Goal: Task Accomplishment & Management: Use online tool/utility

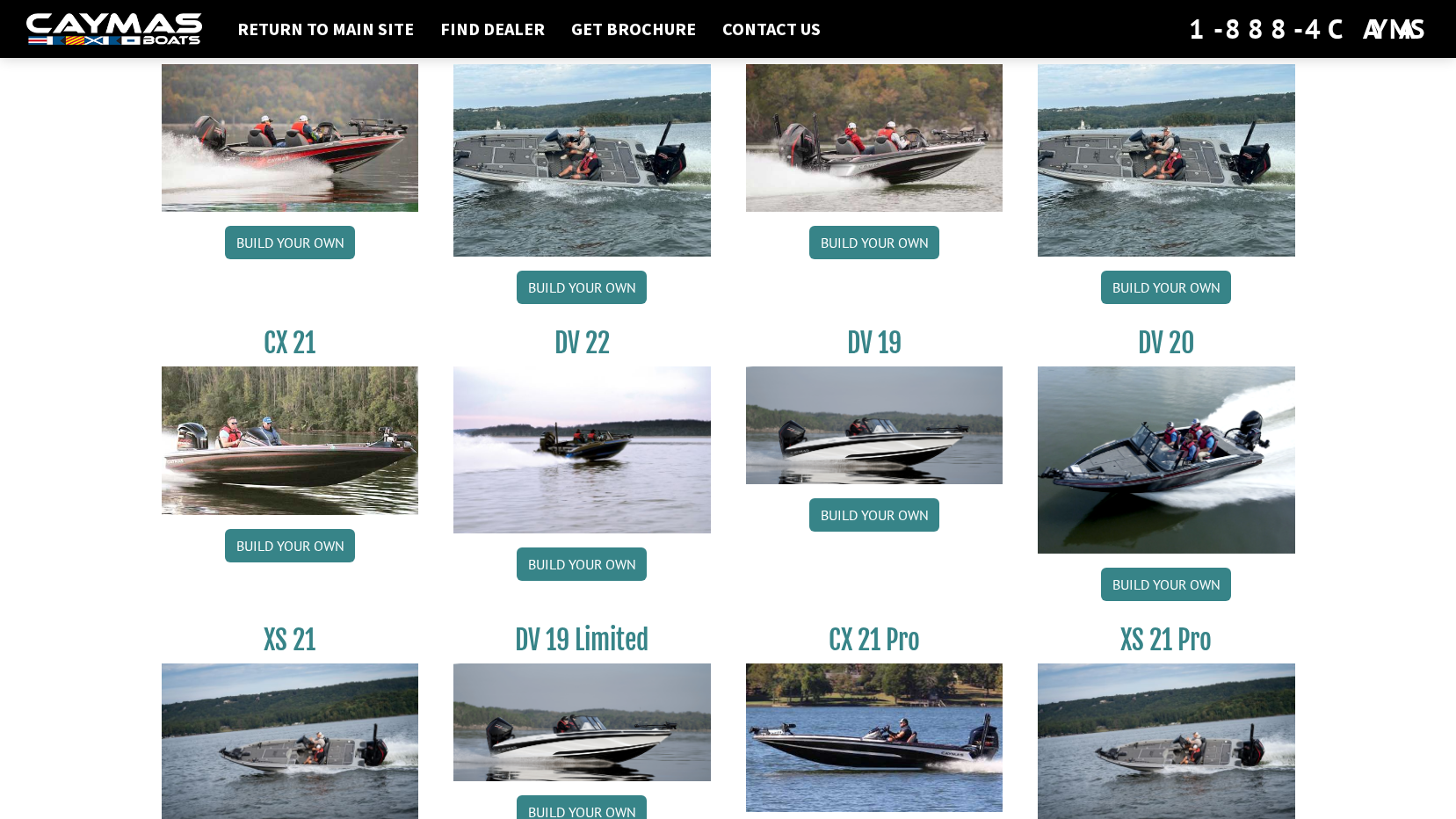
scroll to position [1974, 0]
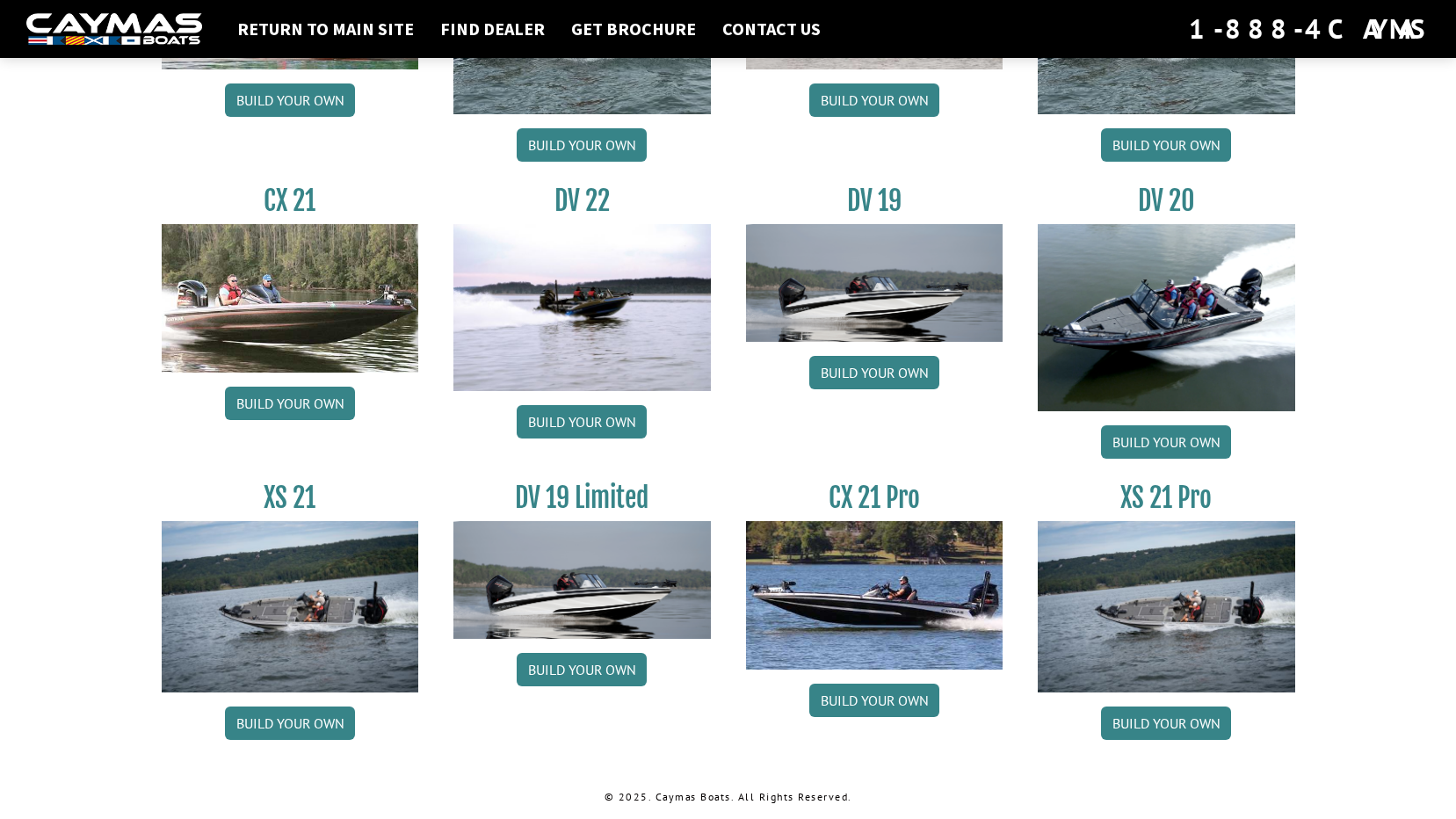
click at [855, 614] on img at bounding box center [874, 594] width 257 height 148
click at [883, 694] on link "Build your own" at bounding box center [874, 700] width 130 height 33
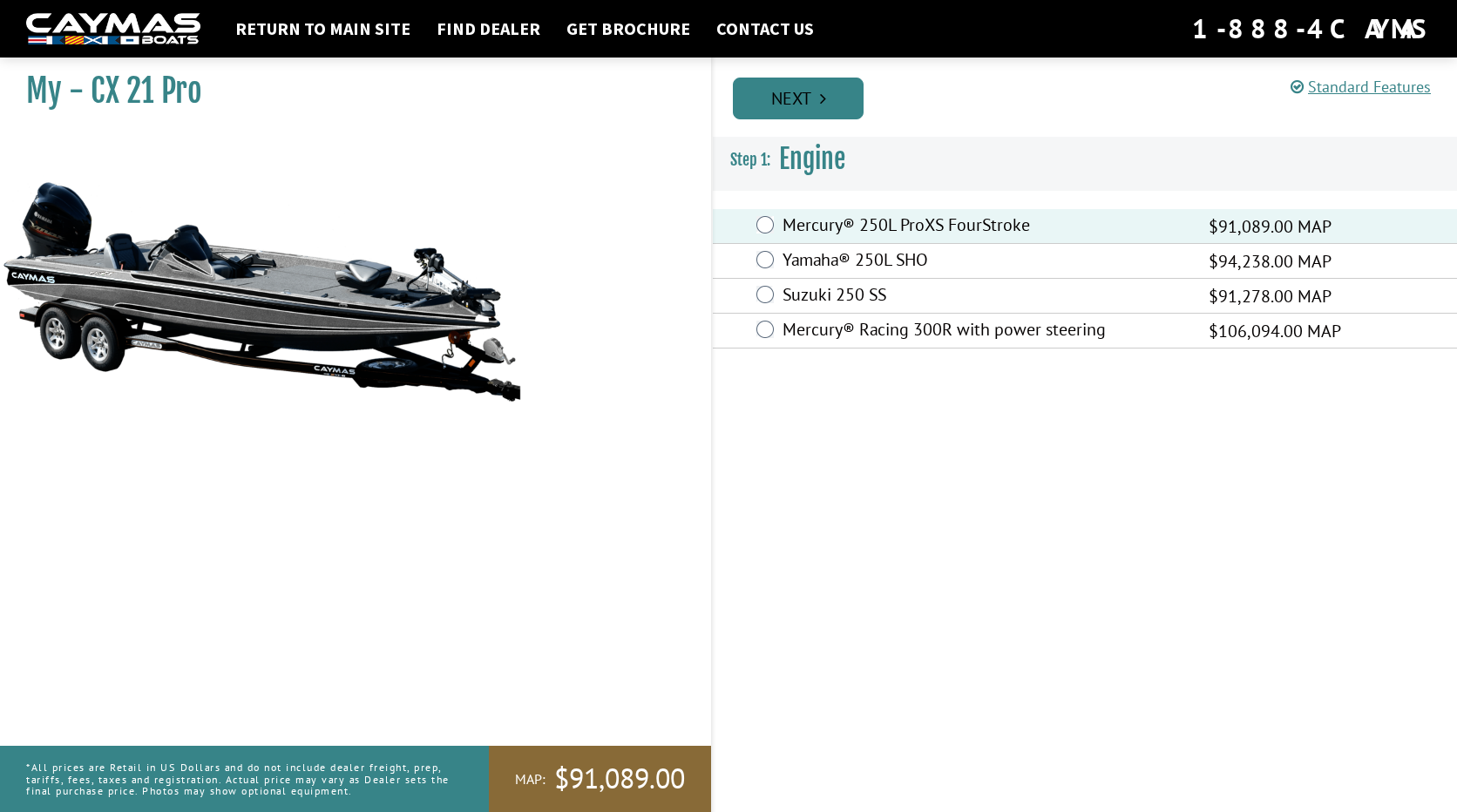
click at [822, 96] on icon "Pagination" at bounding box center [823, 99] width 6 height 18
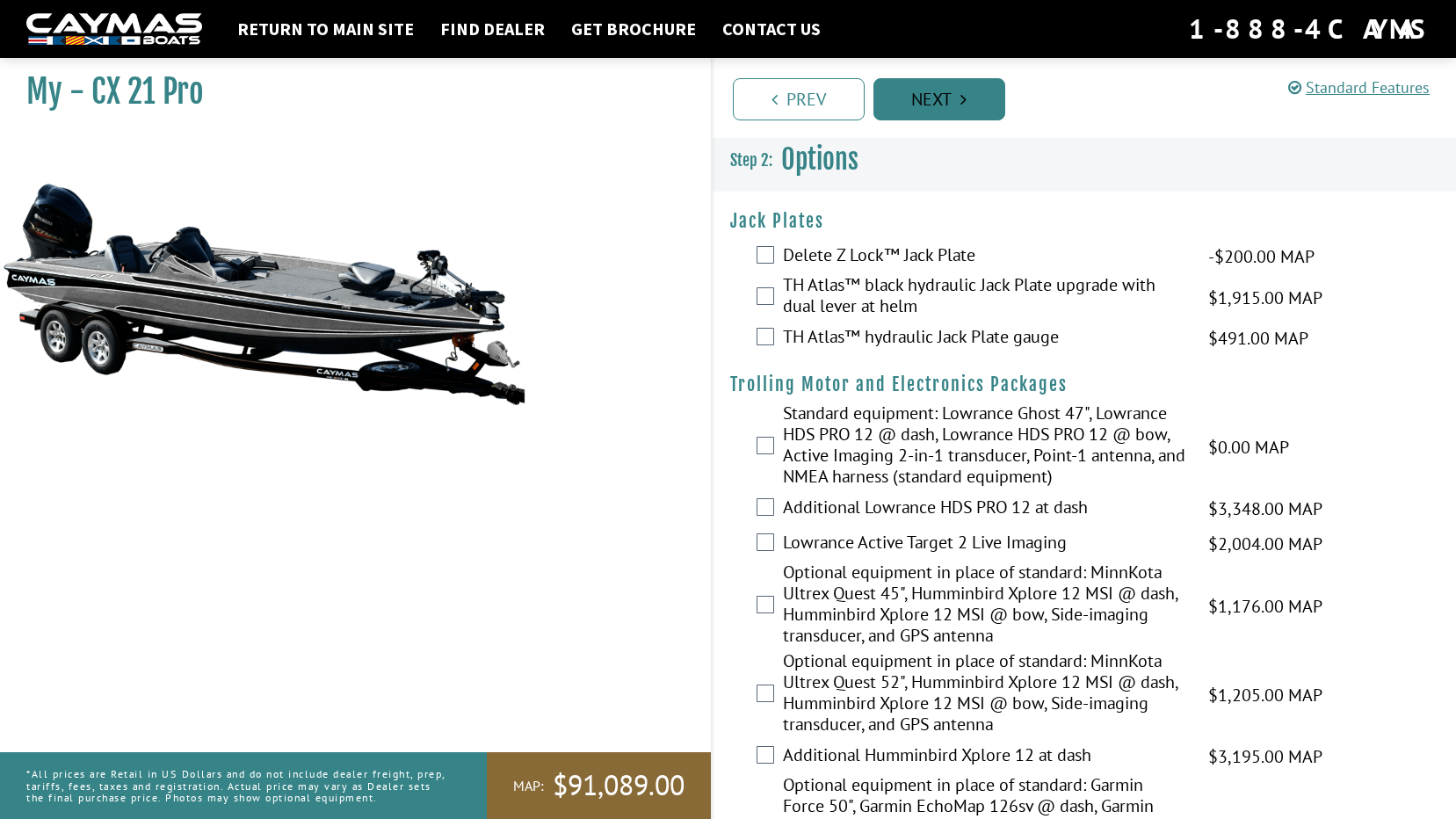
click at [913, 96] on link "Next" at bounding box center [939, 99] width 132 height 42
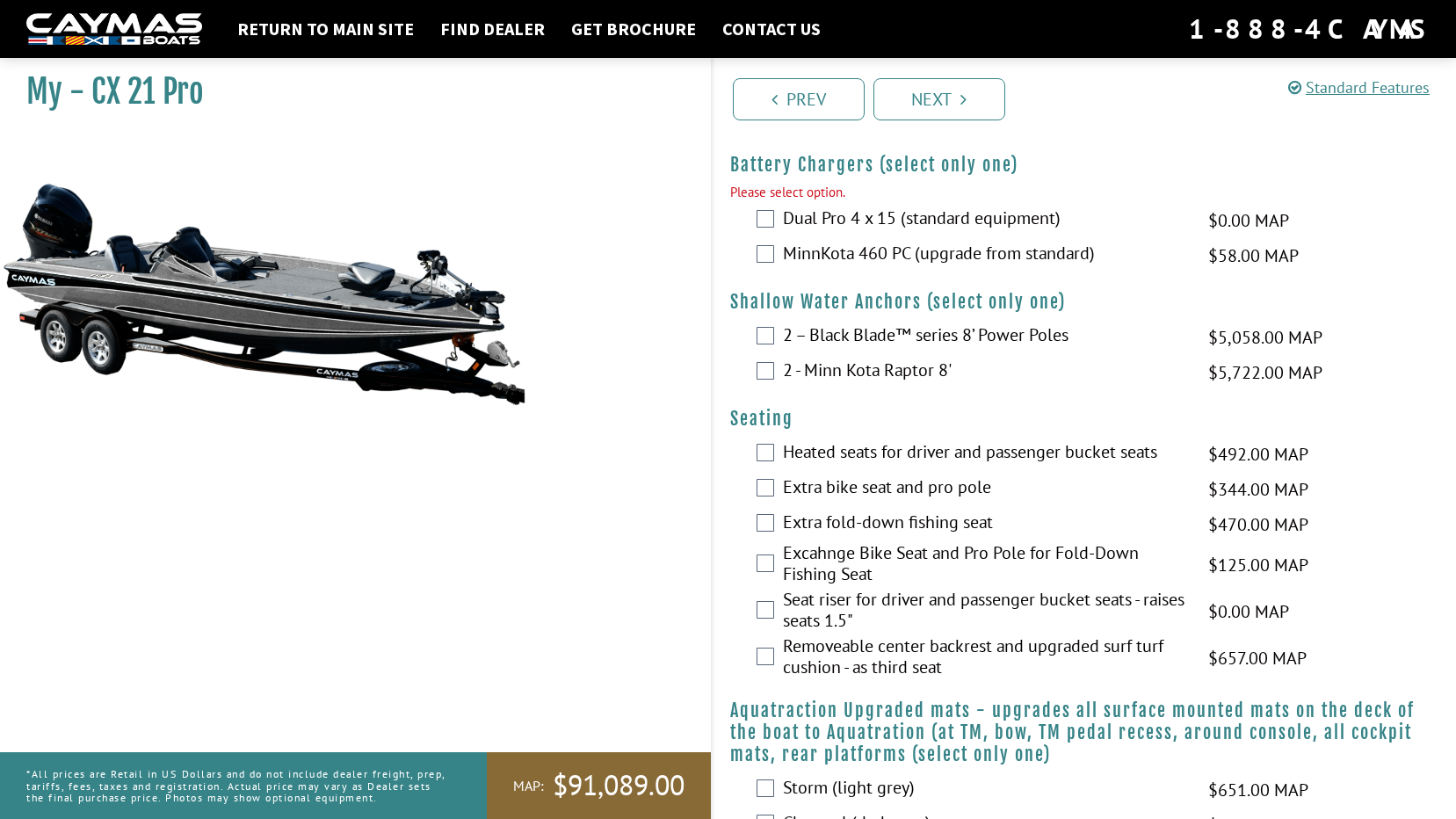
scroll to position [1011, 0]
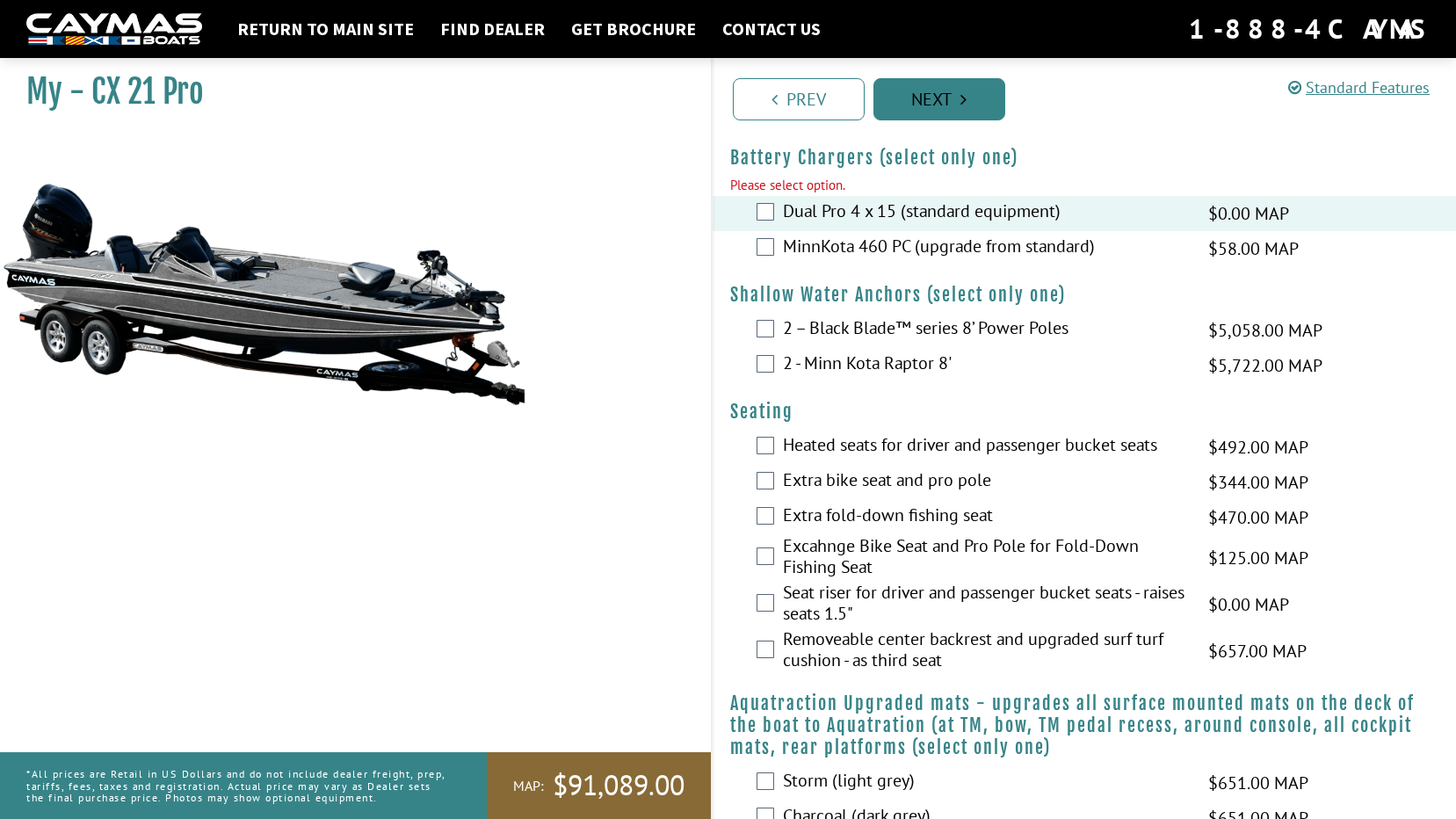
click at [941, 102] on link "Next" at bounding box center [939, 99] width 132 height 42
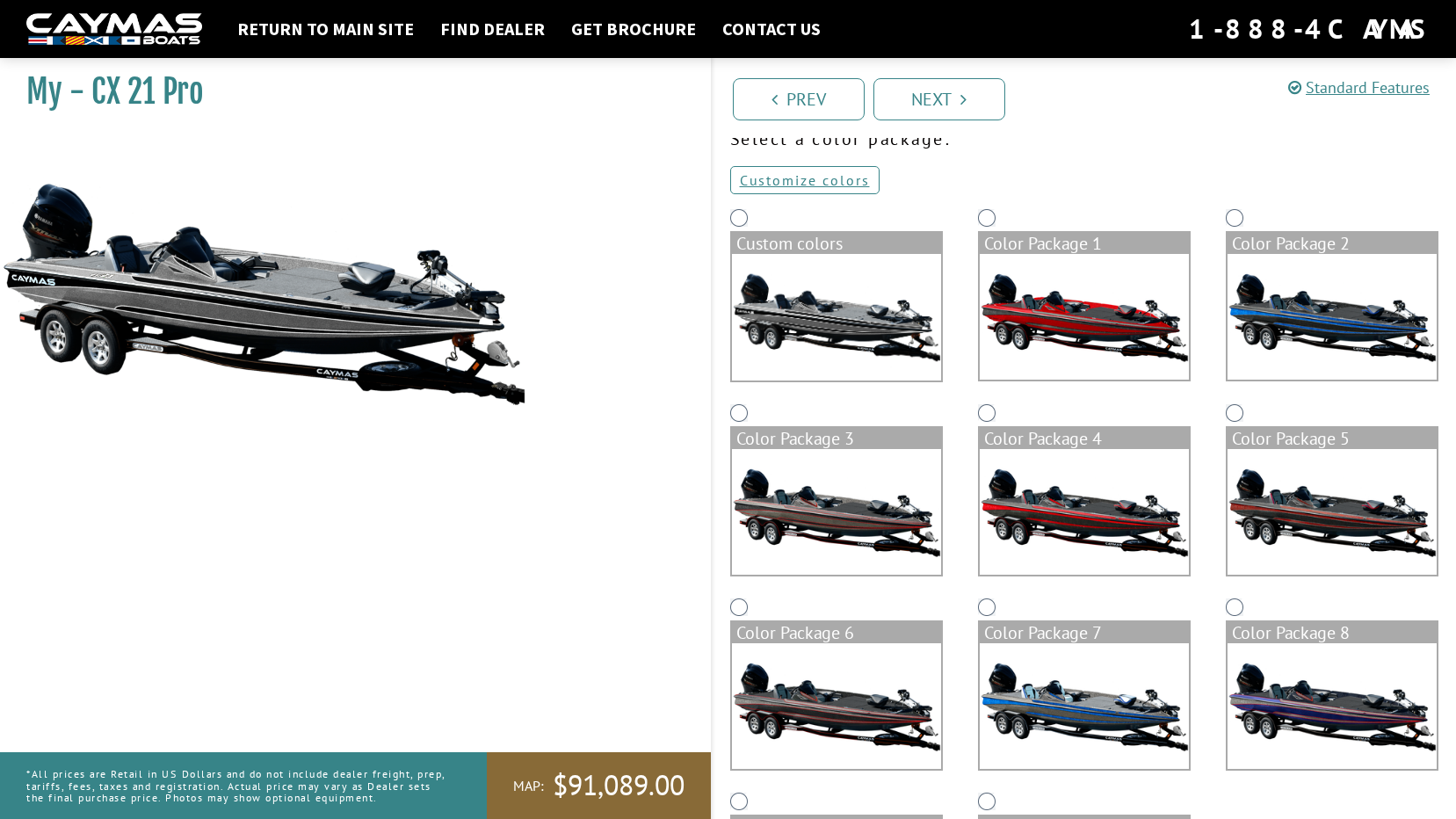
scroll to position [0, 0]
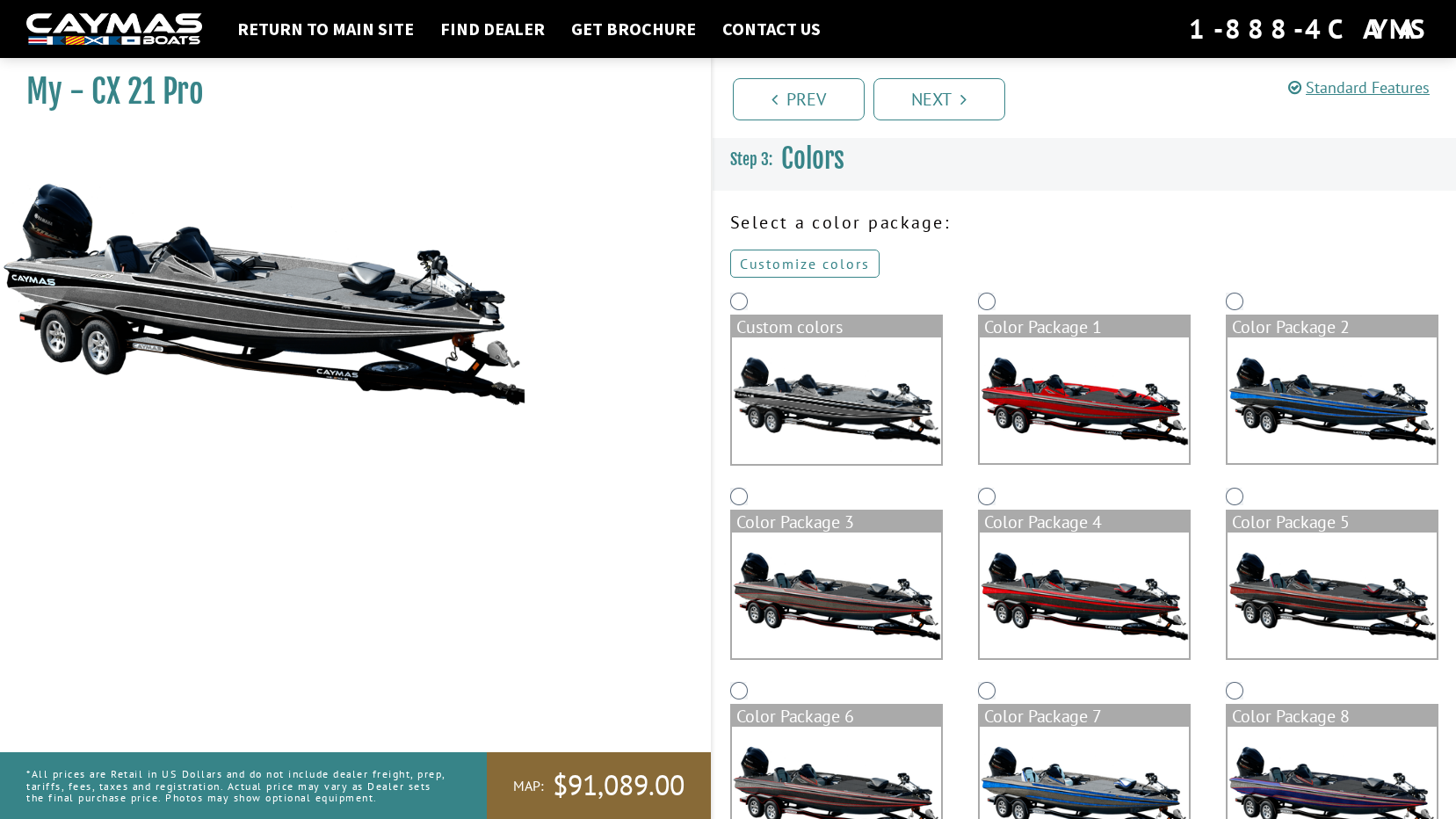
click at [837, 256] on link "Customize colors" at bounding box center [805, 263] width 150 height 28
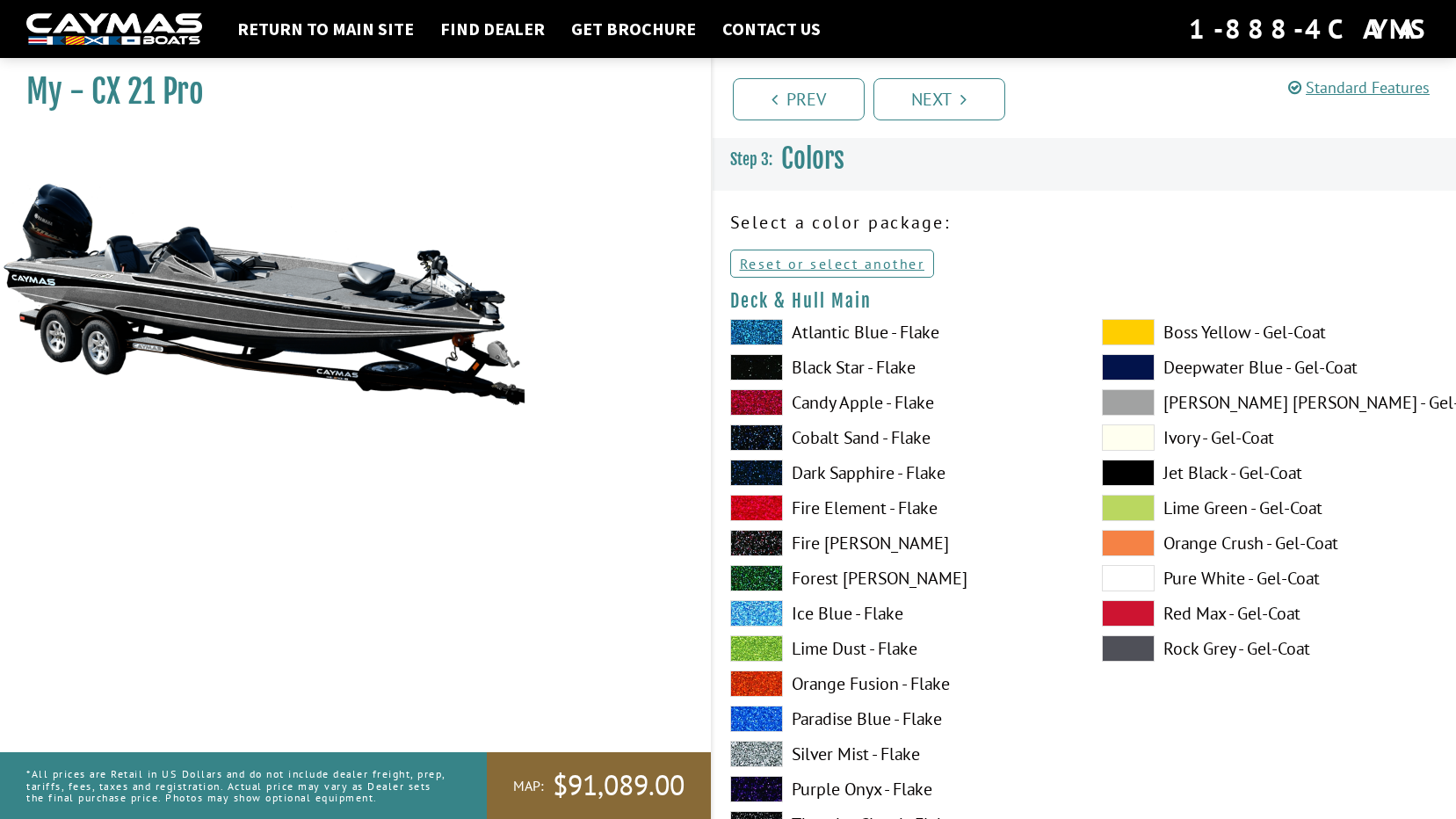
click at [765, 614] on span at bounding box center [756, 613] width 53 height 26
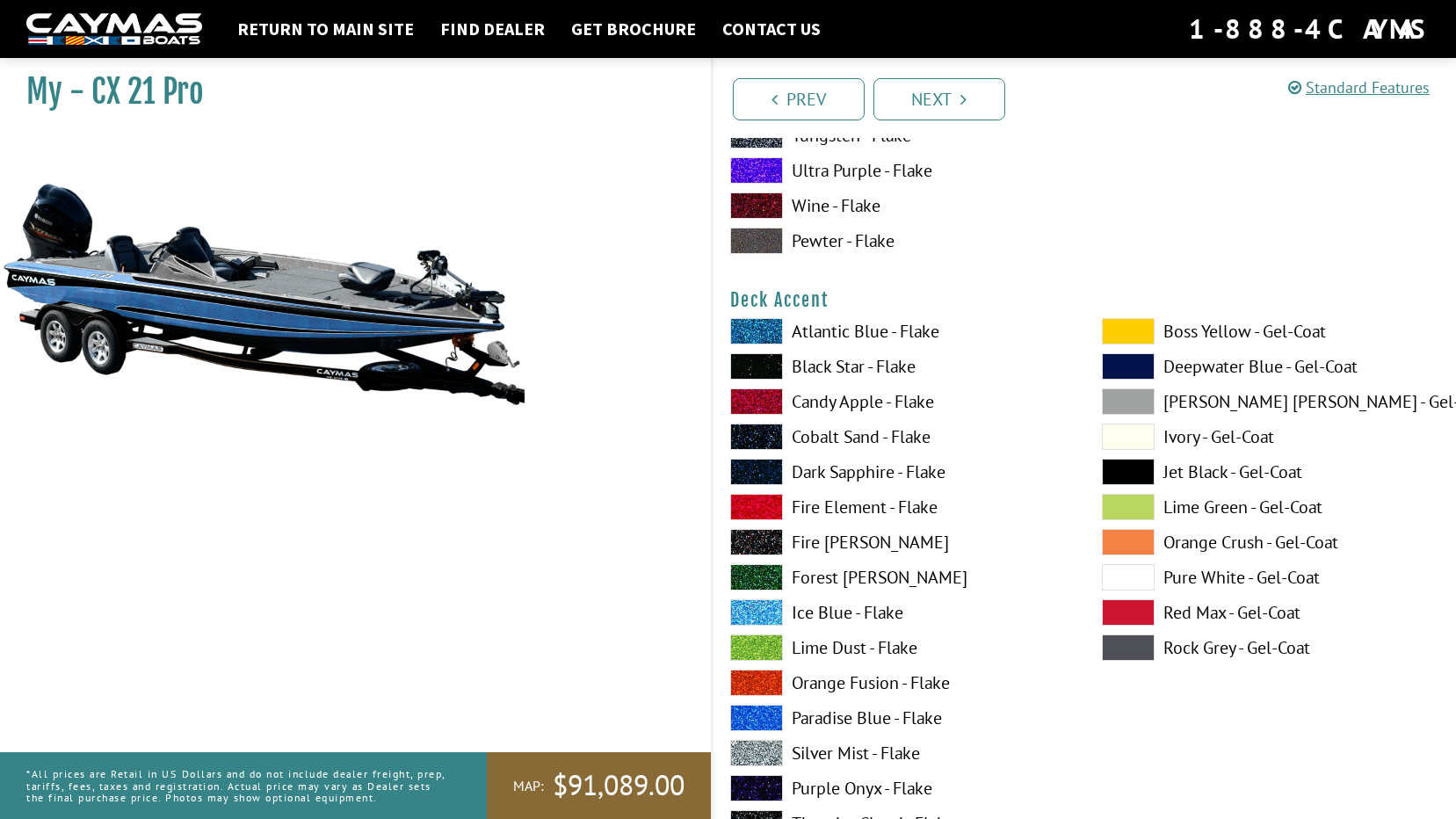
scroll to position [791, 0]
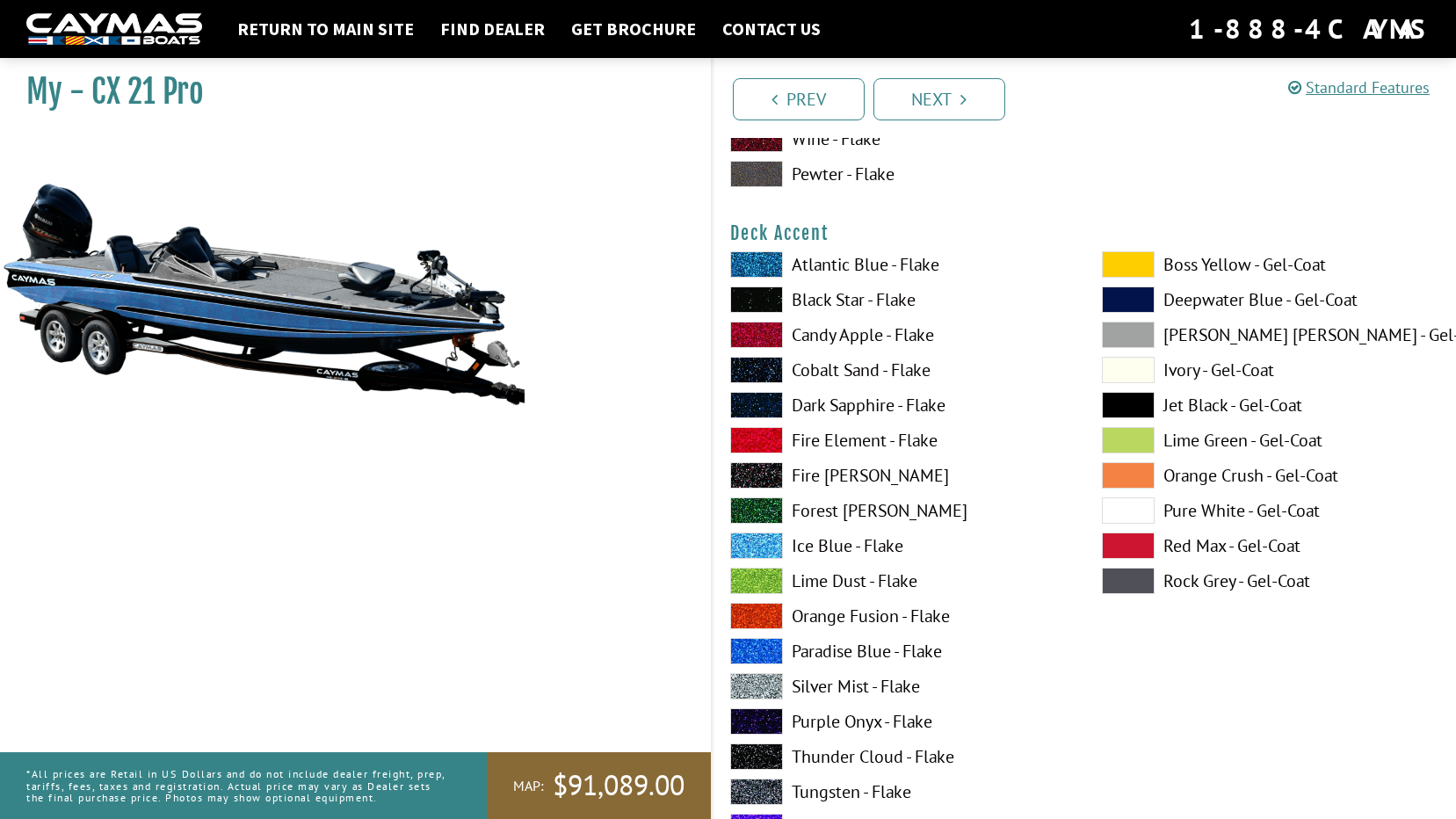
click at [1220, 373] on label "Ivory - Gel-Coat" at bounding box center [1271, 369] width 337 height 26
click at [849, 648] on label "Paradise Blue - Flake" at bounding box center [899, 651] width 337 height 26
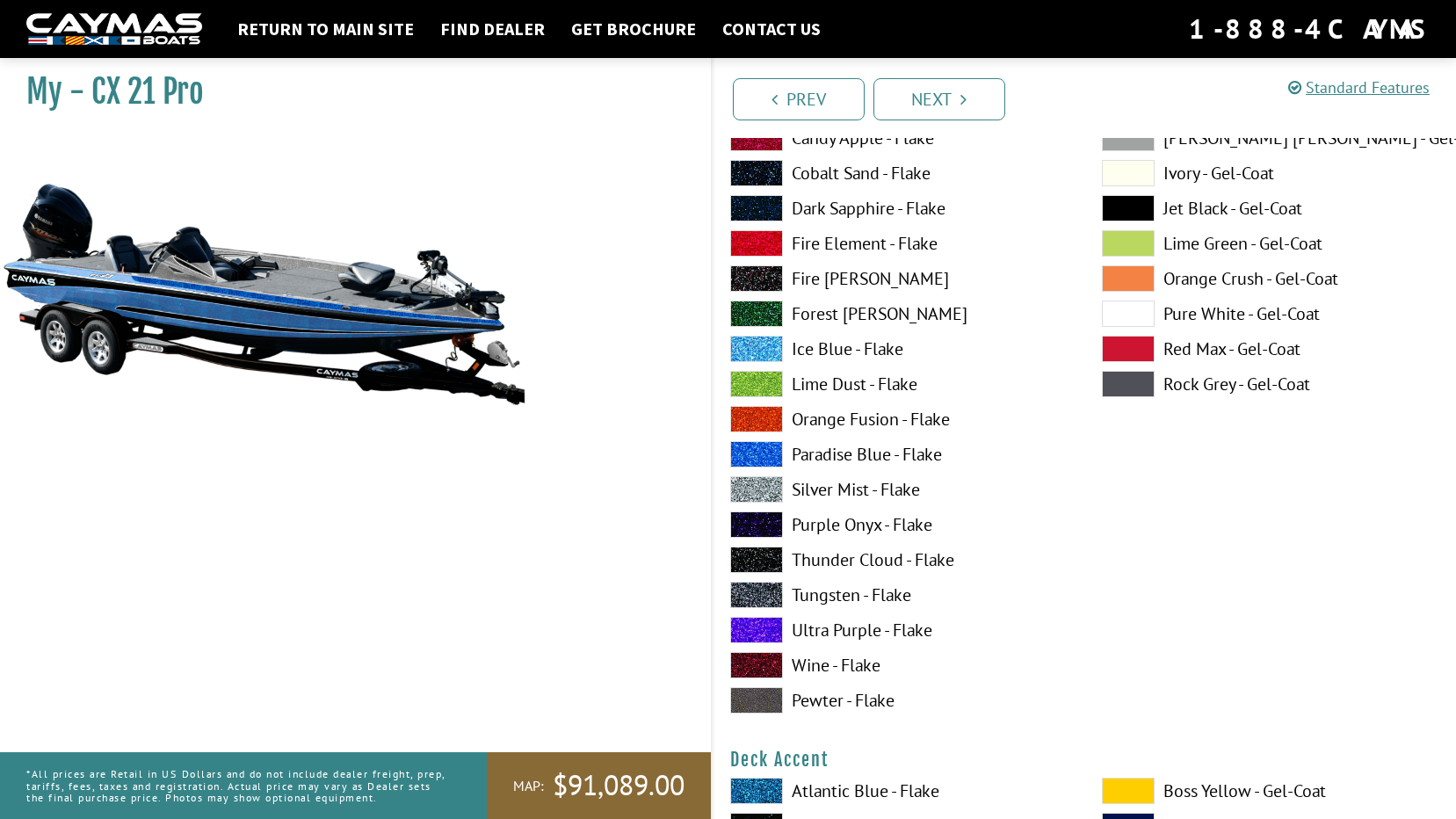
scroll to position [263, 0]
click at [766, 451] on span at bounding box center [756, 454] width 53 height 26
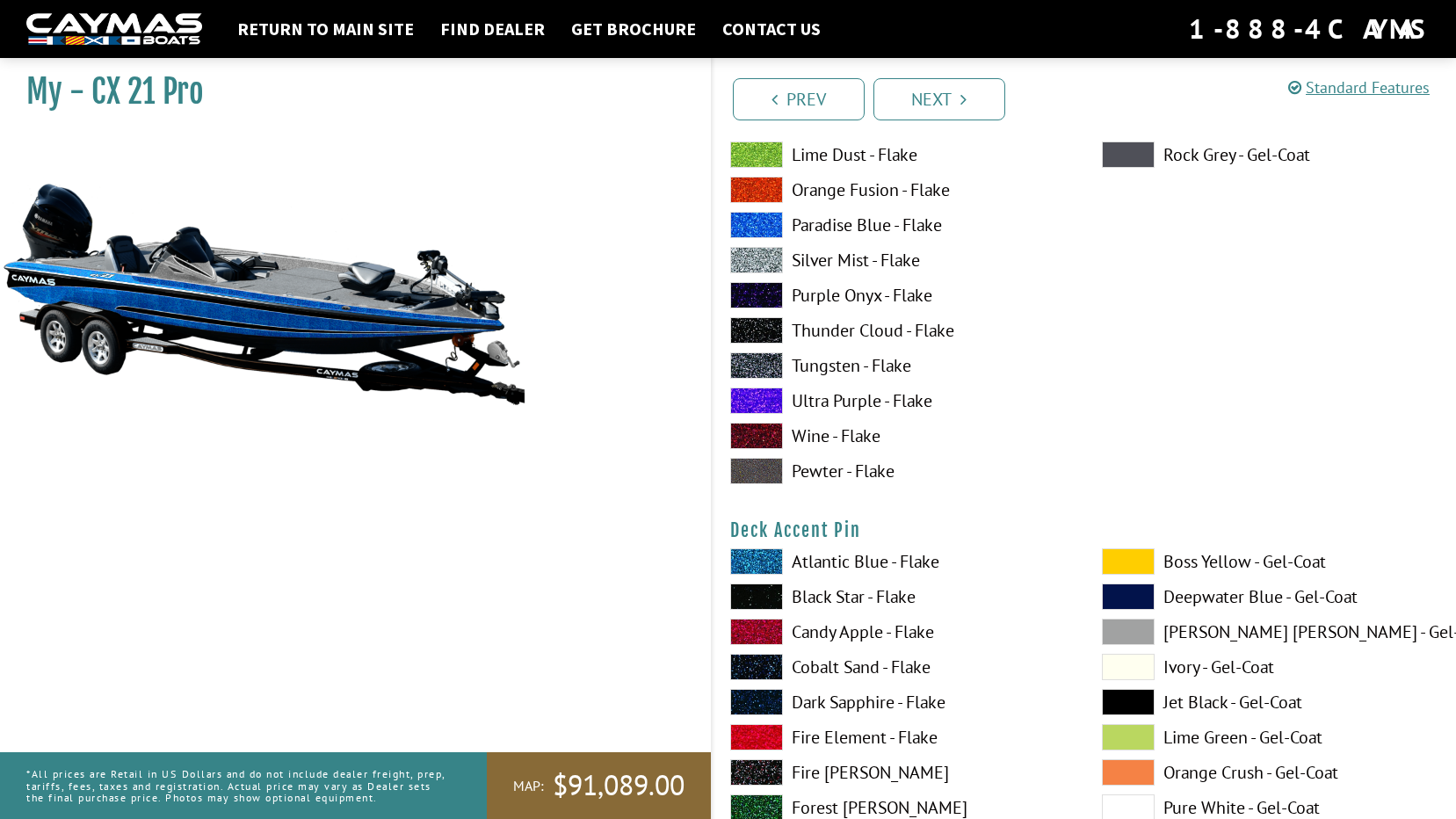
scroll to position [1318, 0]
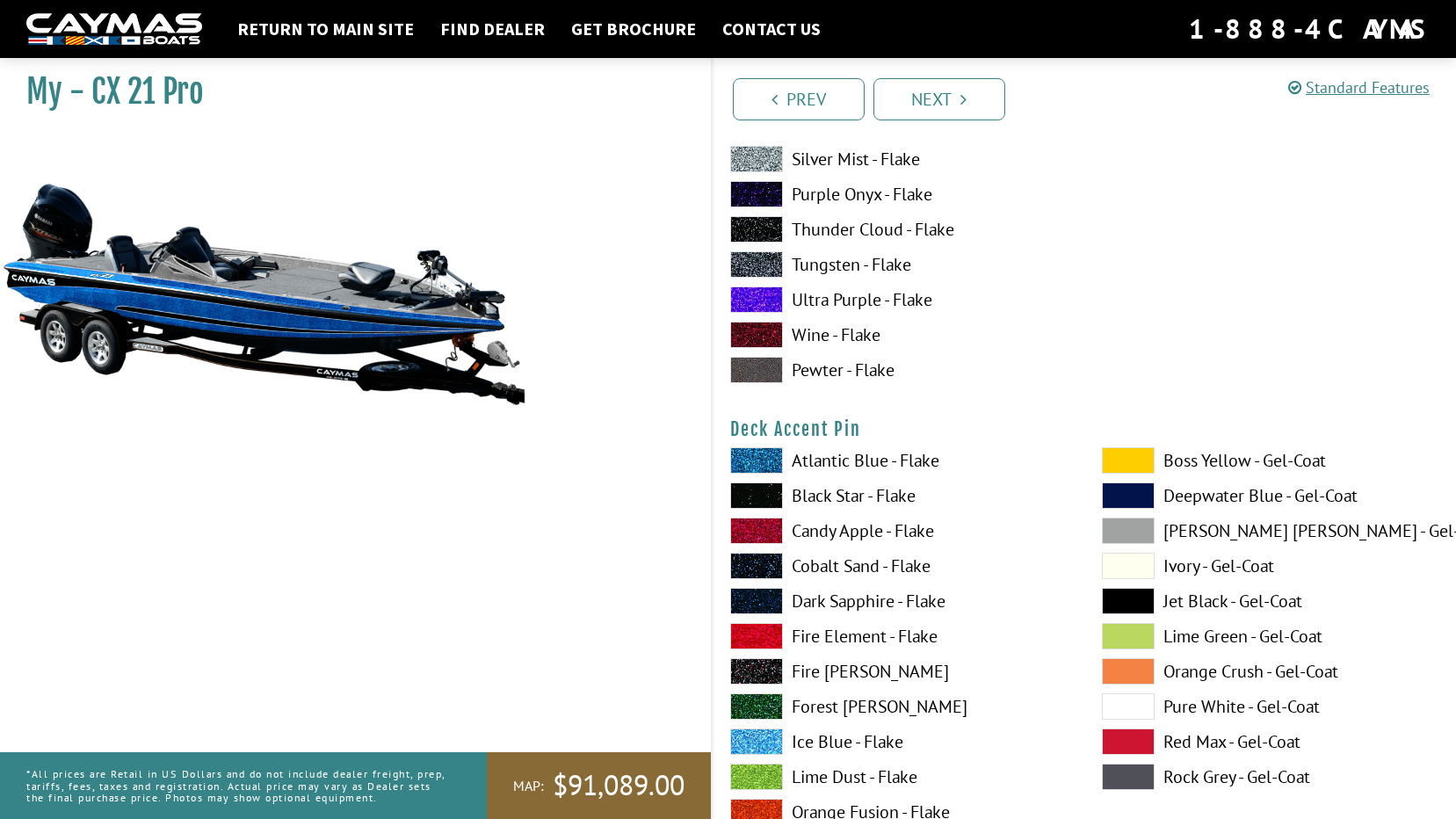
click at [1217, 557] on label "Ivory - Gel-Coat" at bounding box center [1271, 565] width 337 height 26
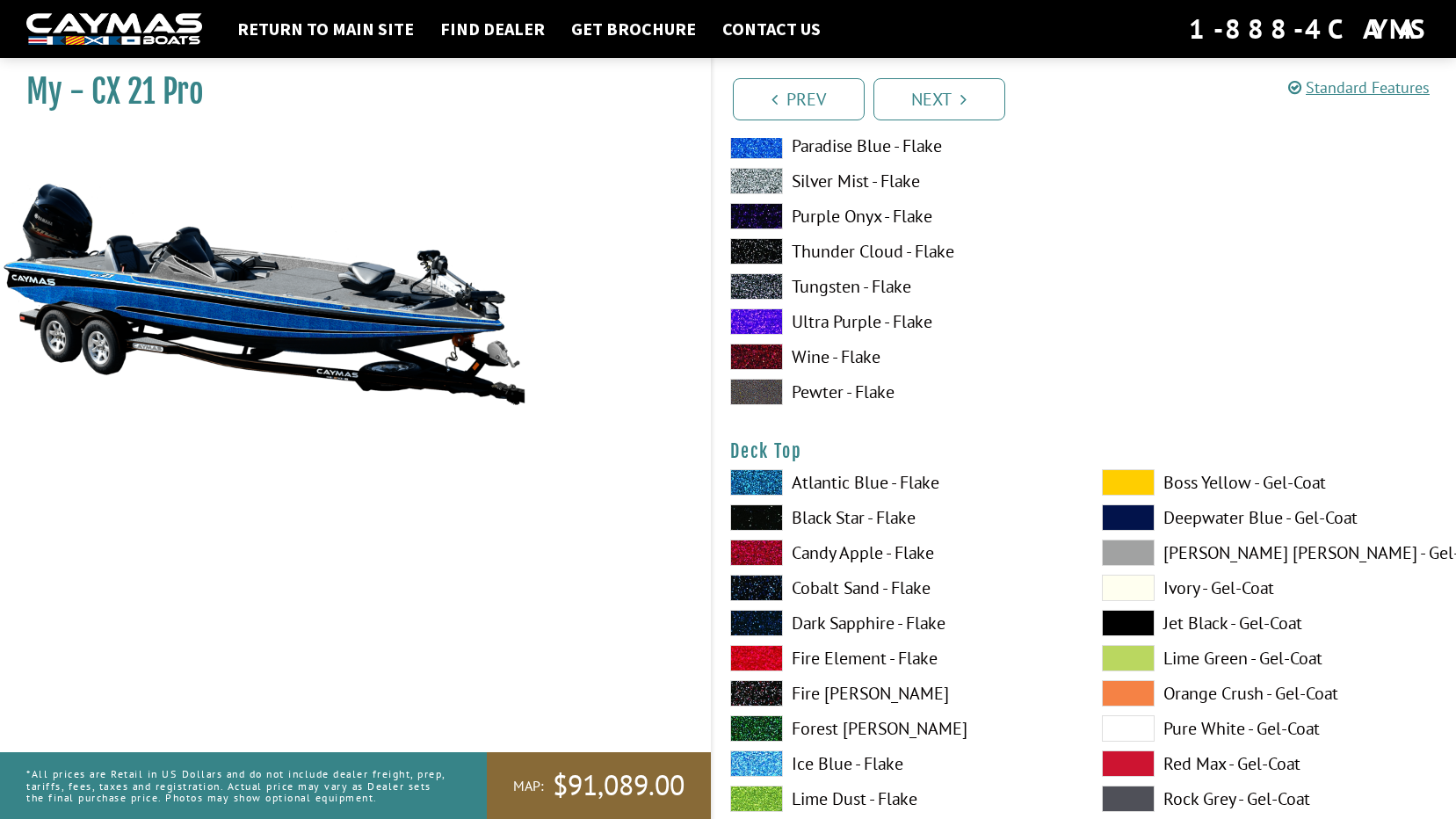
scroll to position [2021, 0]
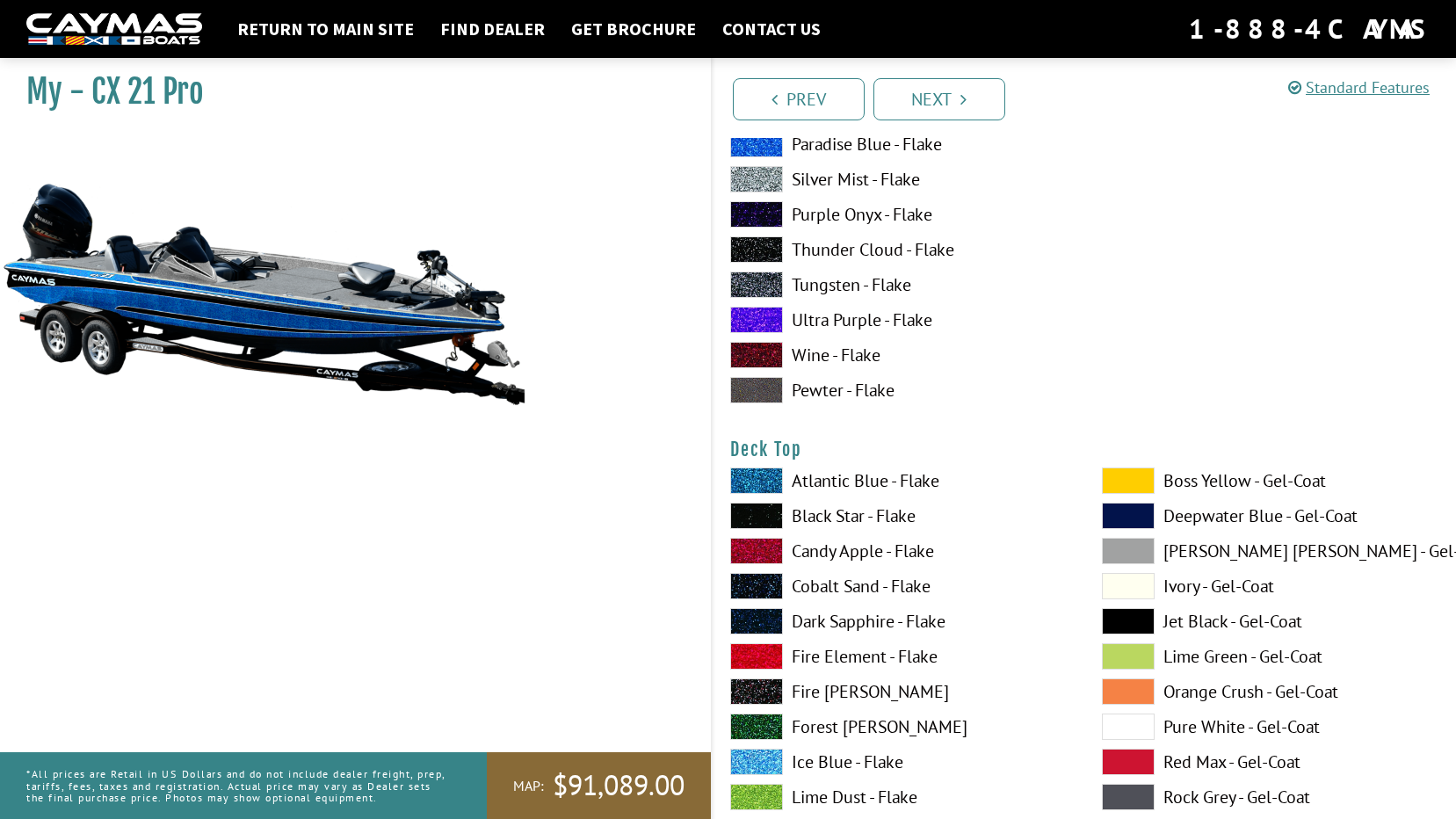
click at [1205, 589] on label "Ivory - Gel-Coat" at bounding box center [1271, 585] width 337 height 26
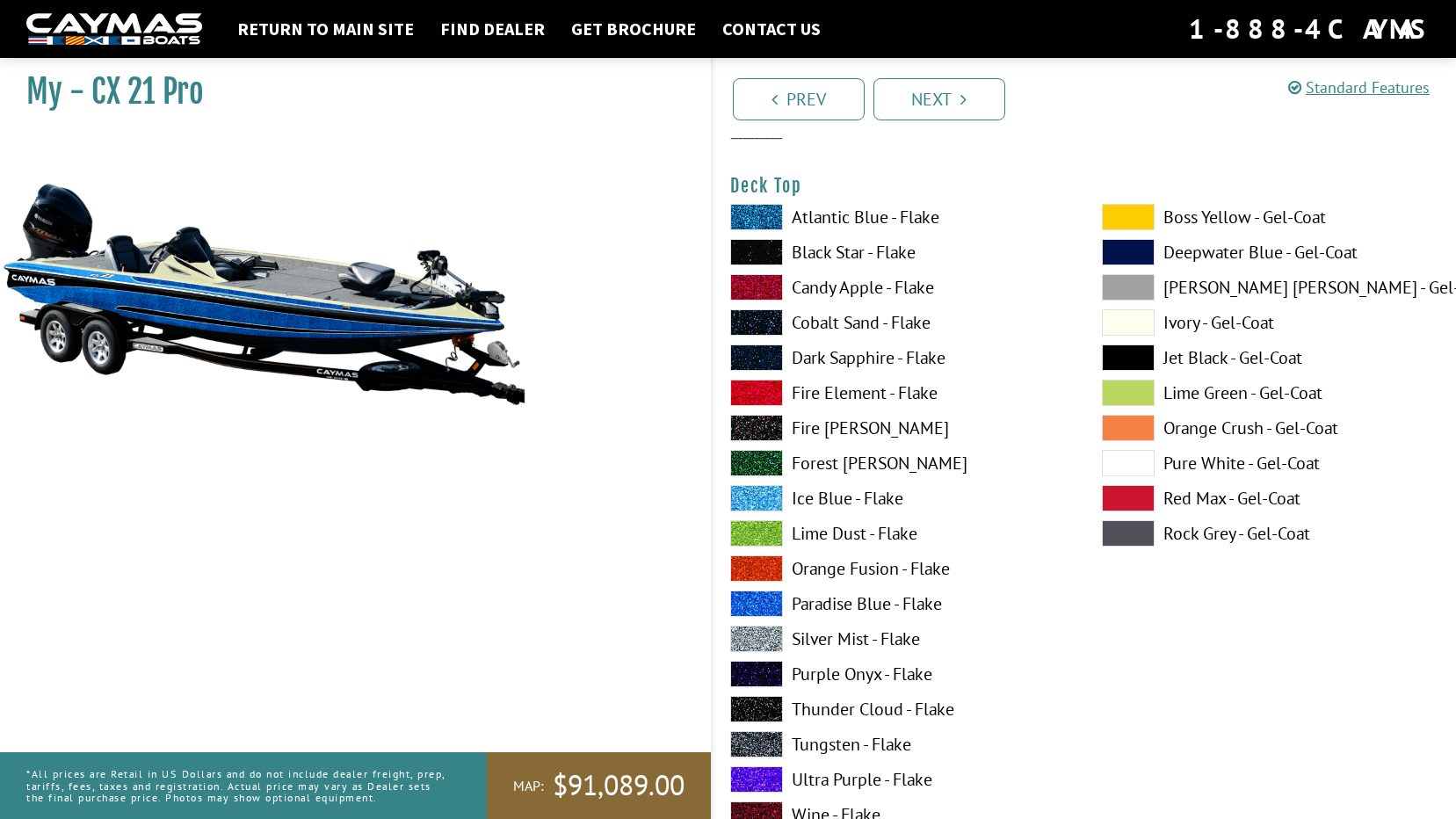
click at [831, 599] on label "Paradise Blue - Flake" at bounding box center [899, 603] width 337 height 26
click at [1207, 471] on label "Pure White - Gel-Coat" at bounding box center [1271, 462] width 337 height 26
click at [855, 258] on label "Black Star - Flake" at bounding box center [899, 252] width 337 height 26
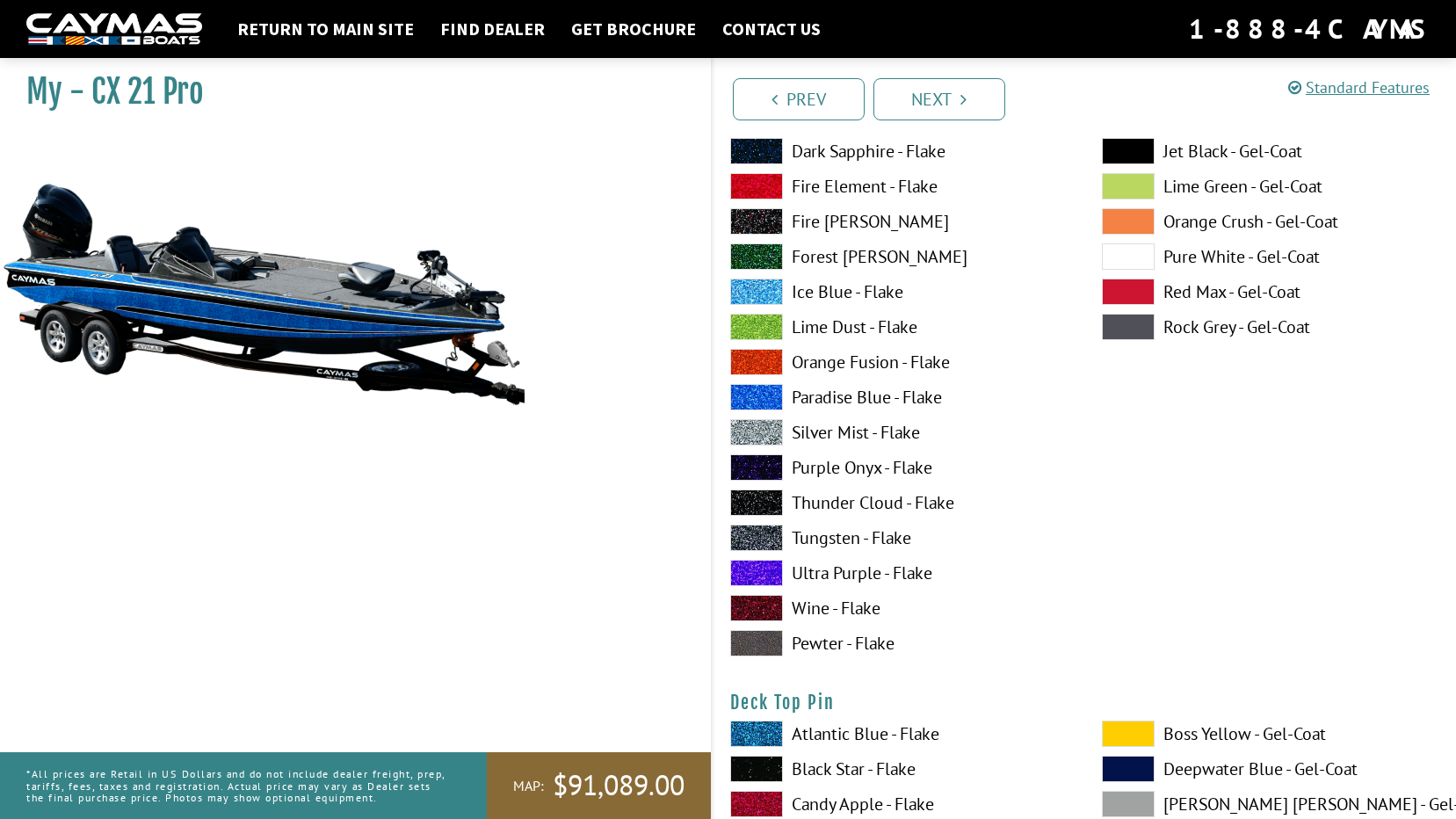
scroll to position [2900, 0]
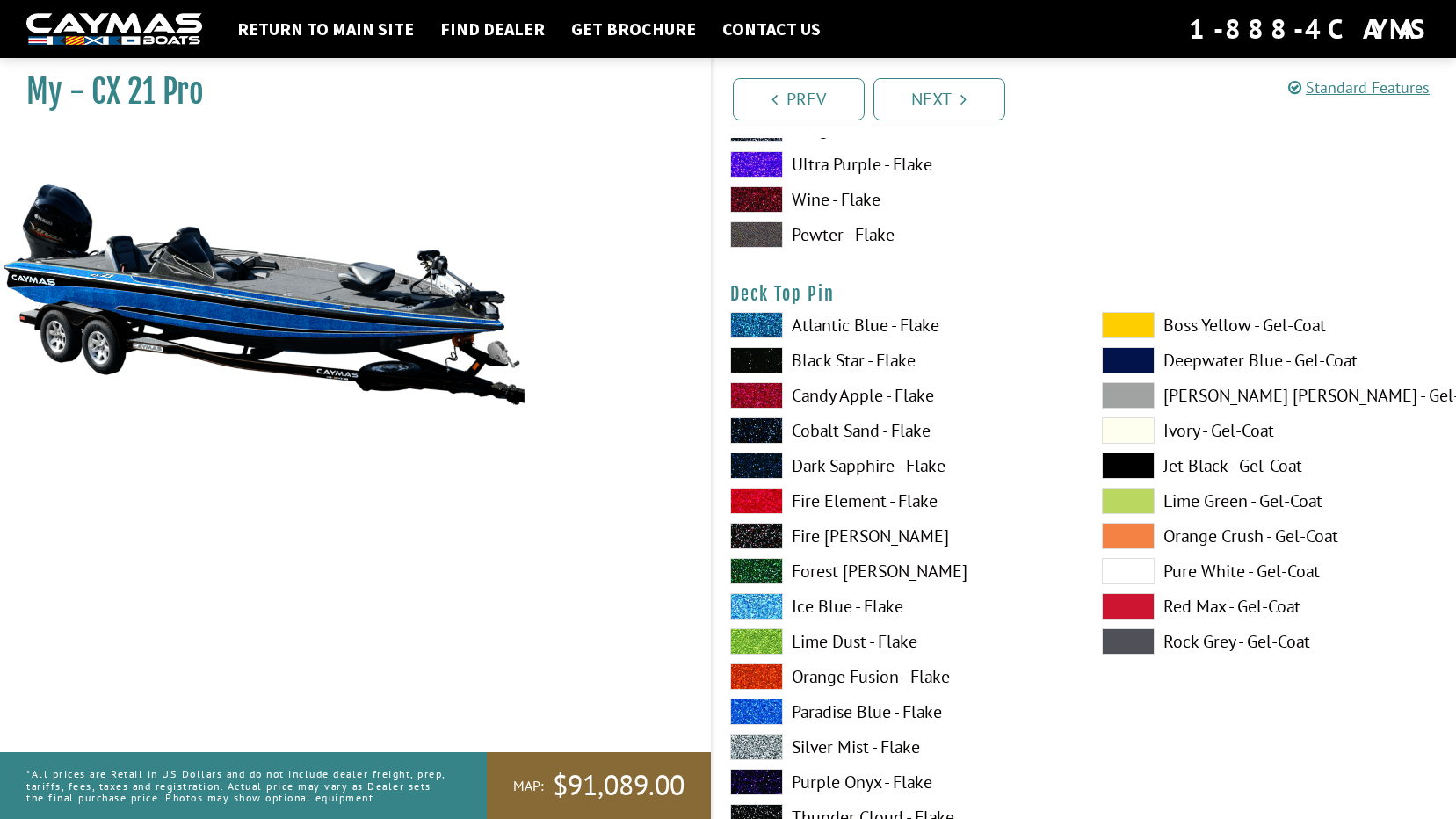
click at [1195, 579] on label "Pure White - Gel-Coat" at bounding box center [1271, 571] width 337 height 26
click at [1196, 569] on label "Pure White - Gel-Coat" at bounding box center [1271, 571] width 337 height 26
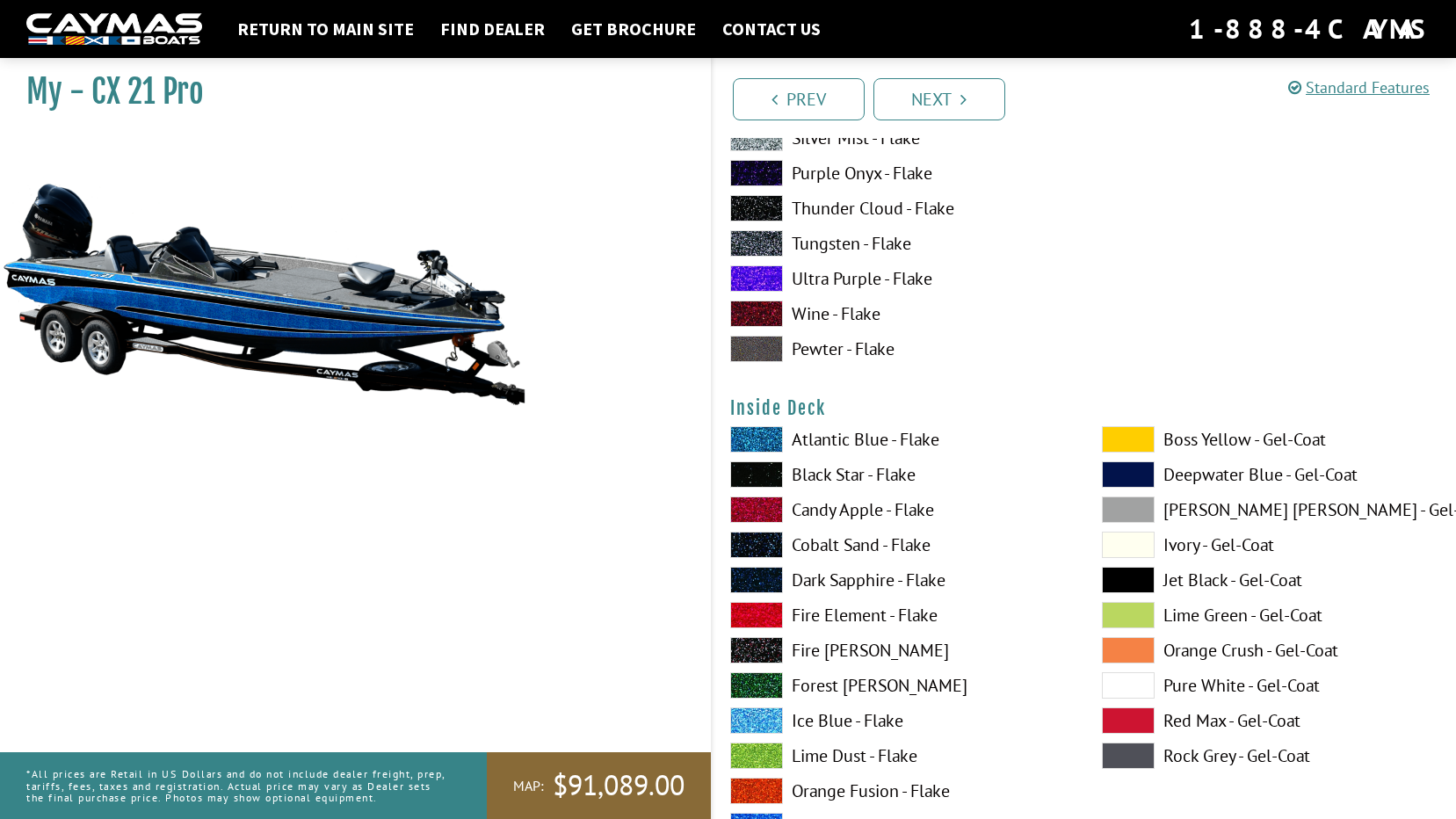
scroll to position [3779, 0]
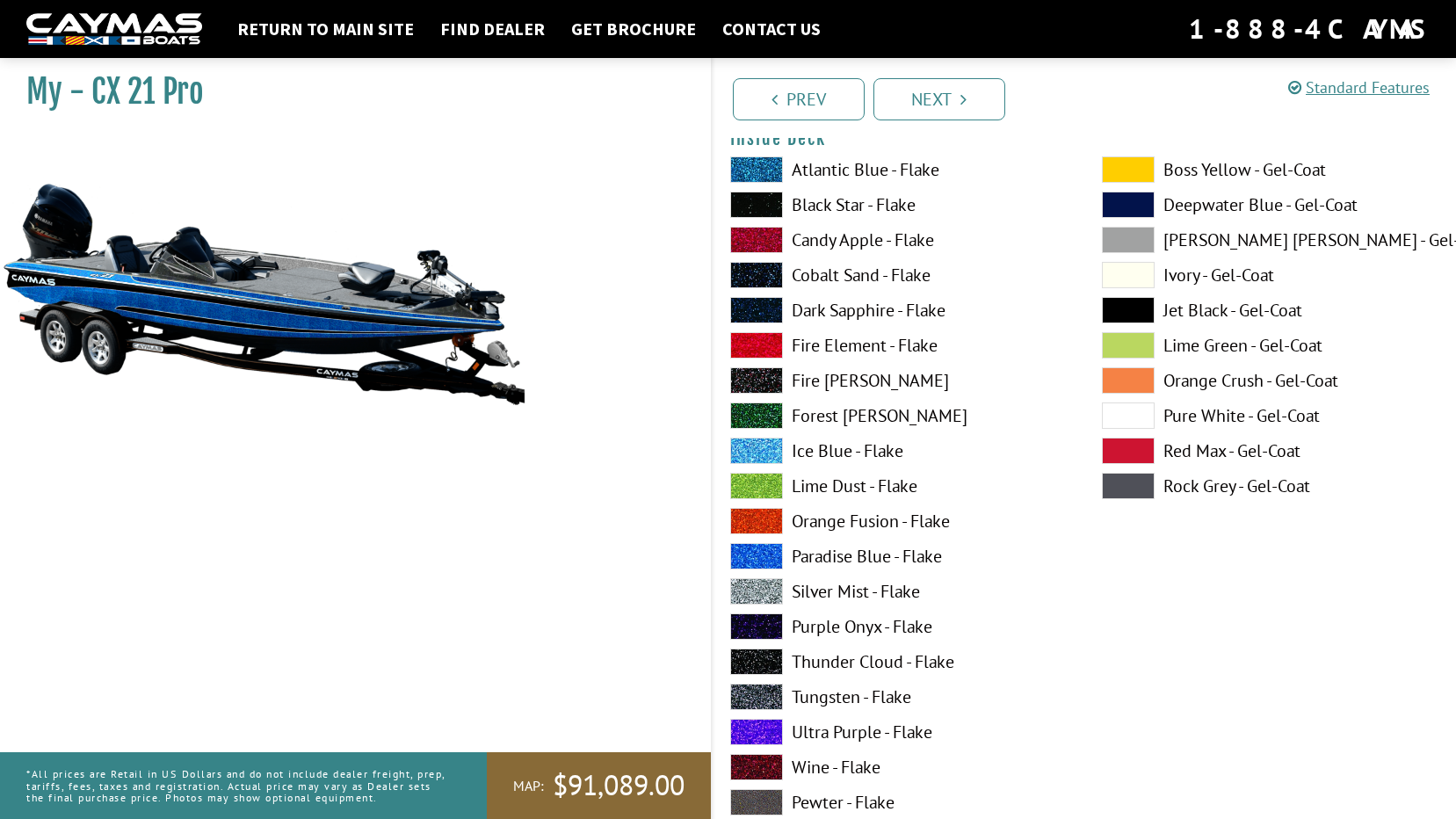
click at [769, 553] on span at bounding box center [756, 556] width 53 height 26
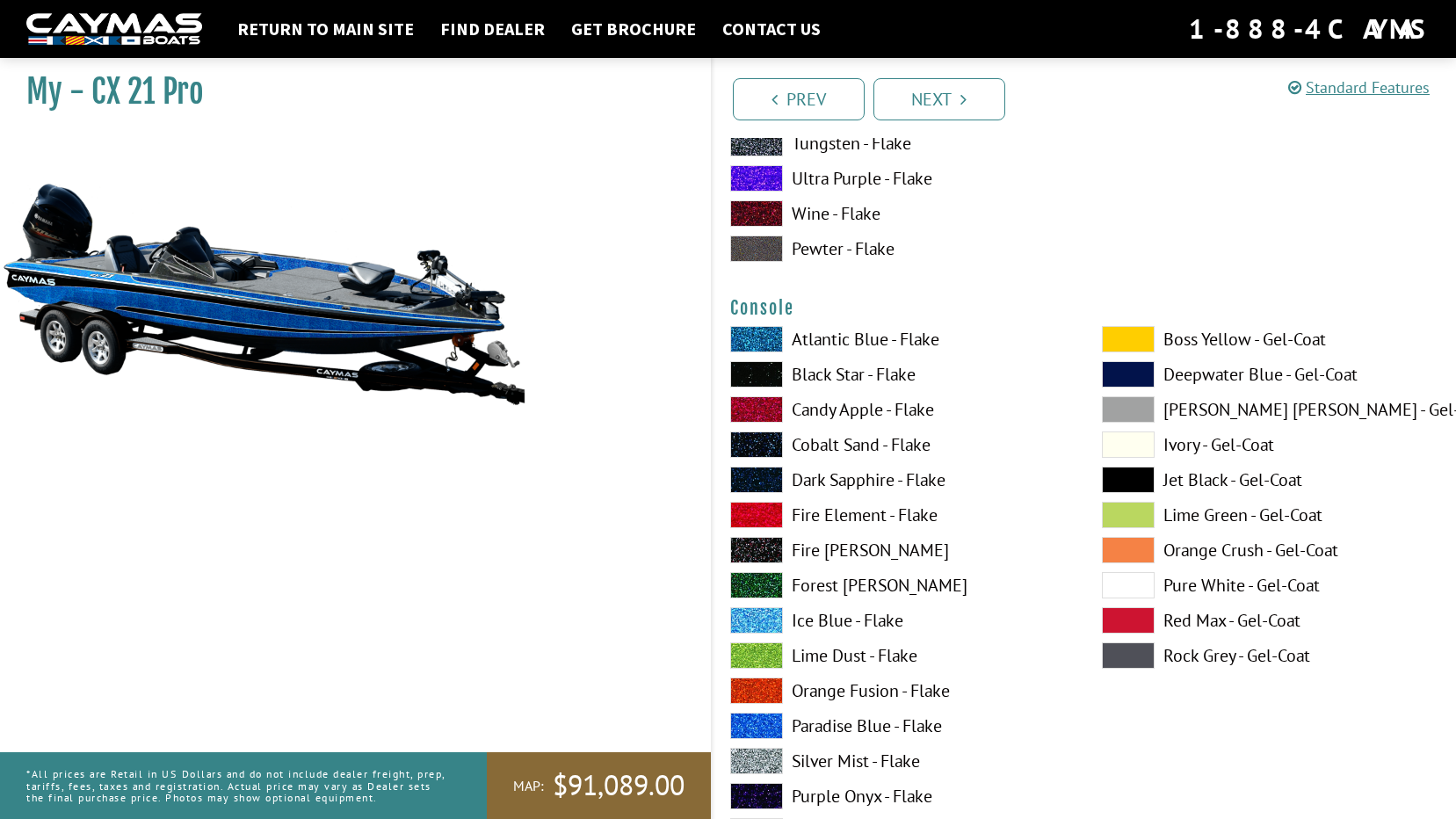
scroll to position [4569, 0]
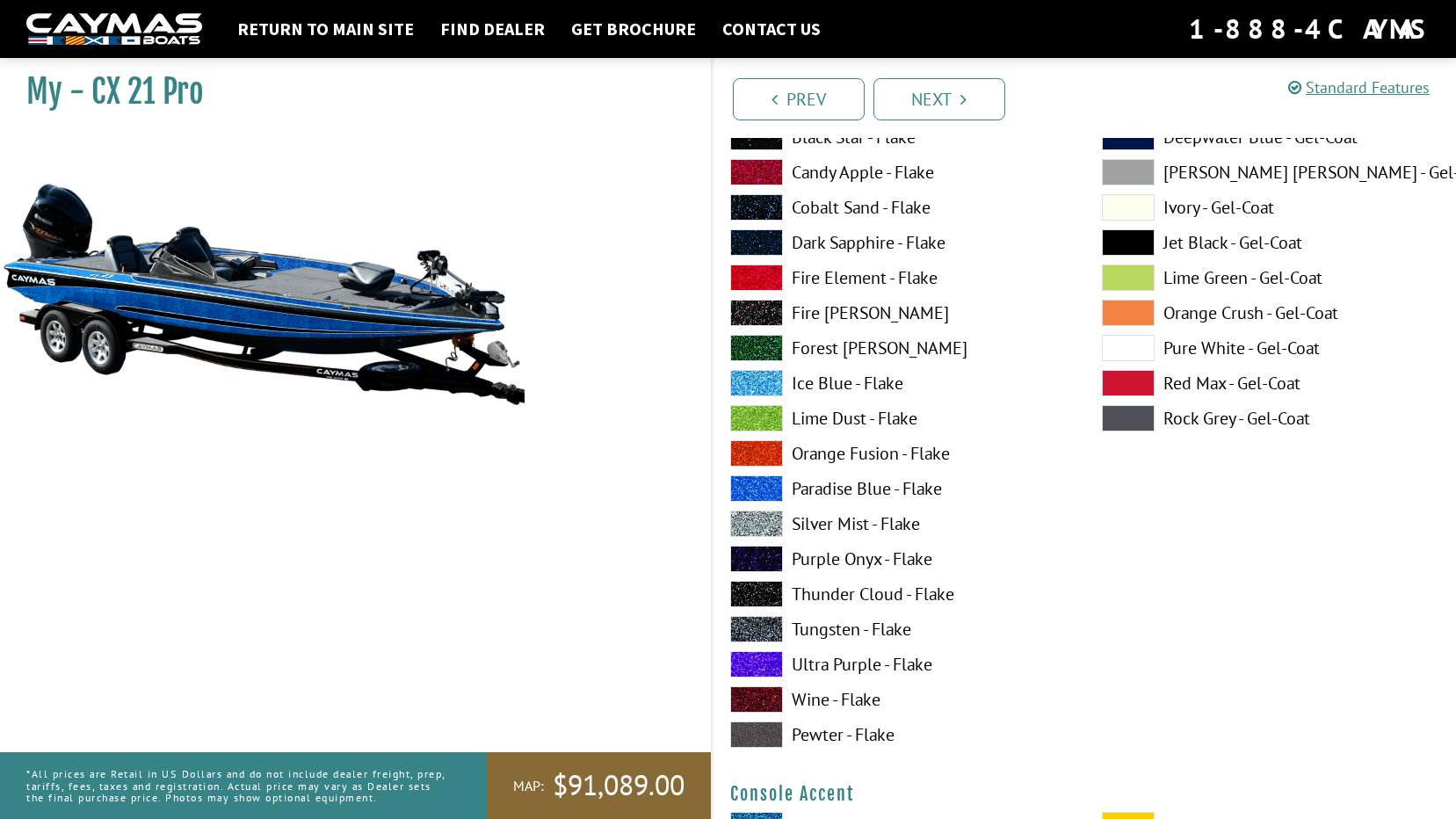
click at [821, 487] on label "Paradise Blue - Flake" at bounding box center [899, 487] width 337 height 26
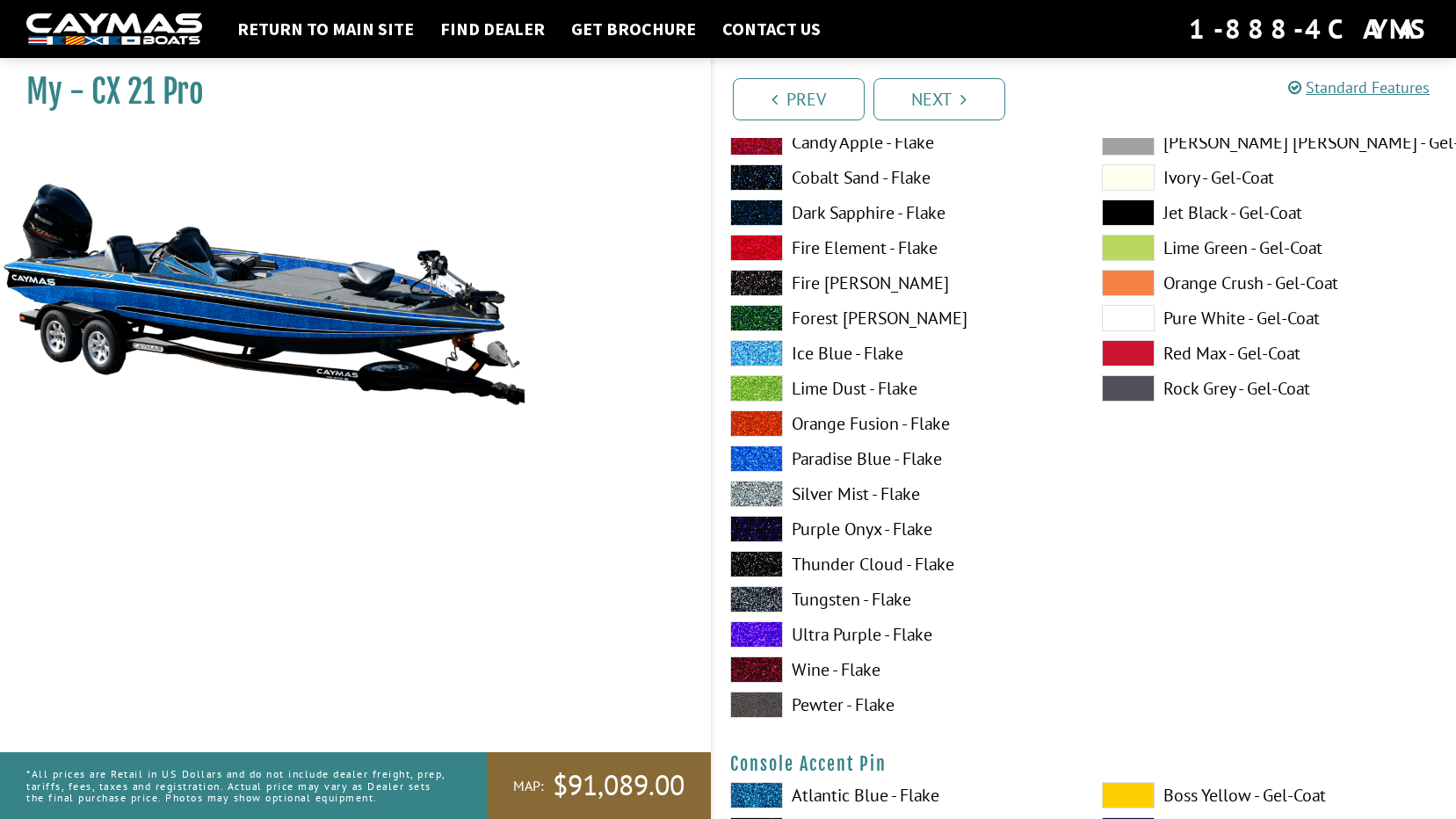
scroll to position [5096, 0]
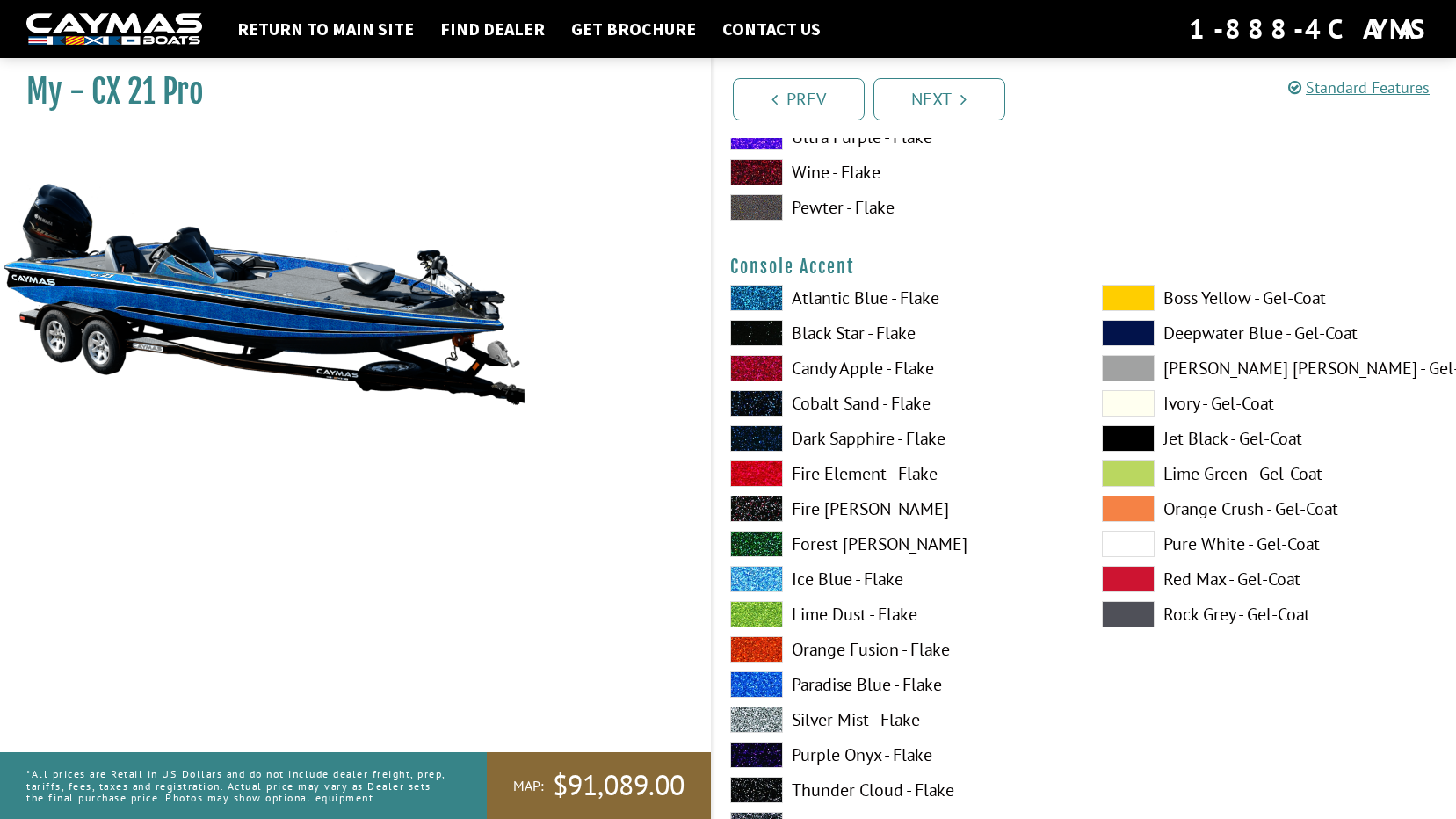
click at [814, 335] on label "Black Star - Flake" at bounding box center [899, 332] width 337 height 26
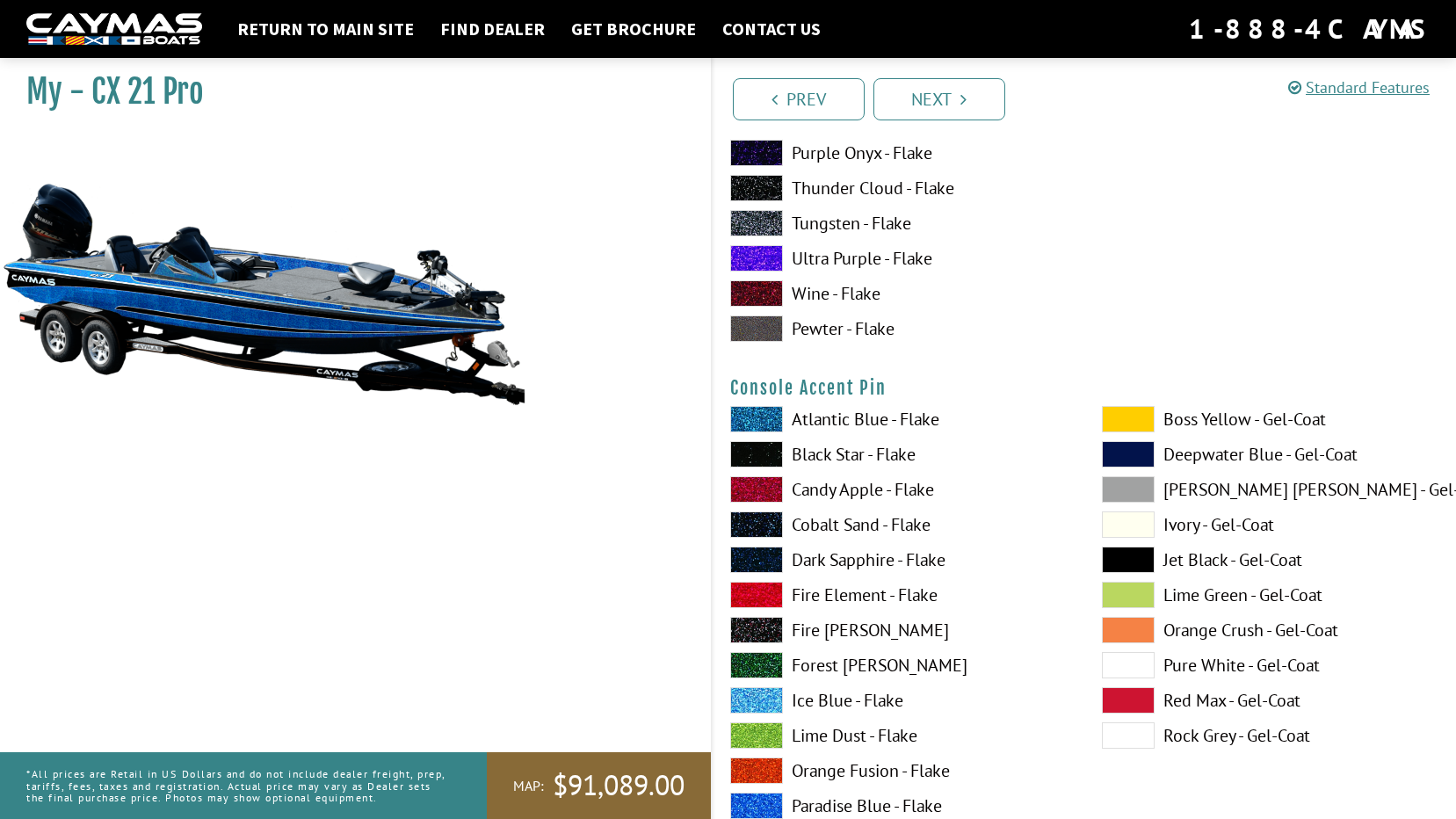
scroll to position [5799, 0]
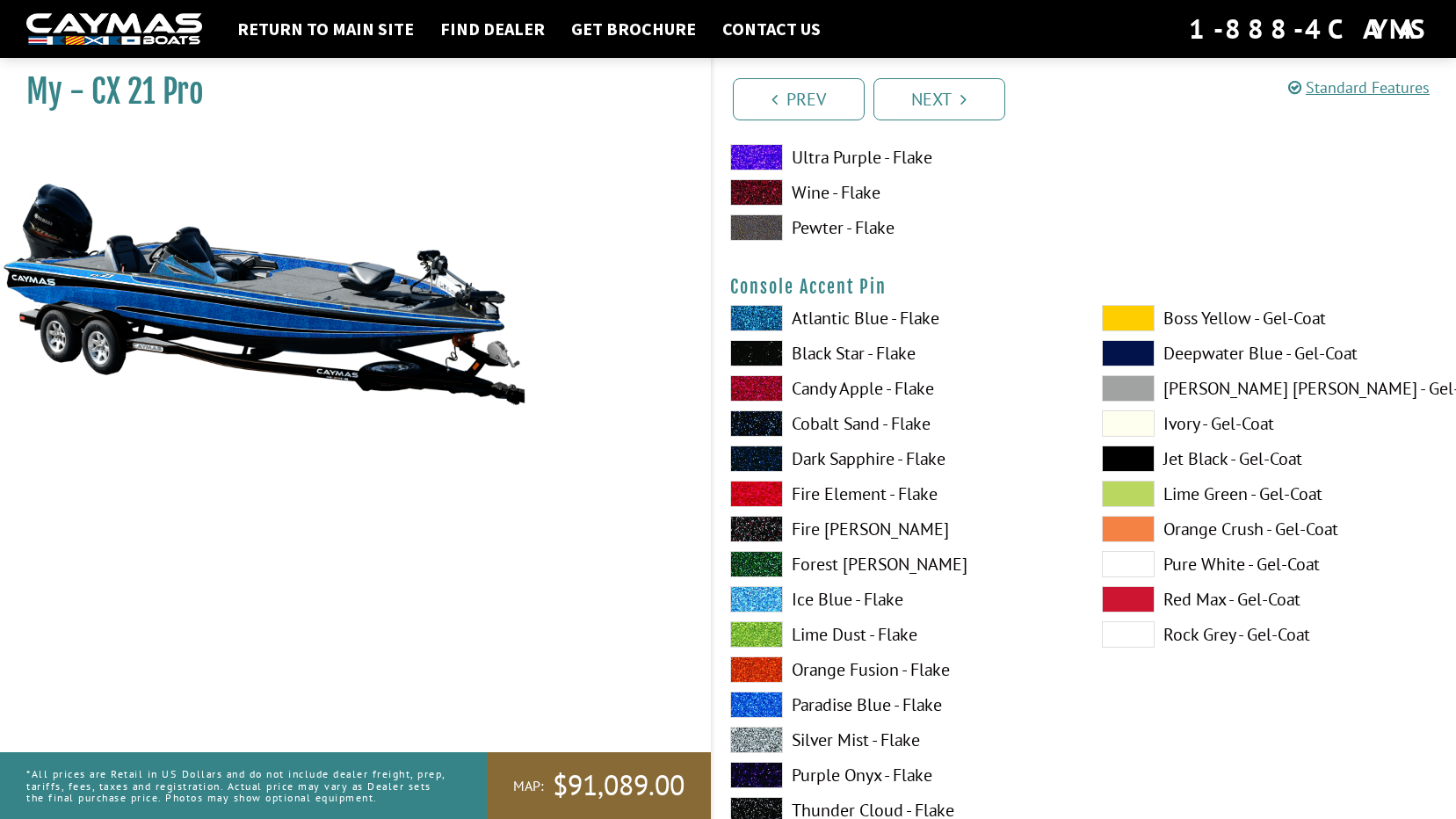
click at [1220, 565] on label "Pure White - Gel-Coat" at bounding box center [1271, 564] width 337 height 26
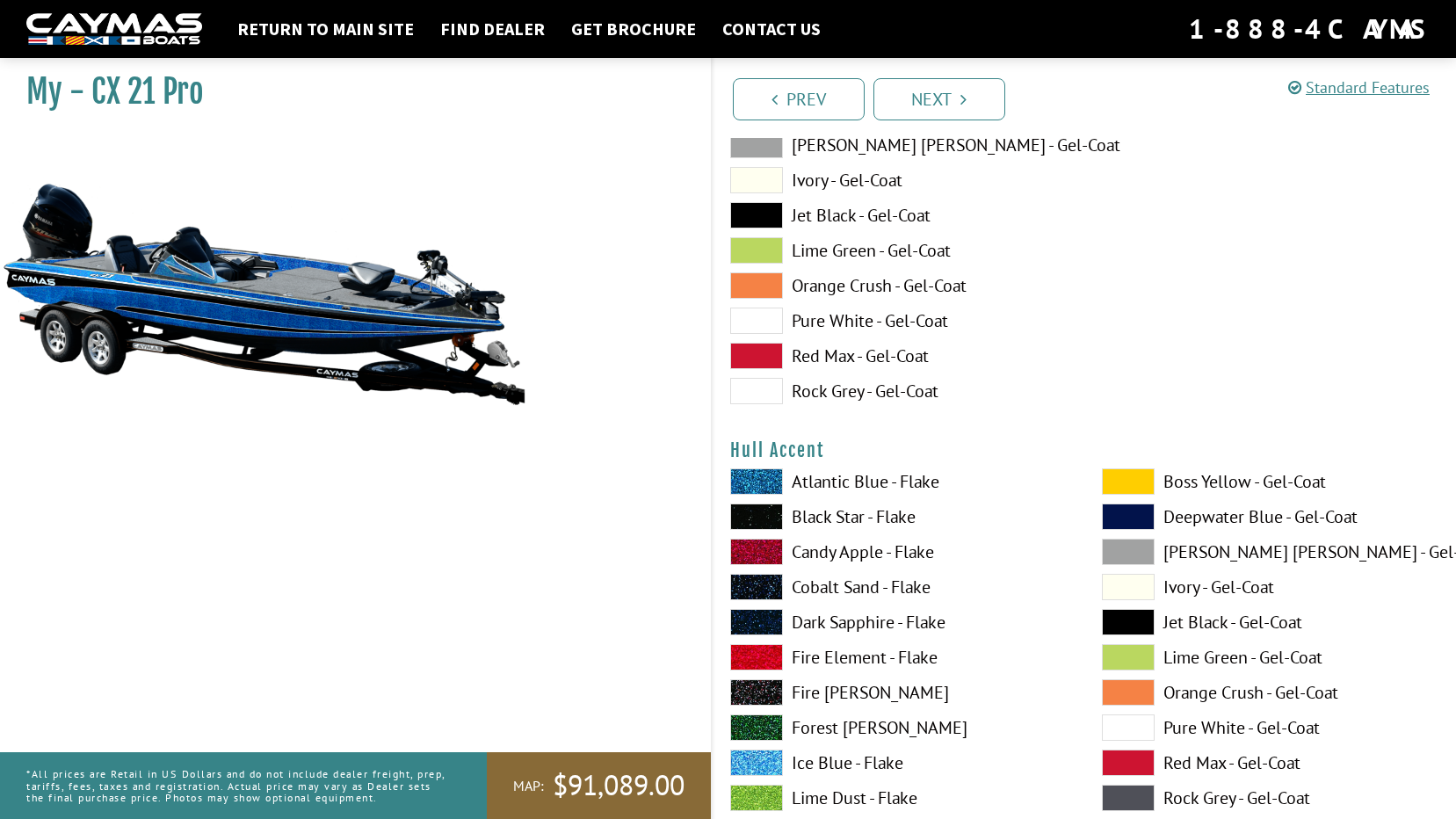
scroll to position [6854, 0]
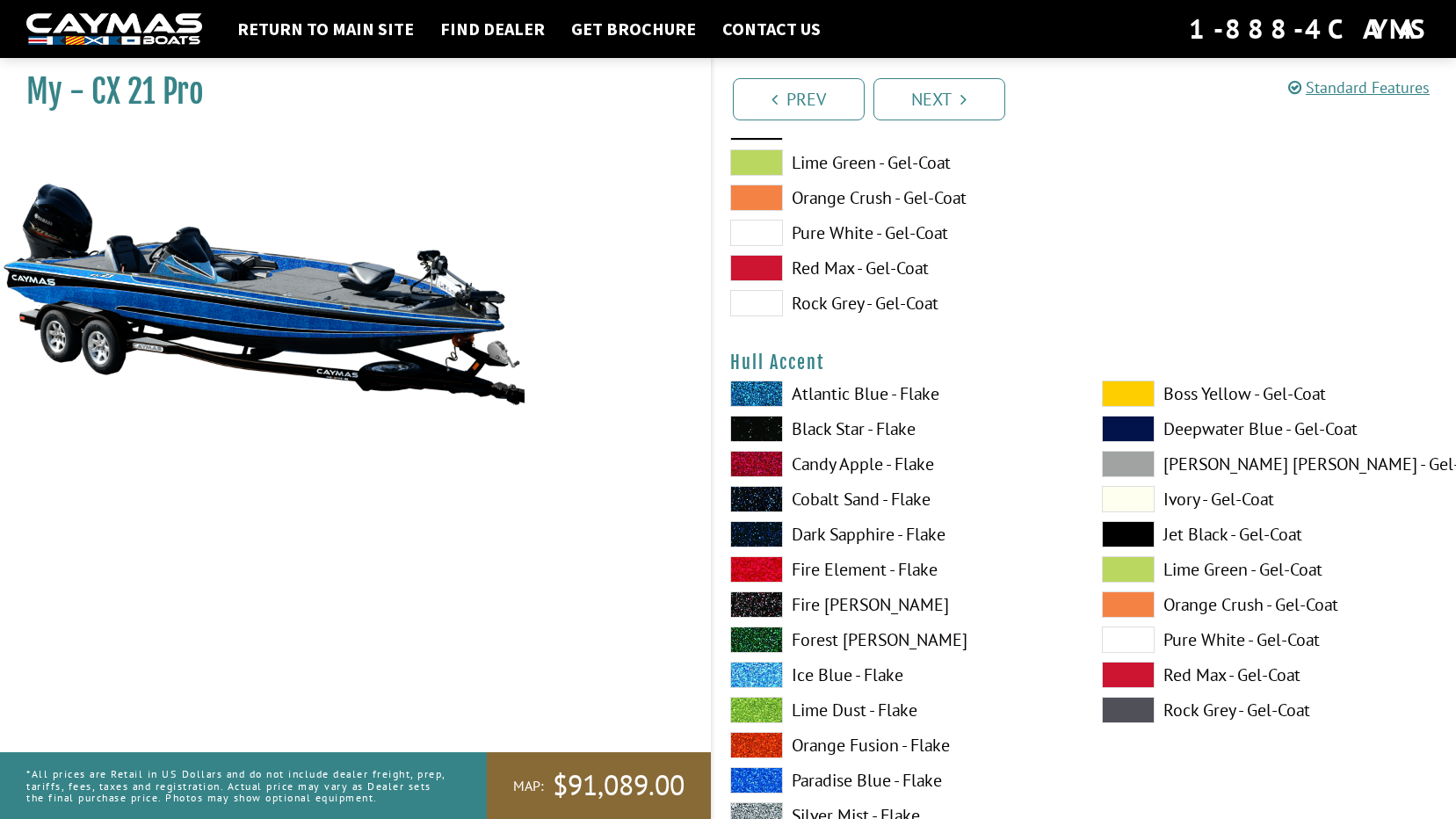
click at [1181, 635] on label "Pure White - Gel-Coat" at bounding box center [1271, 639] width 337 height 26
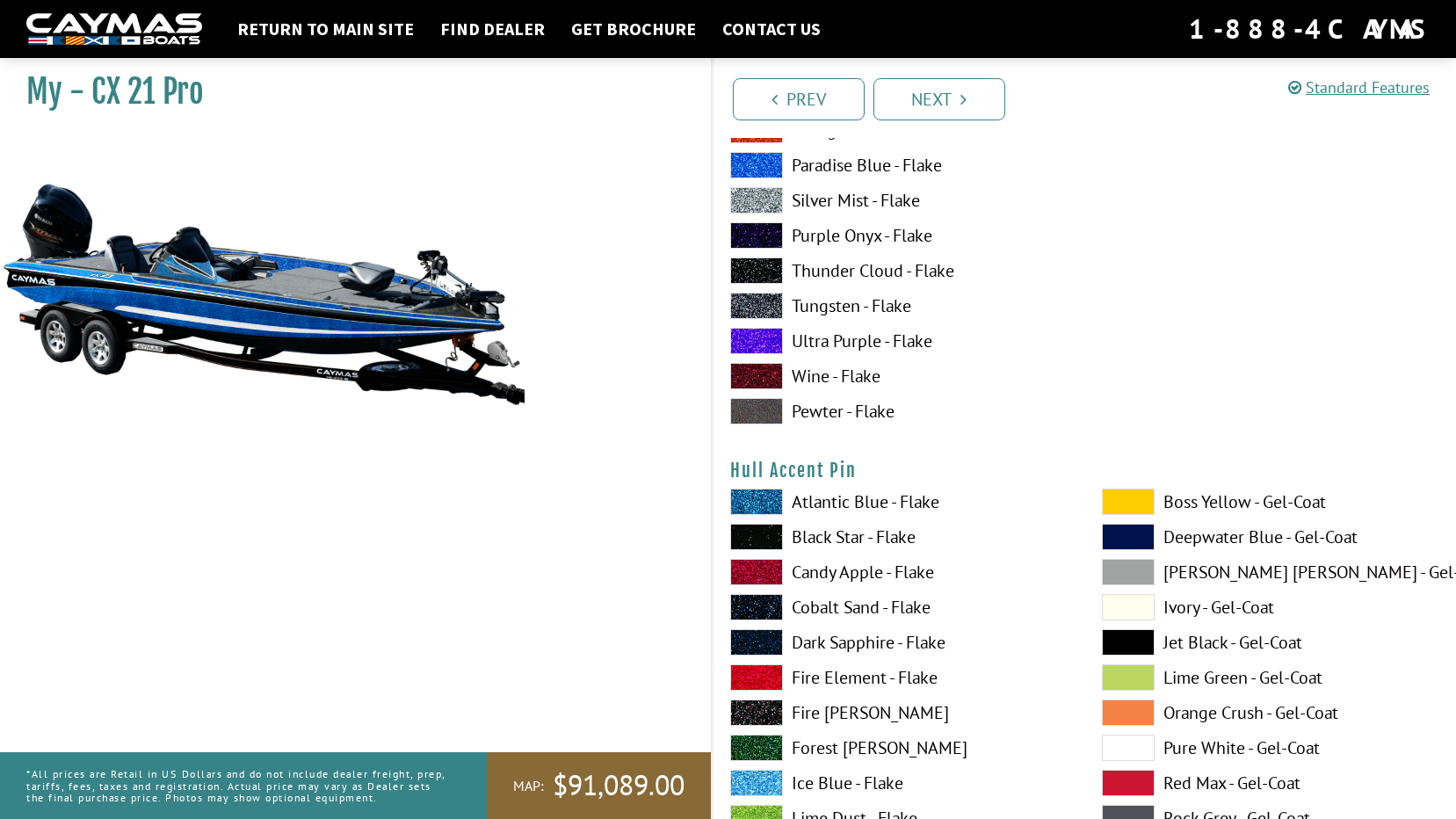
click at [813, 526] on label "Black Star - Flake" at bounding box center [899, 536] width 337 height 26
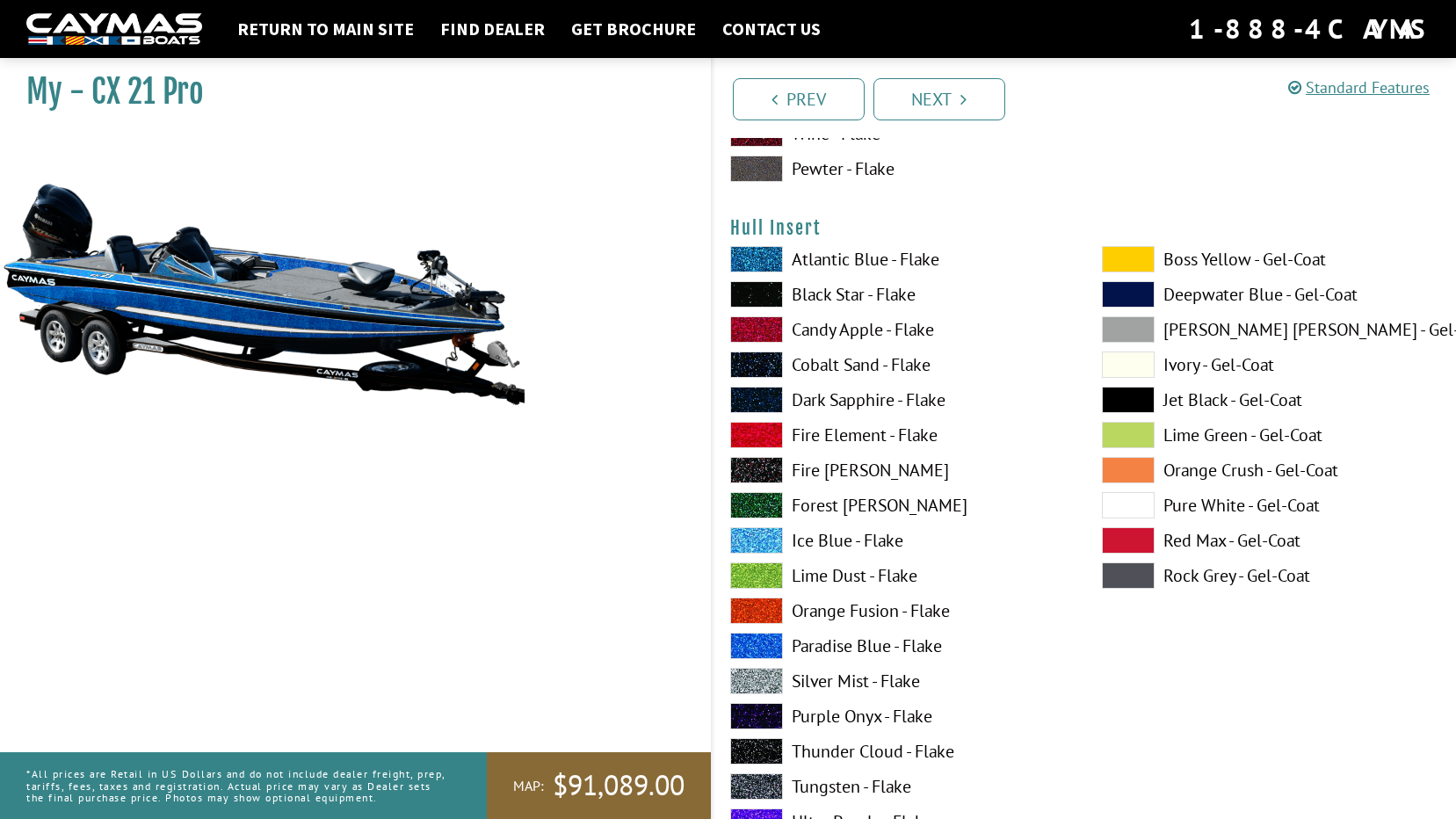
scroll to position [8436, 0]
click at [1147, 507] on span at bounding box center [1128, 504] width 53 height 26
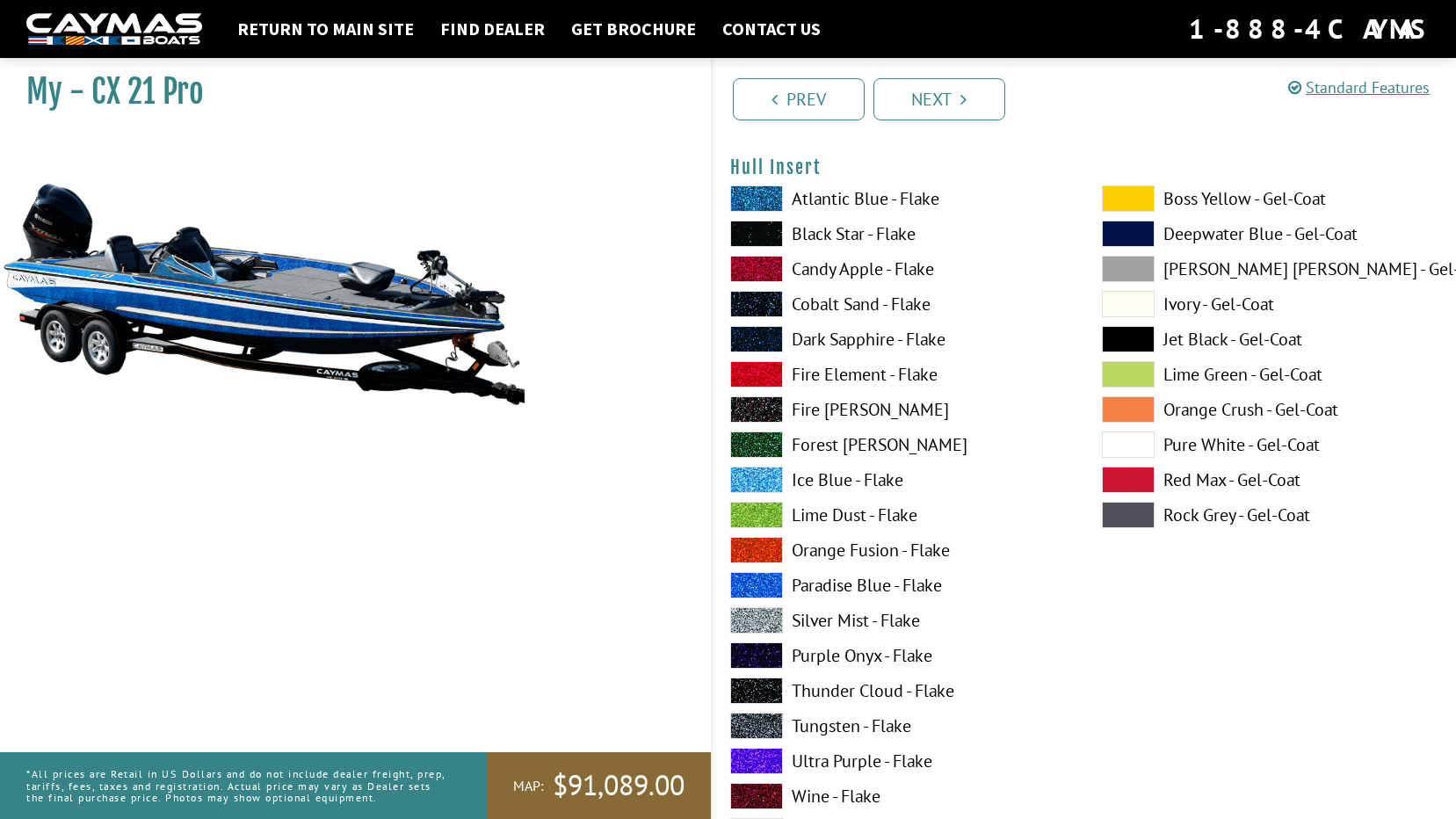
scroll to position [8699, 0]
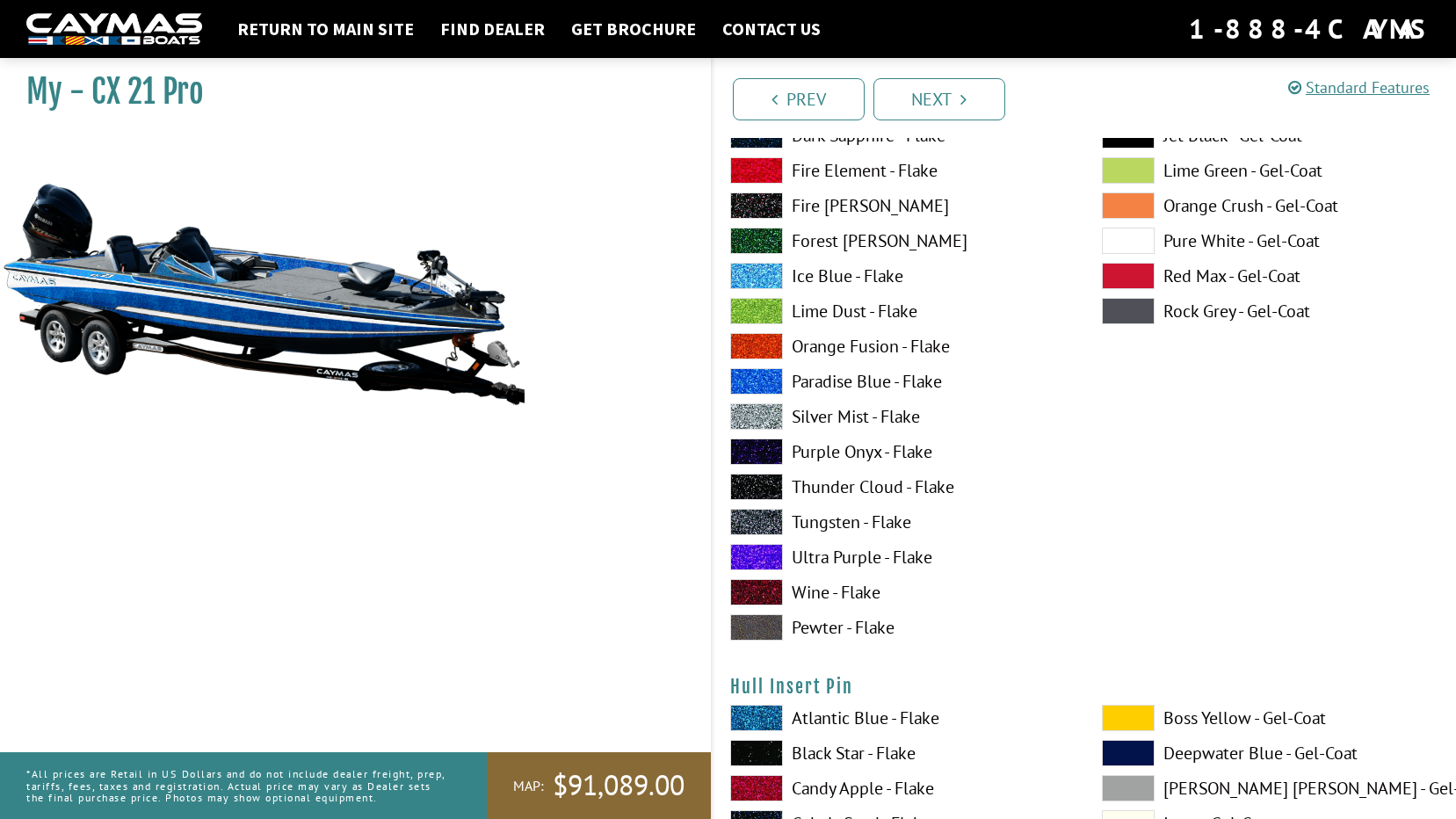
click at [773, 417] on span at bounding box center [756, 416] width 53 height 26
drag, startPoint x: 1198, startPoint y: 242, endPoint x: 1205, endPoint y: 249, distance: 9.9
click at [1205, 249] on label "Pure White - Gel-Coat" at bounding box center [1271, 240] width 337 height 26
click at [1220, 241] on label "Pure White - Gel-Coat" at bounding box center [1271, 240] width 337 height 26
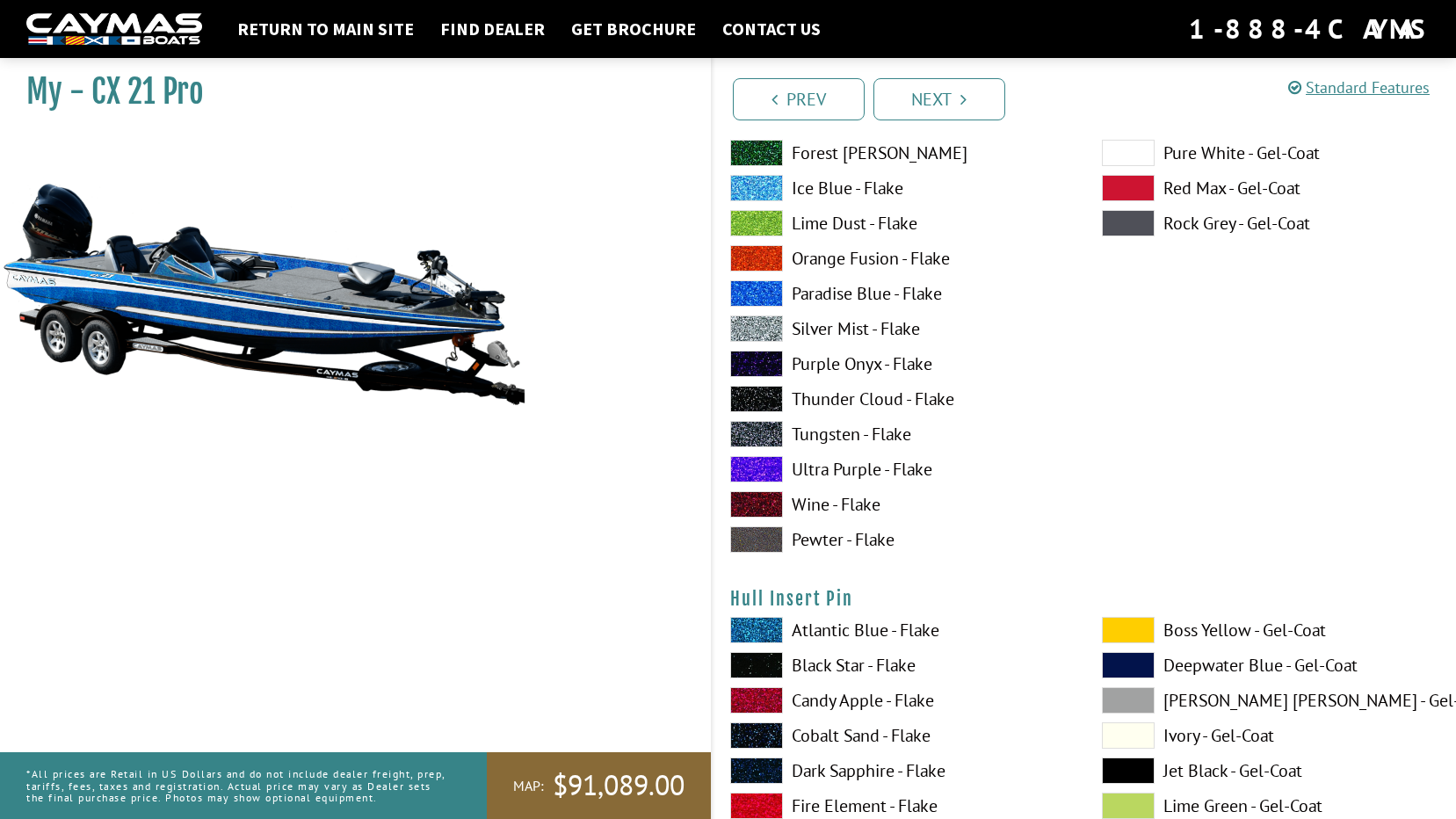
scroll to position [8875, 0]
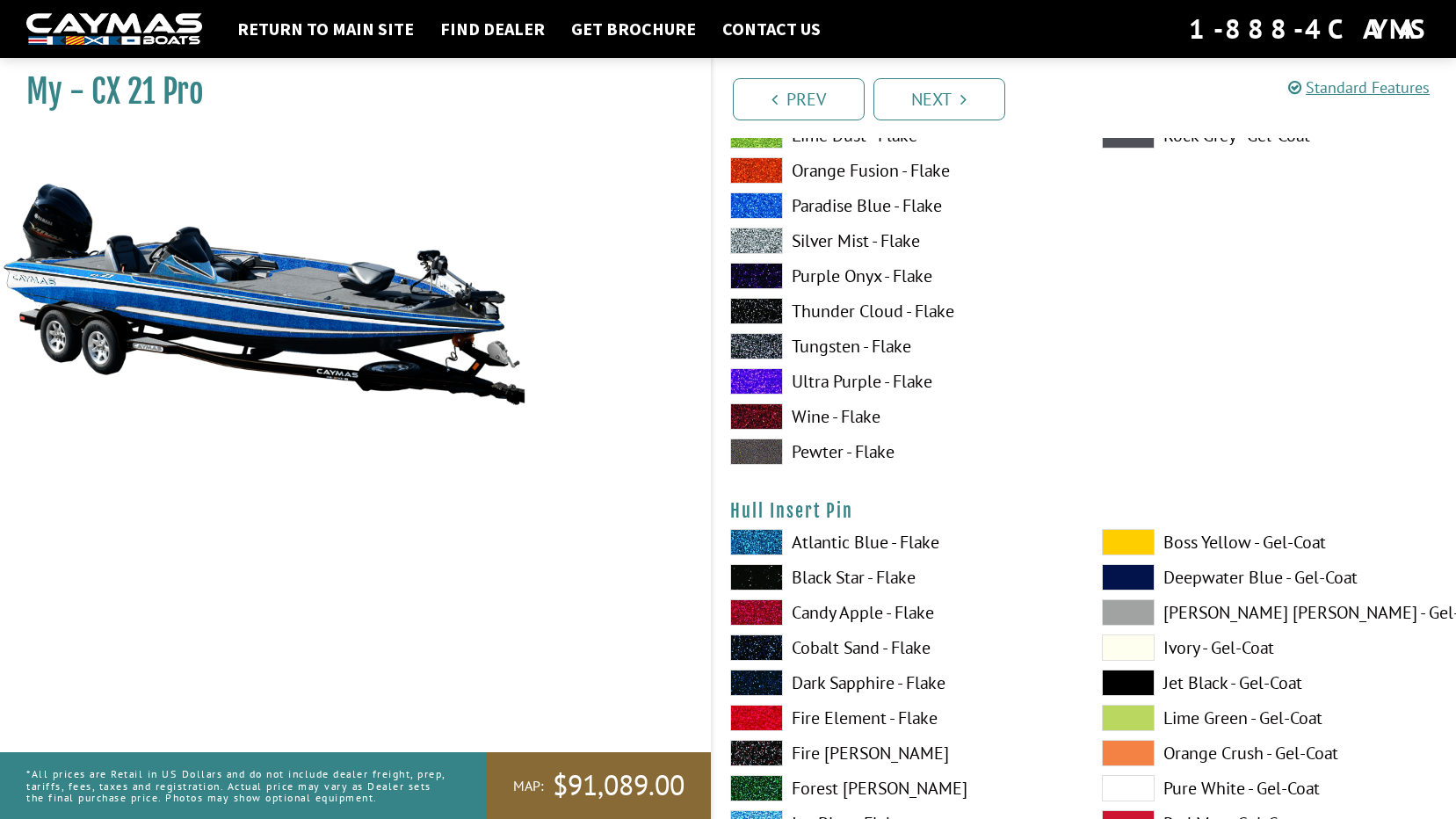
click at [839, 582] on label "Black Star - Flake" at bounding box center [899, 577] width 337 height 26
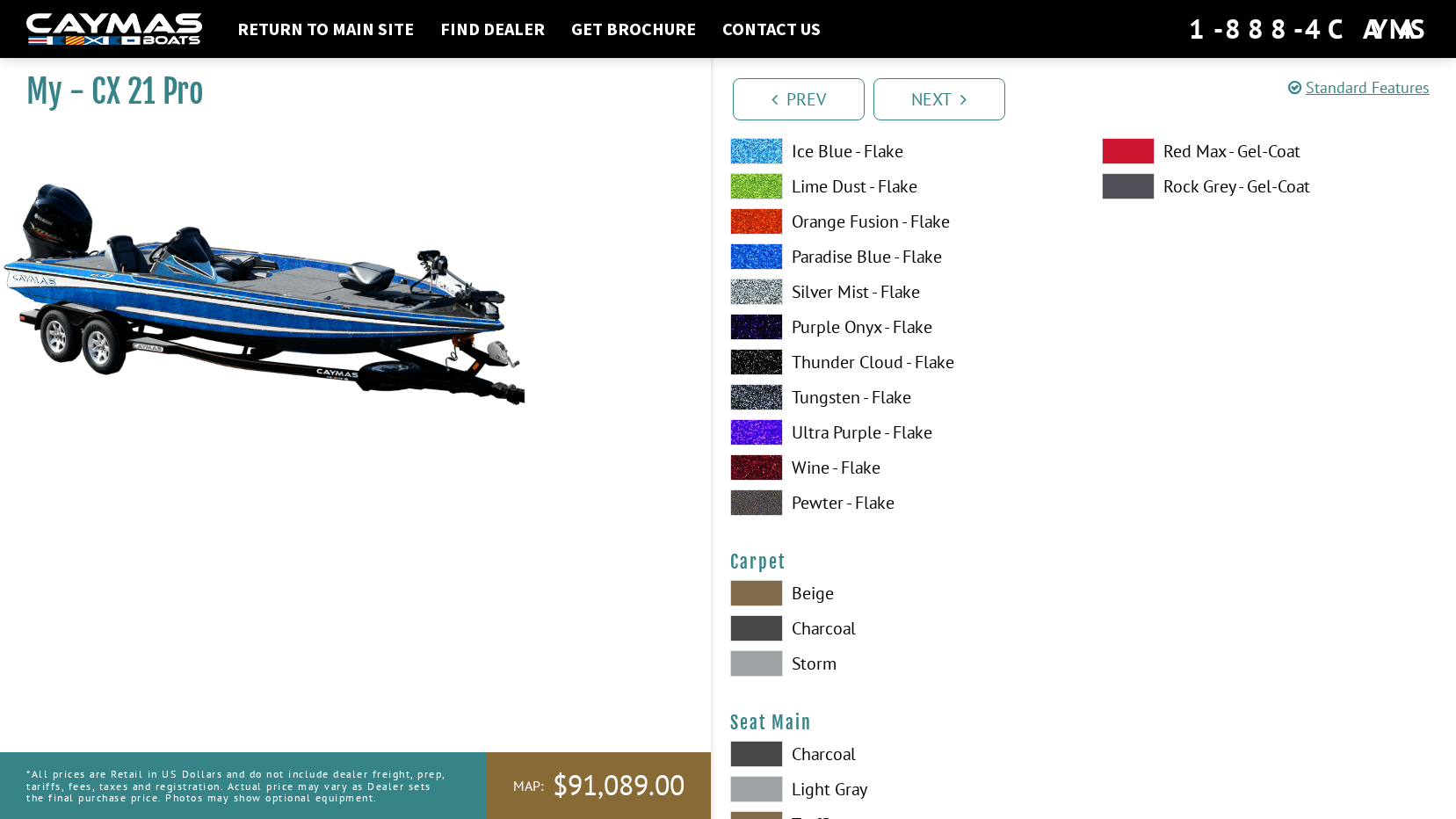
scroll to position [9577, 0]
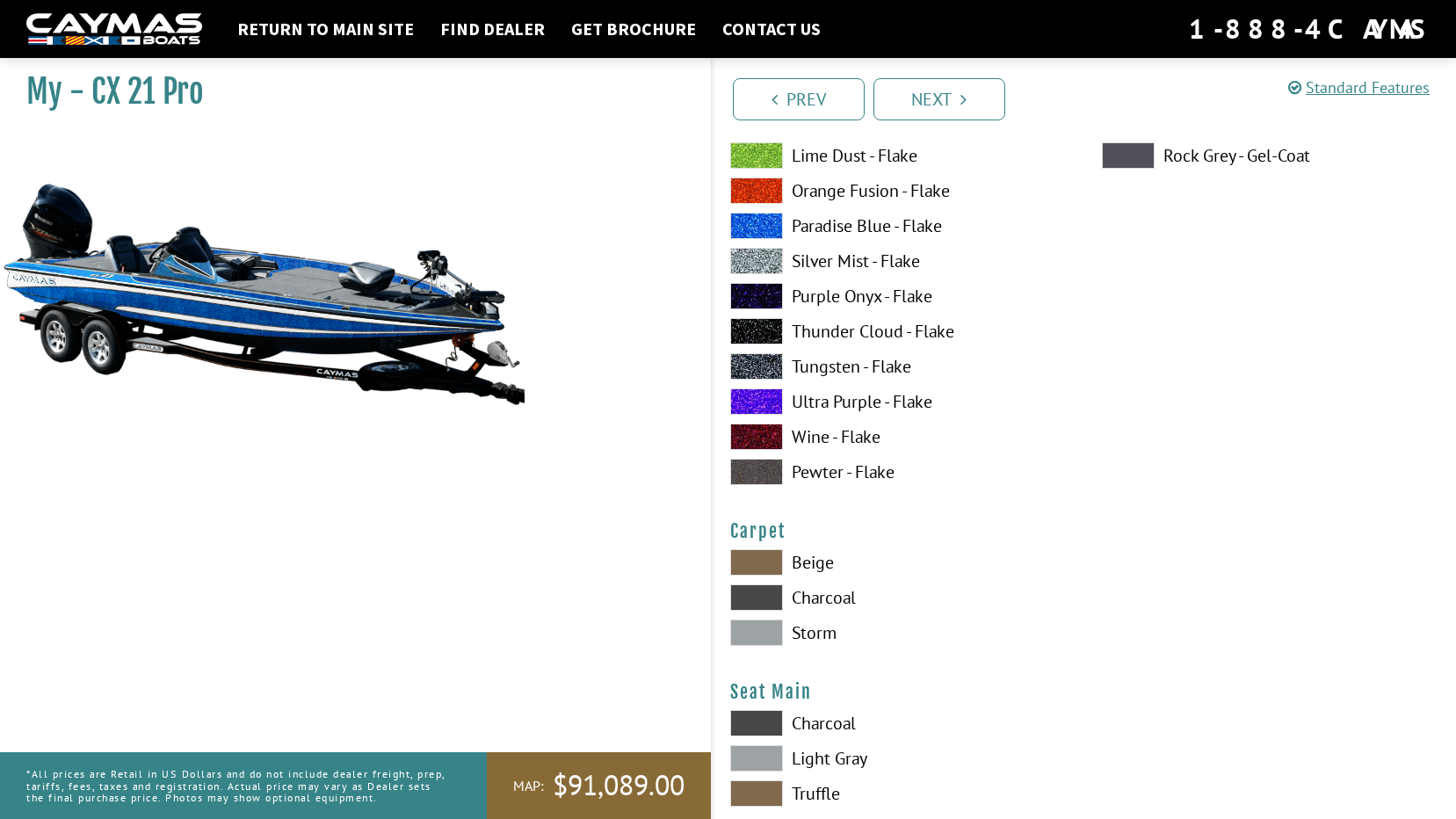
click at [760, 599] on span at bounding box center [756, 597] width 53 height 26
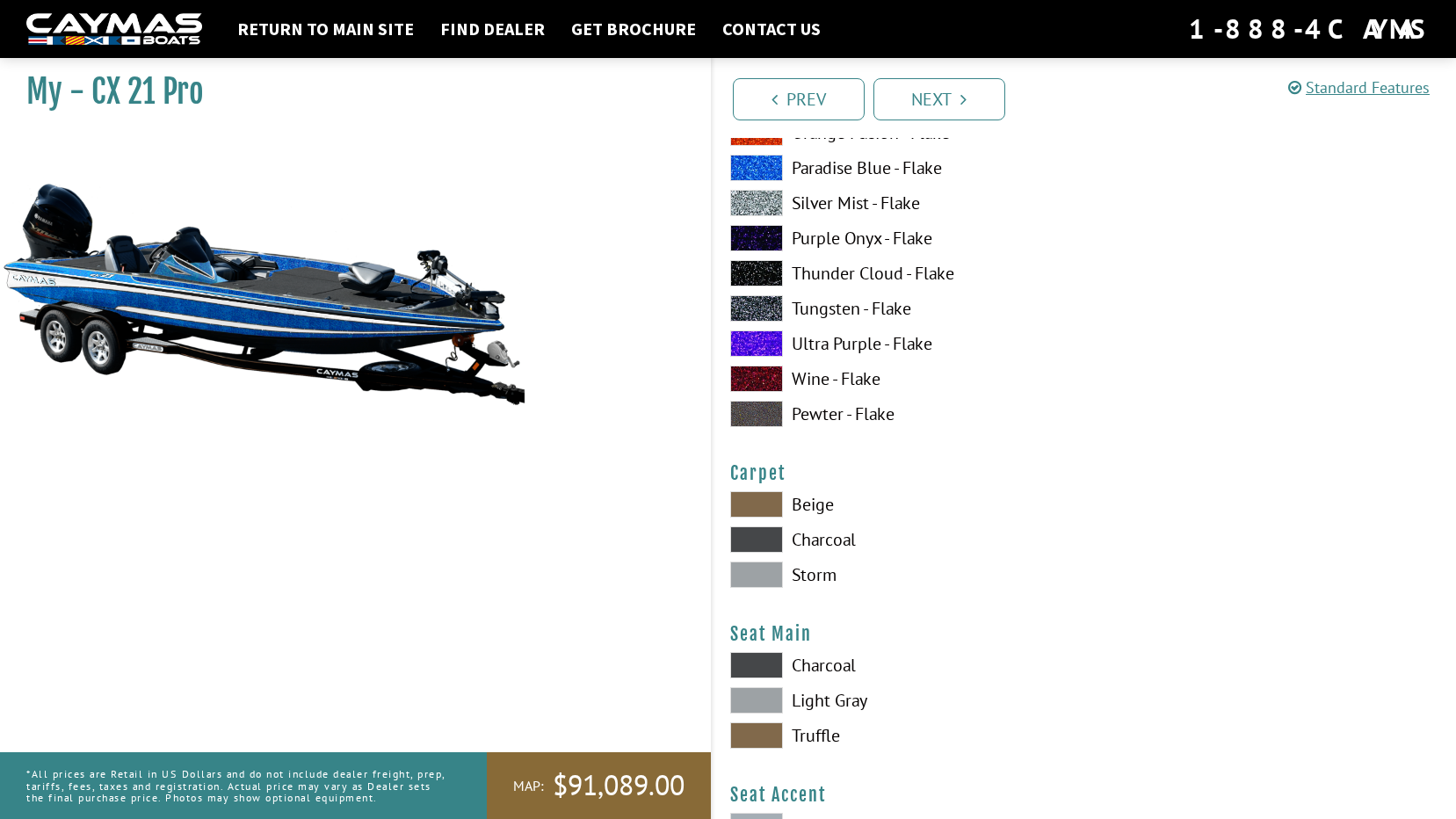
scroll to position [9753, 0]
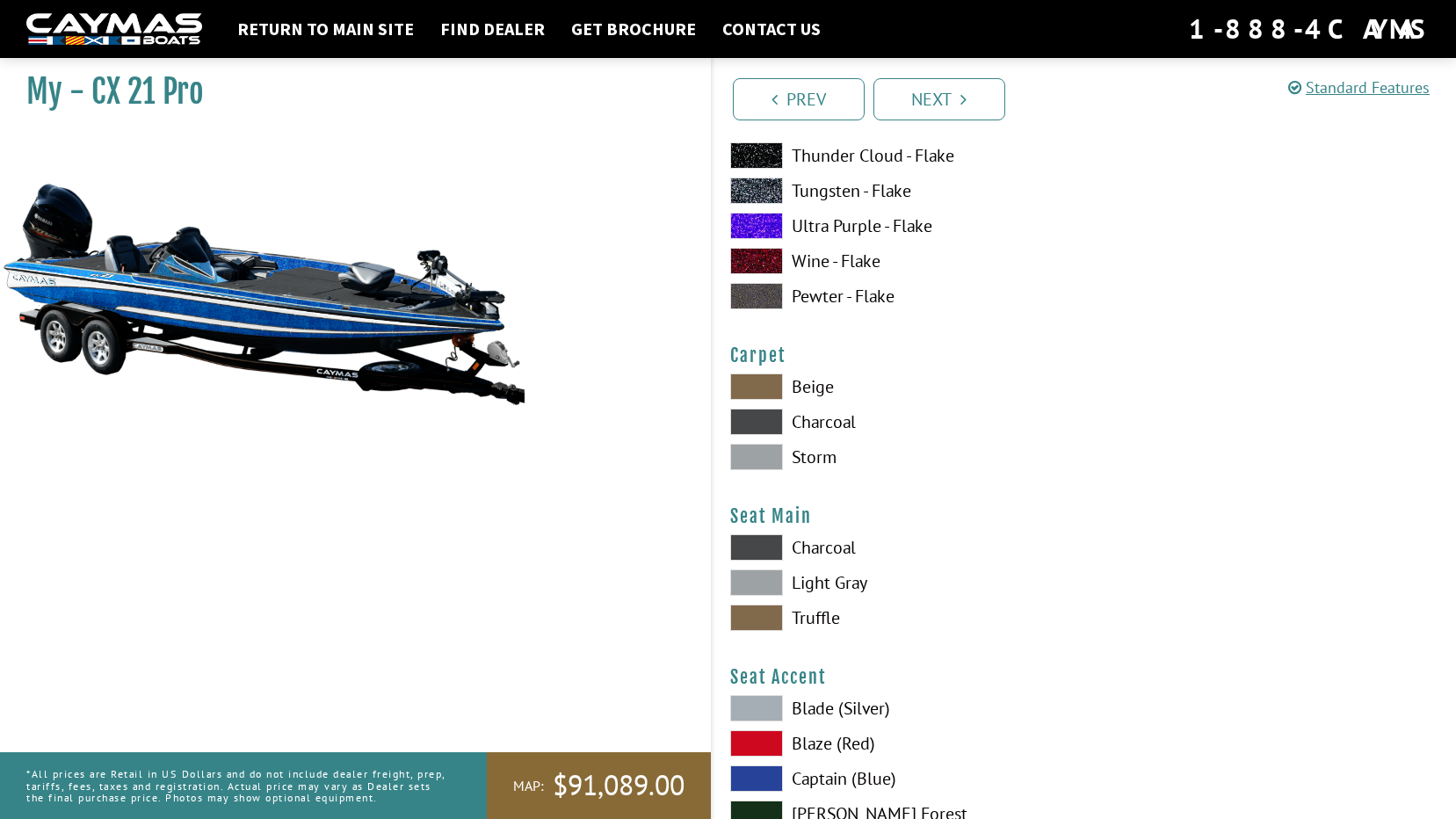
click at [749, 556] on span at bounding box center [756, 547] width 53 height 26
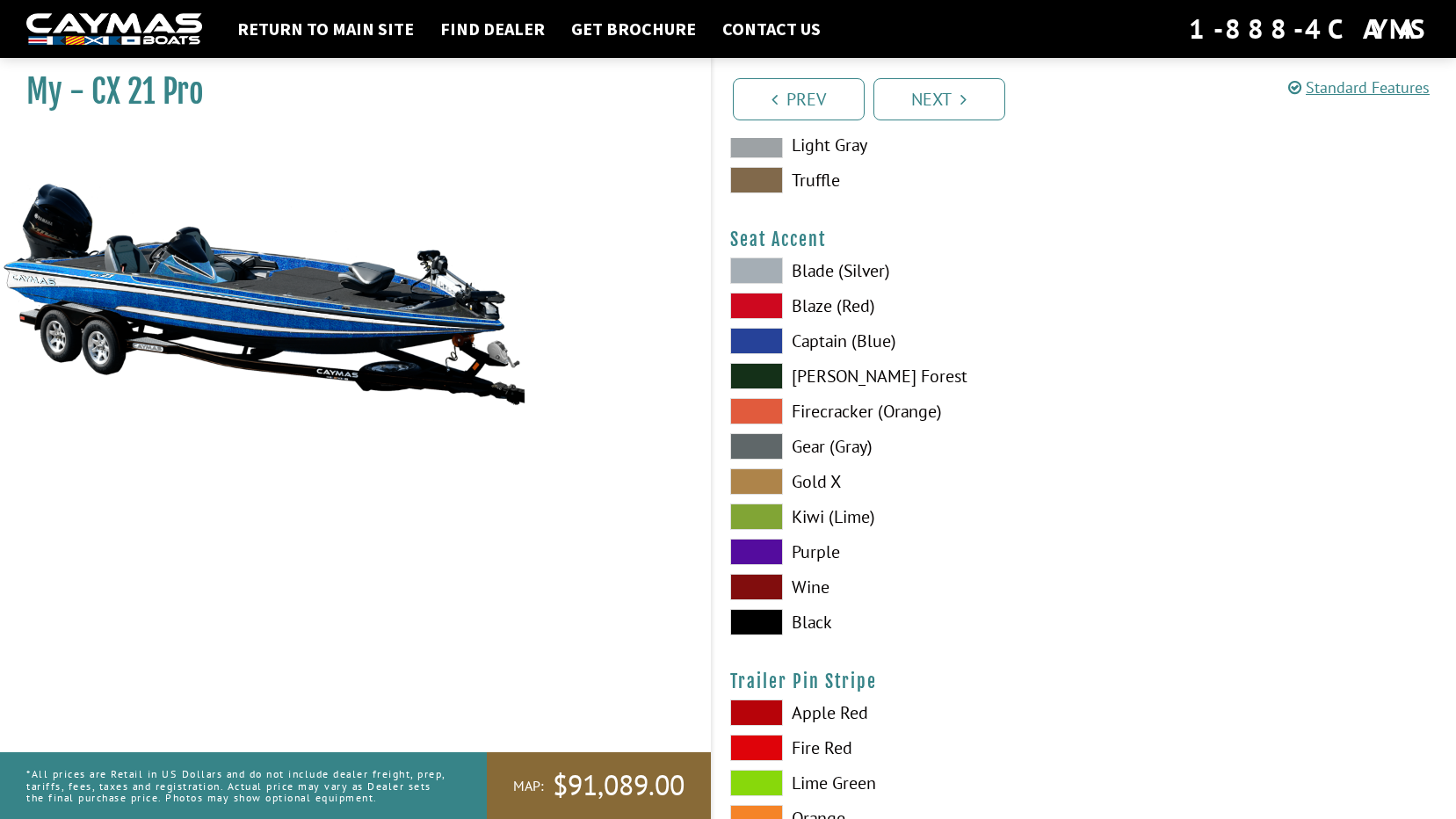
scroll to position [10193, 0]
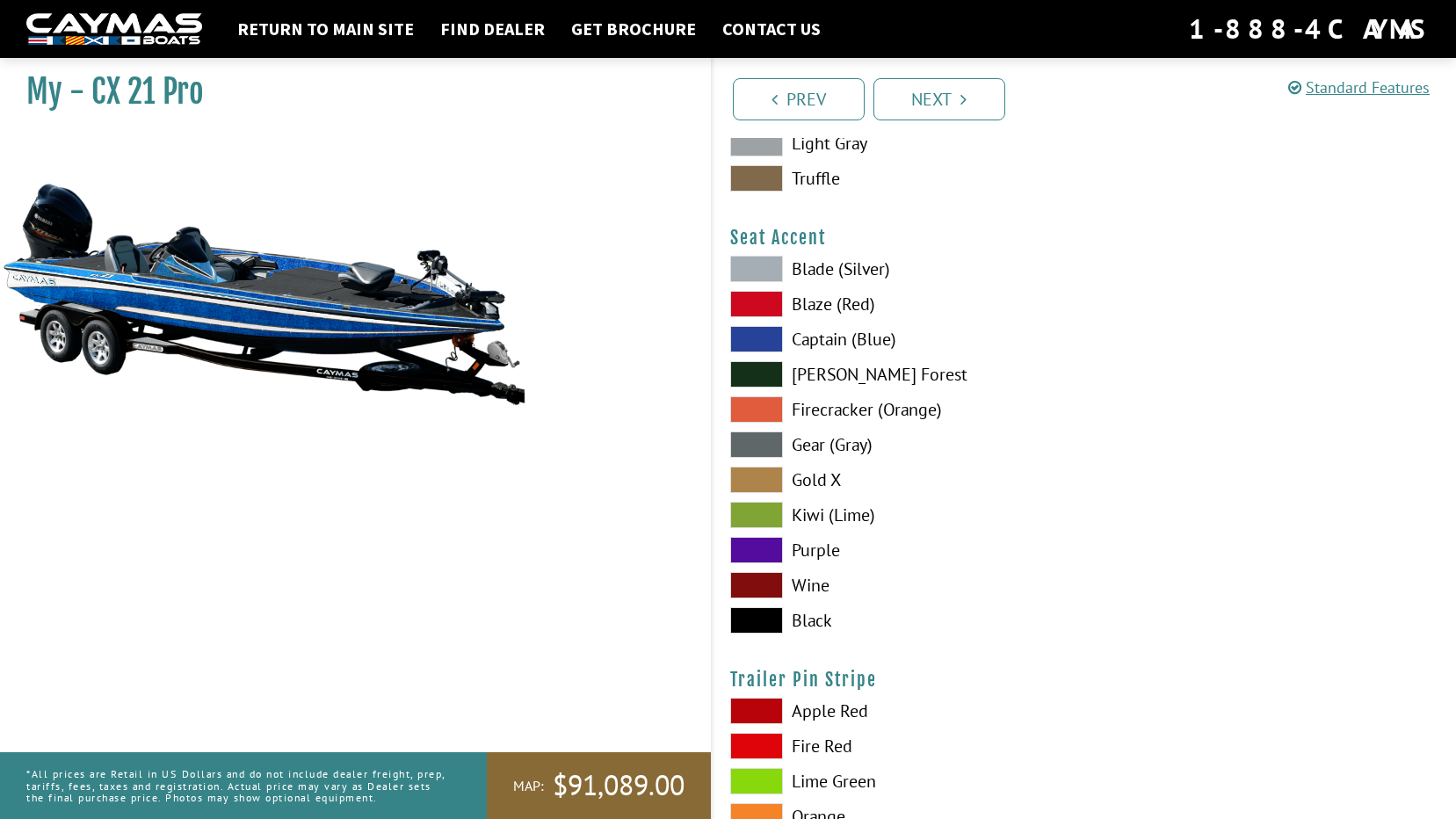
click at [800, 270] on label "Blade (Silver)" at bounding box center [899, 268] width 337 height 26
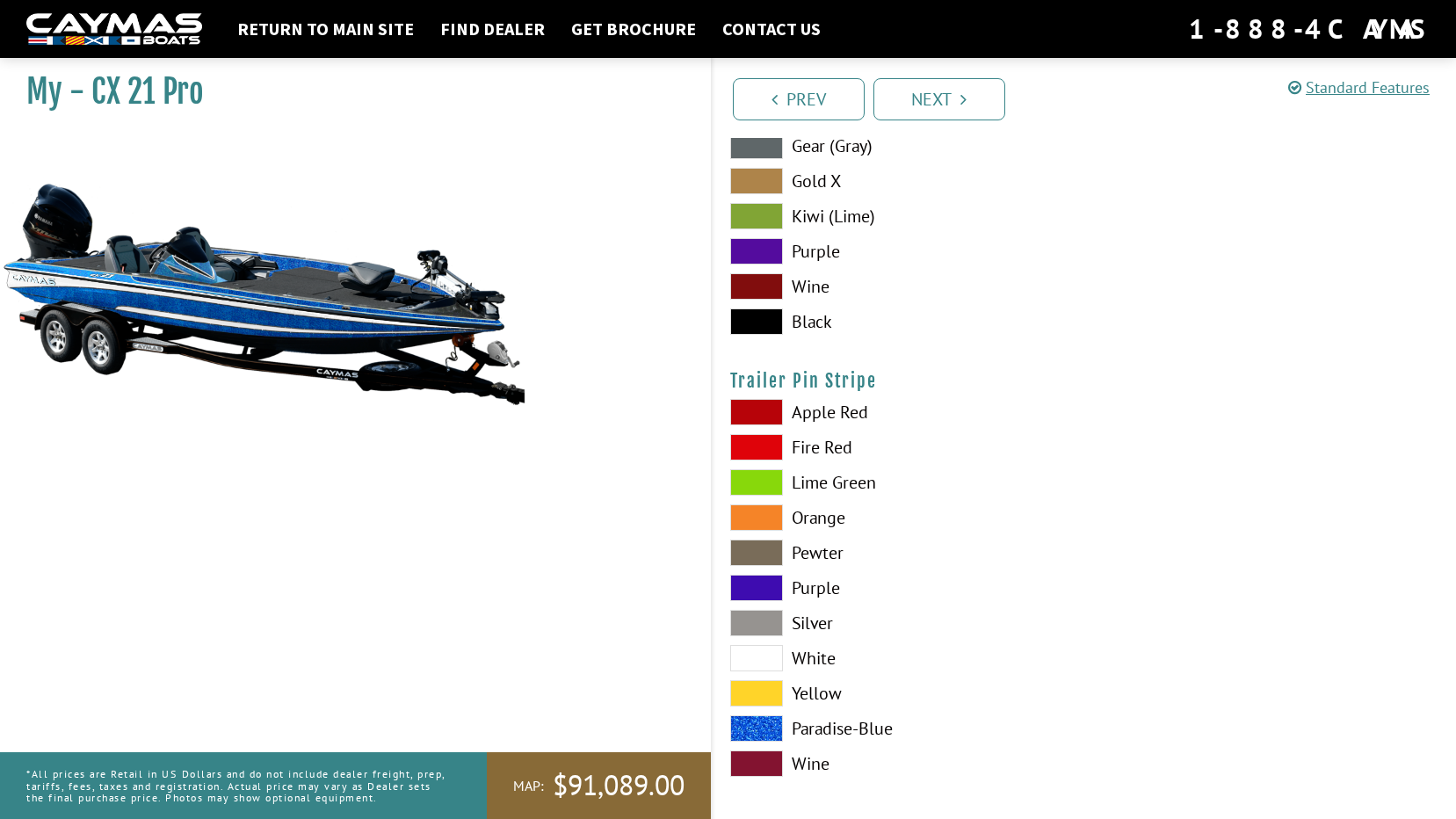
scroll to position [10501, 0]
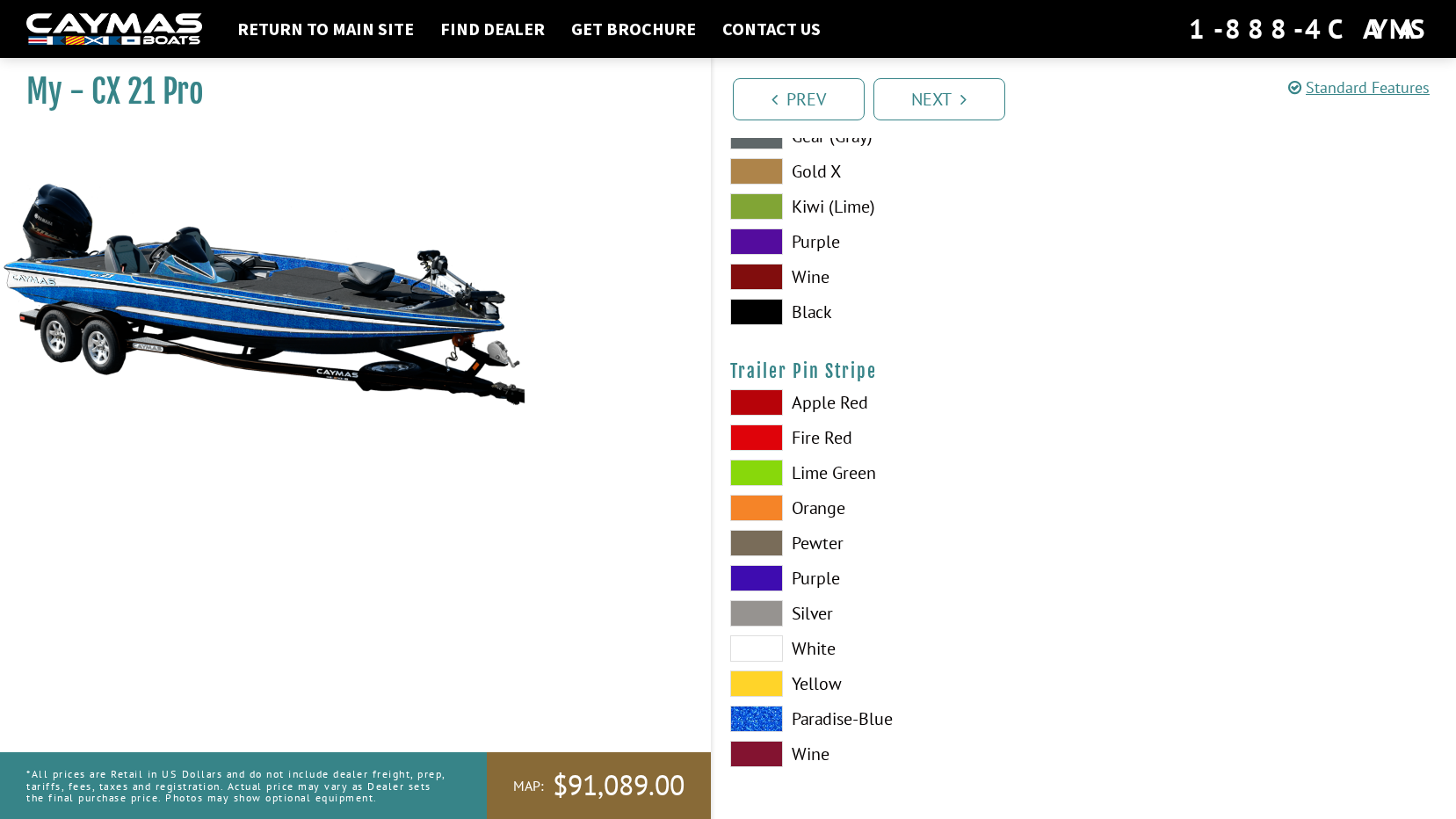
click at [850, 714] on label "Paradise-Blue" at bounding box center [899, 718] width 337 height 26
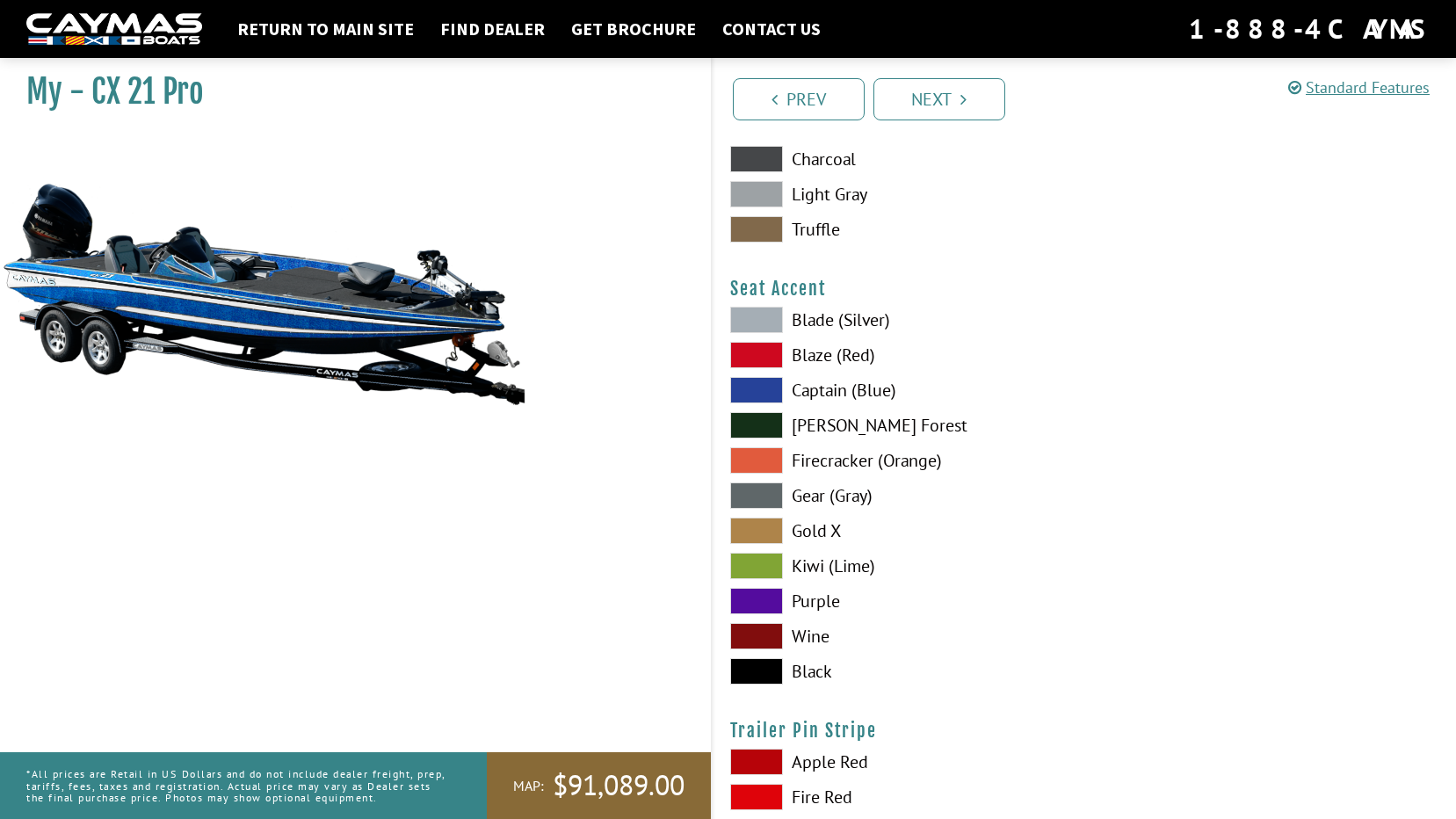
scroll to position [10062, 0]
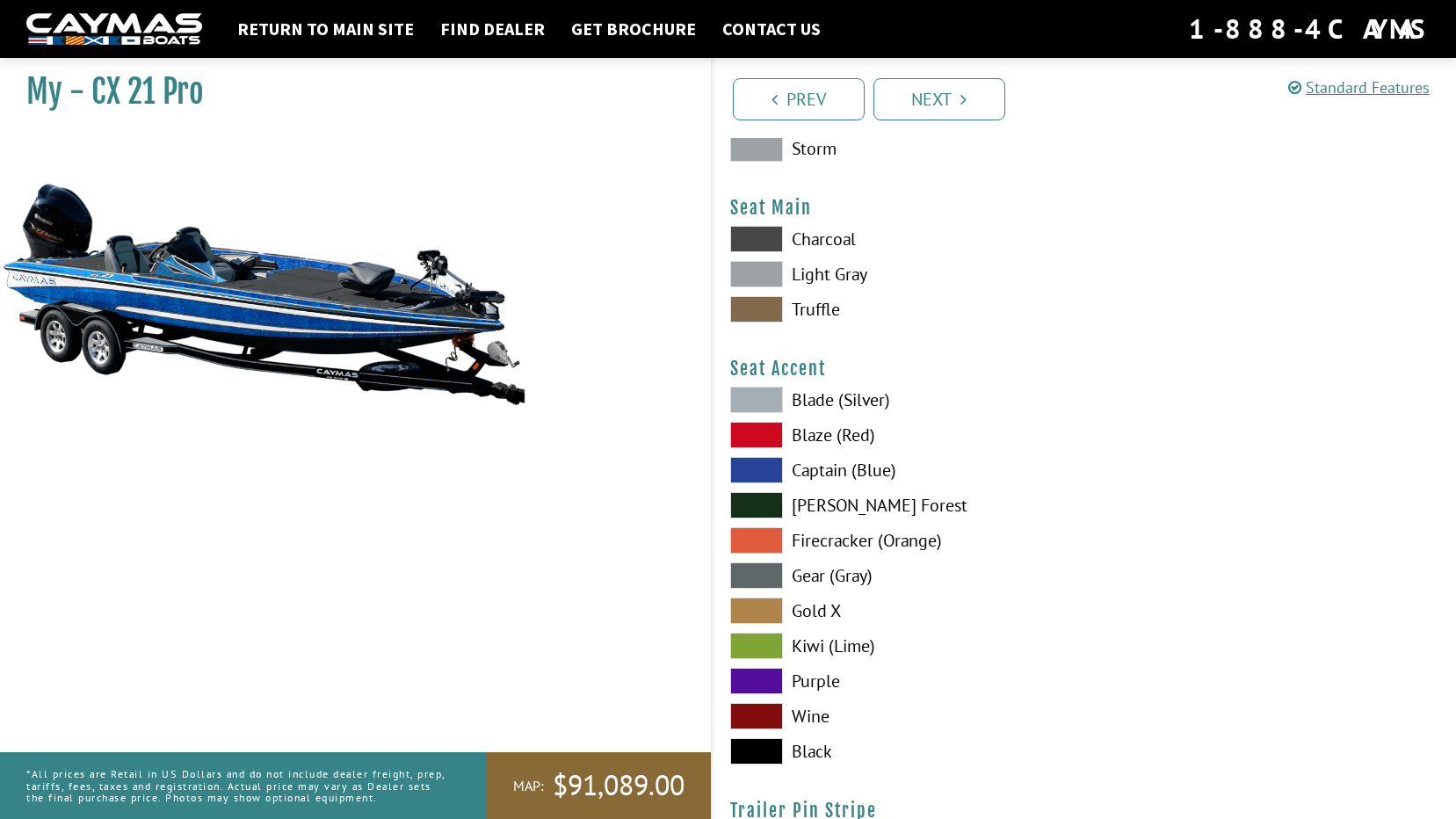
click at [752, 469] on span at bounding box center [756, 470] width 53 height 26
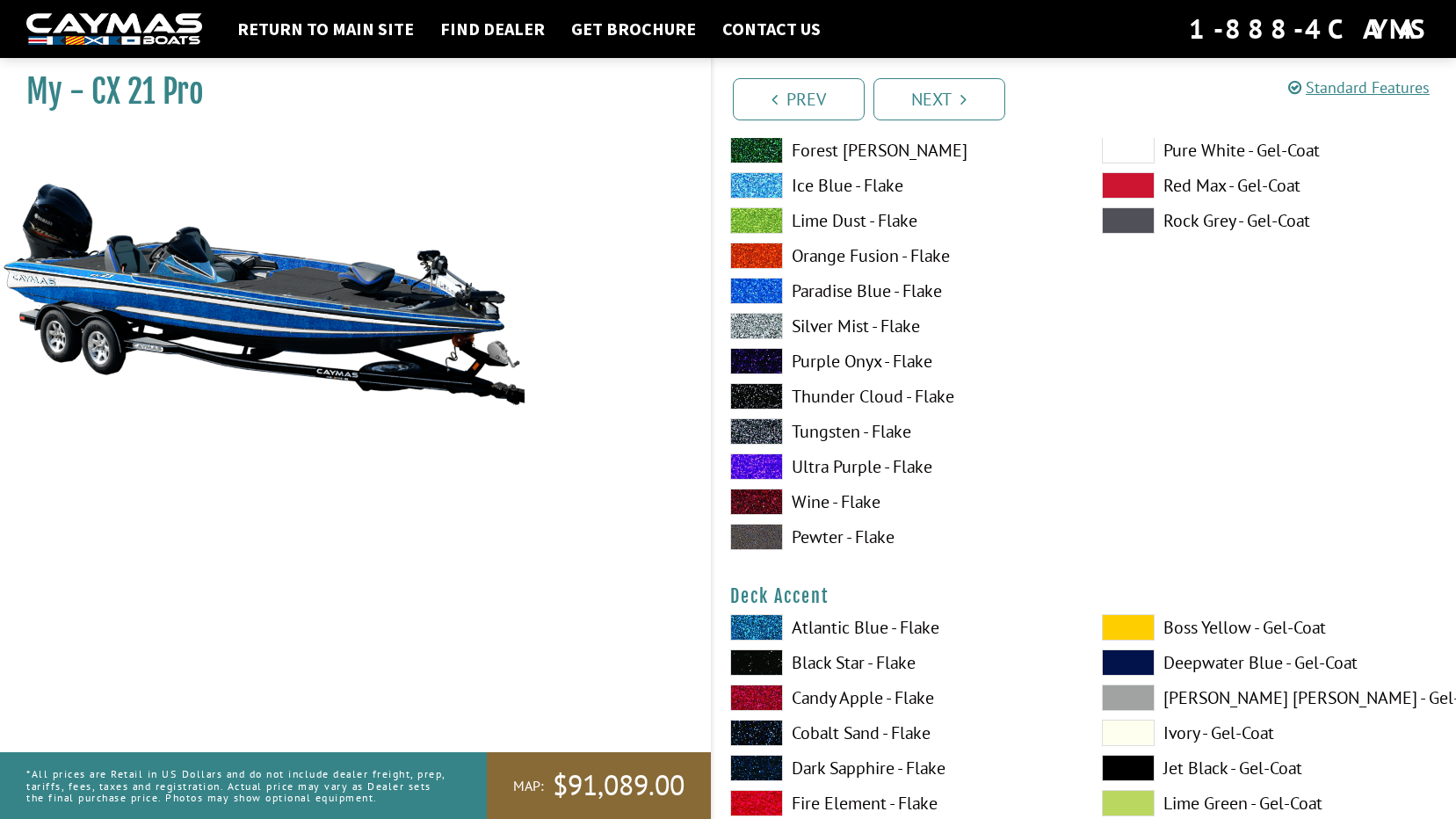
scroll to position [703, 0]
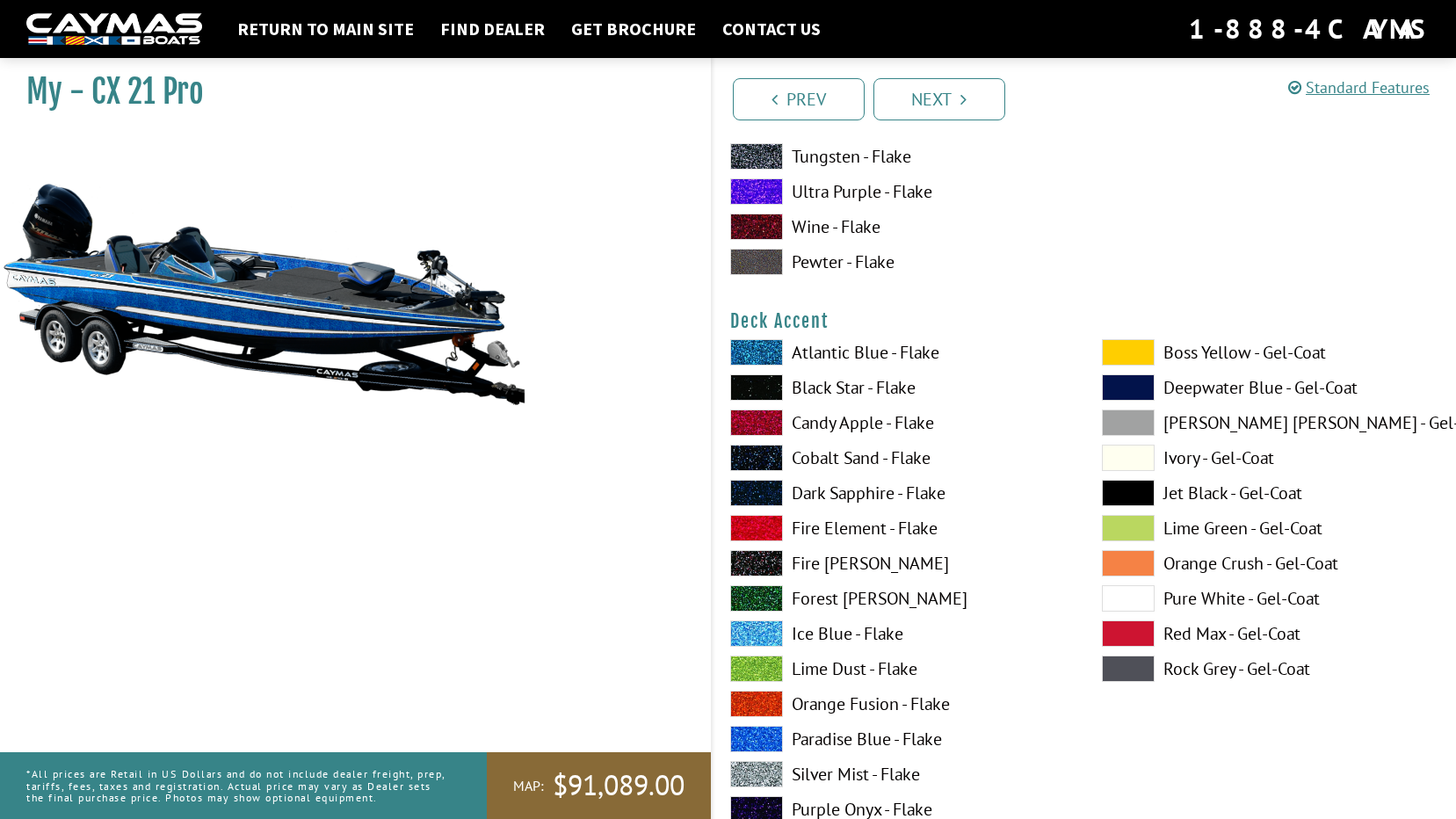
click at [757, 384] on span at bounding box center [756, 387] width 53 height 26
click at [1197, 598] on label "Pure White - Gel-Coat" at bounding box center [1271, 598] width 337 height 26
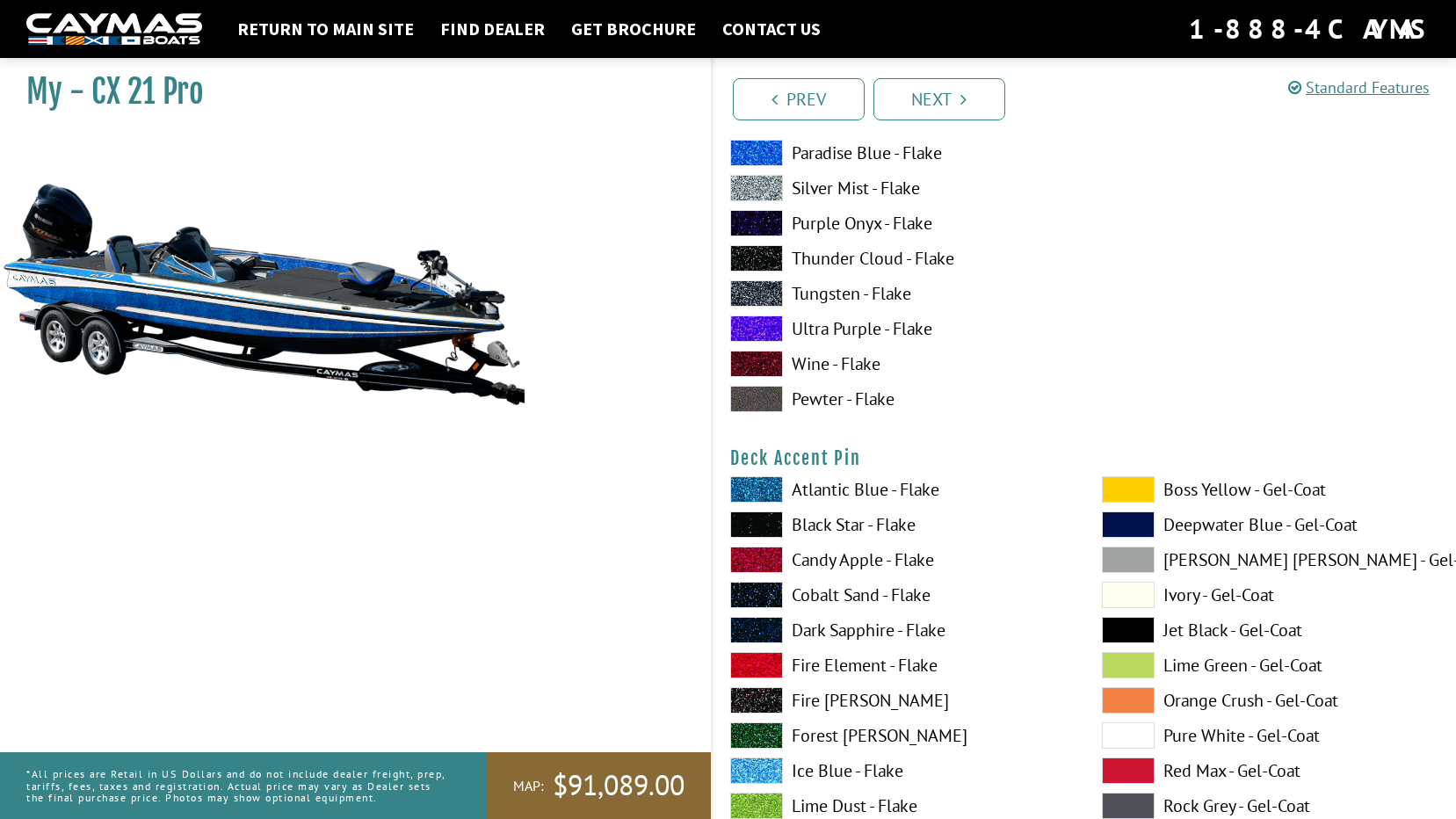
scroll to position [1318, 0]
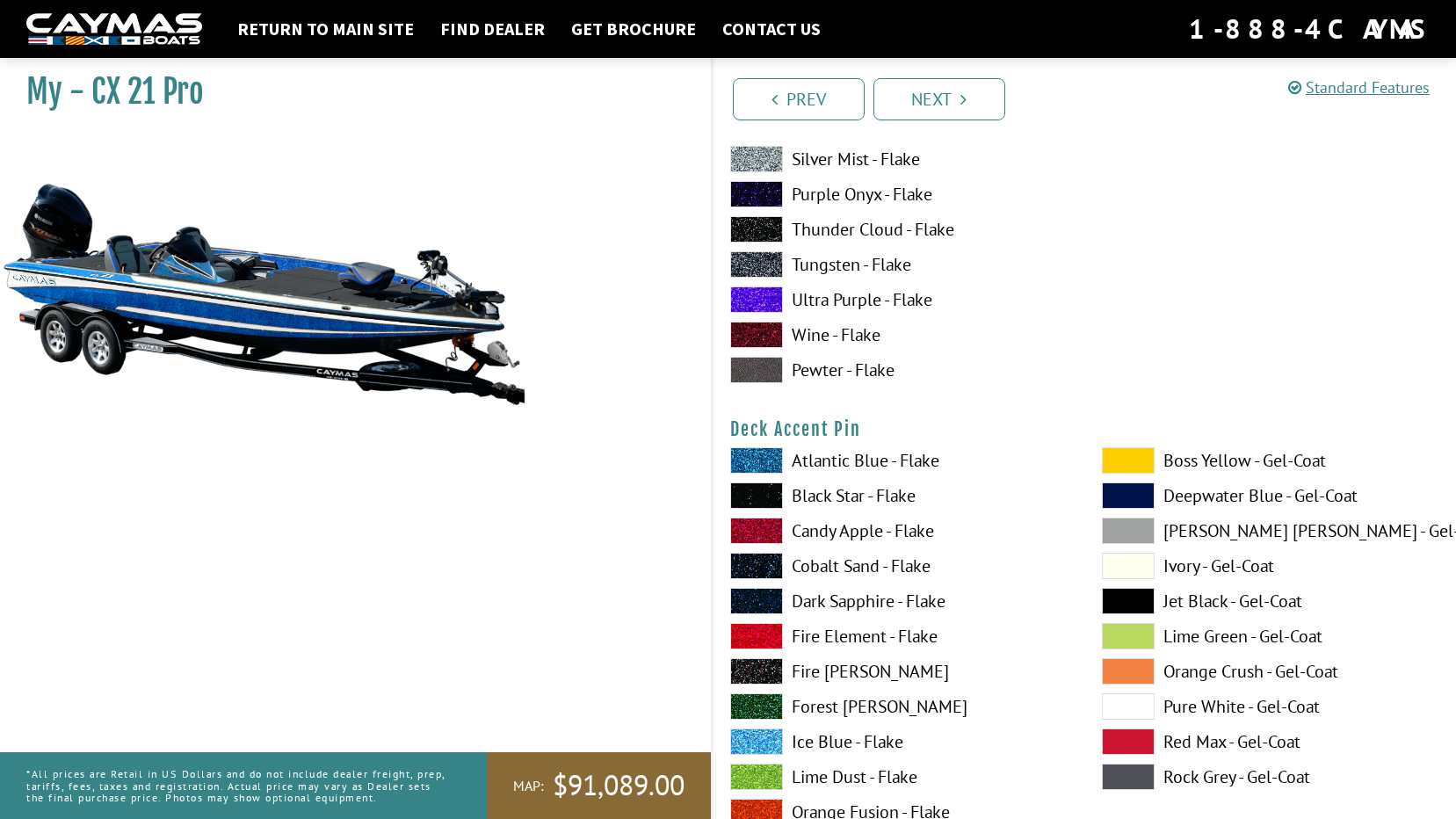
click at [817, 495] on label "Black Star - Flake" at bounding box center [899, 495] width 337 height 26
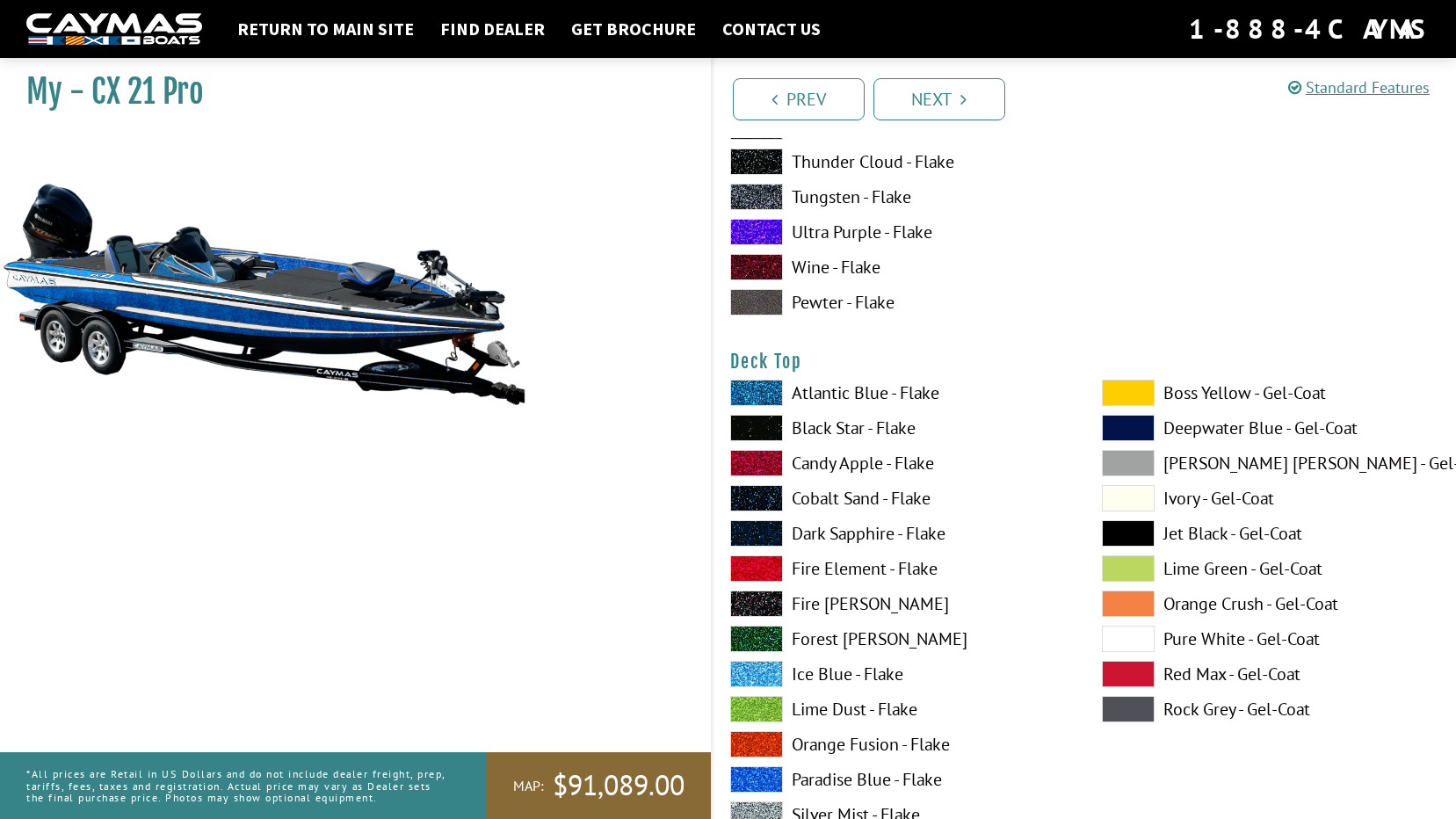
scroll to position [2196, 0]
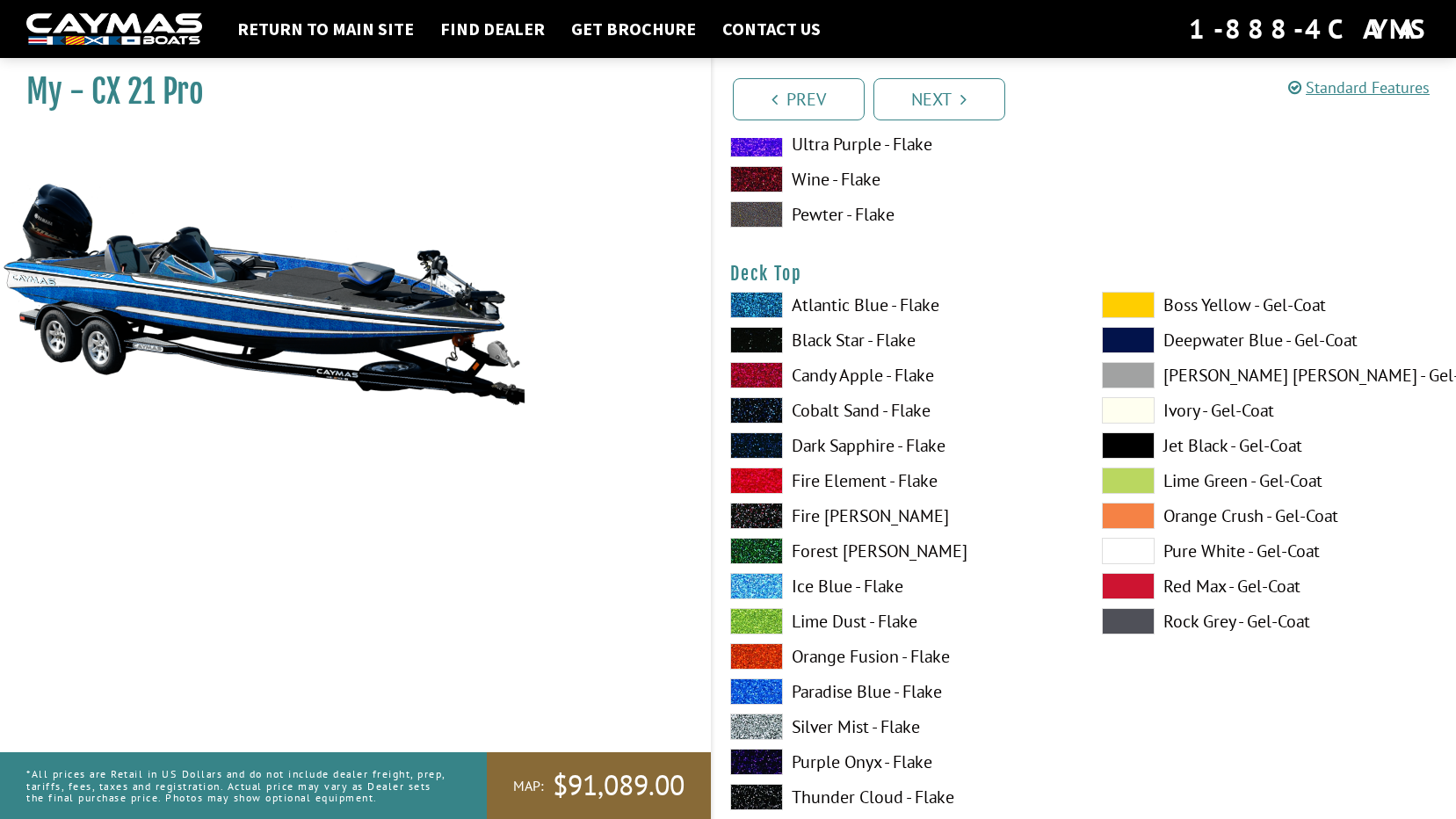
click at [815, 686] on label "Paradise Blue - Flake" at bounding box center [899, 691] width 337 height 26
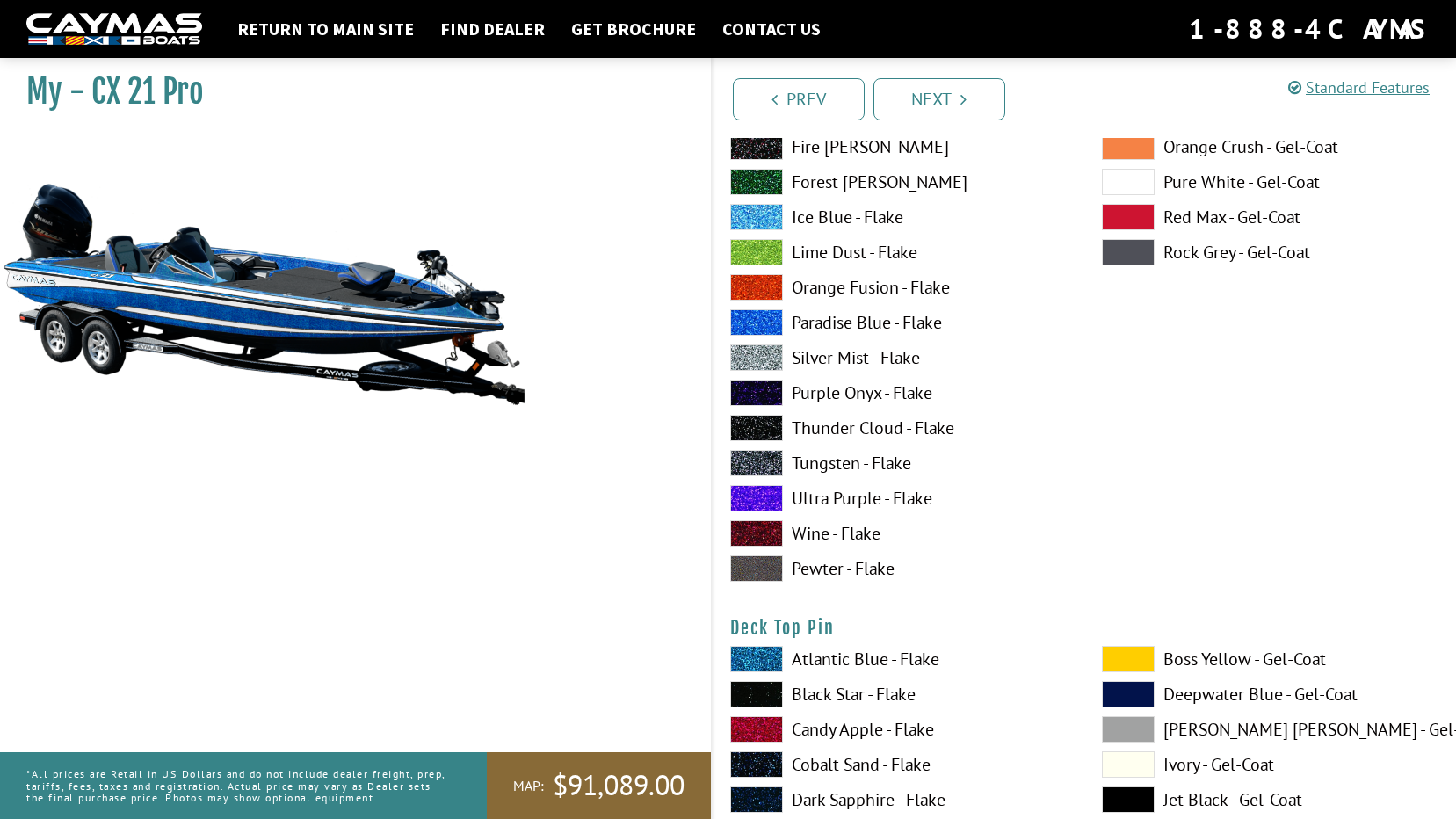
scroll to position [2812, 0]
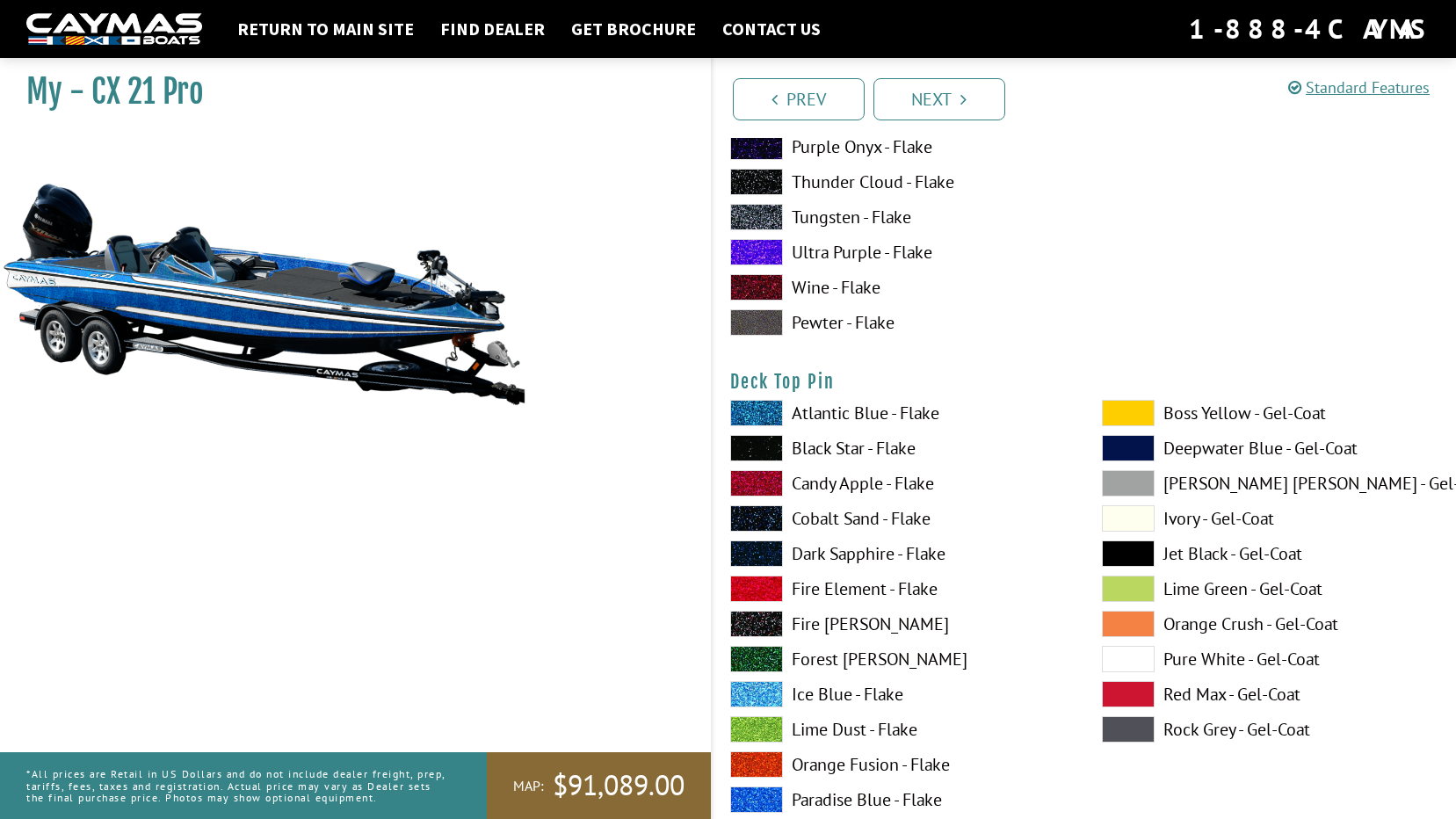
click at [797, 451] on label "Black Star - Flake" at bounding box center [899, 447] width 337 height 26
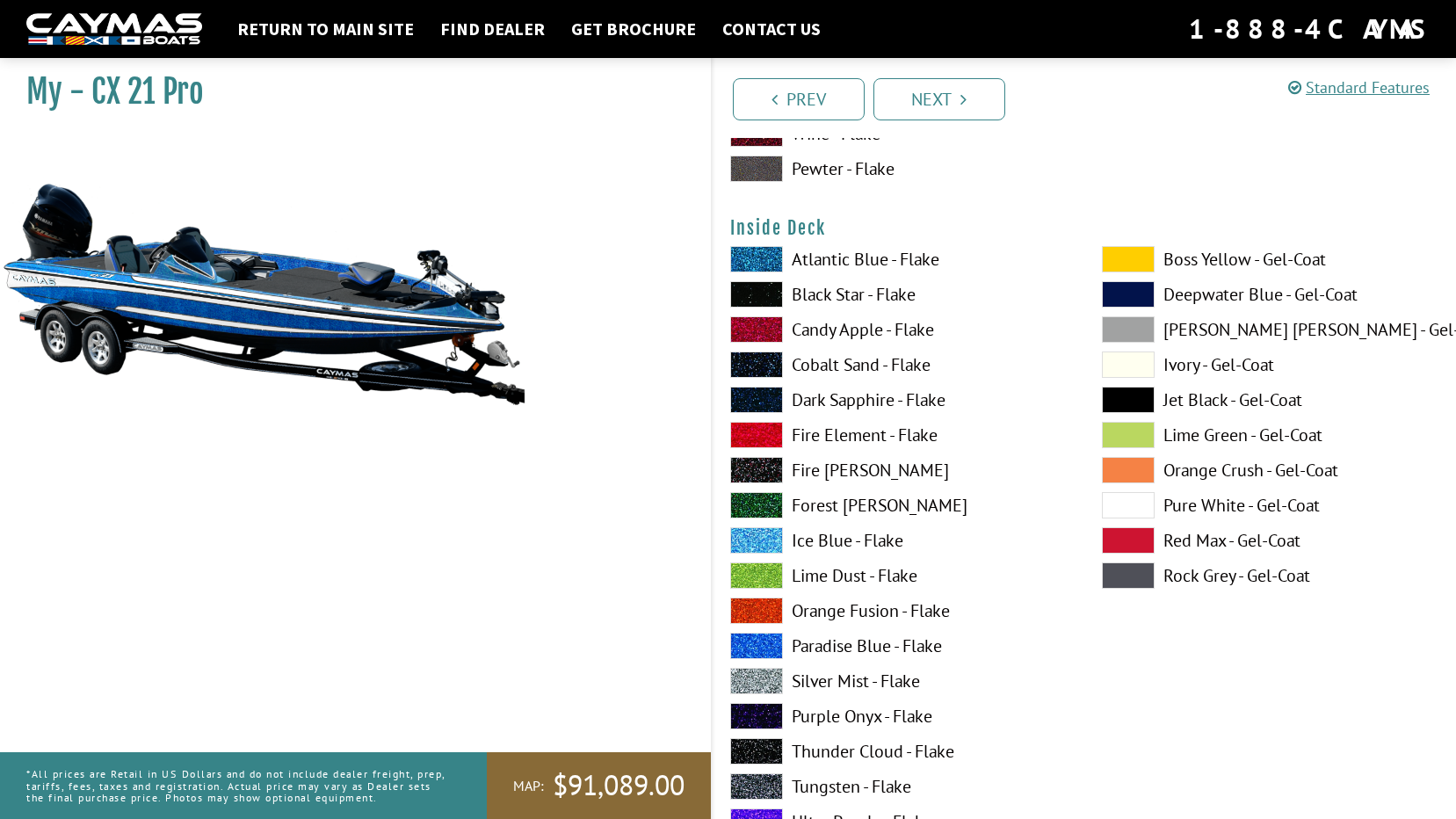
scroll to position [3690, 0]
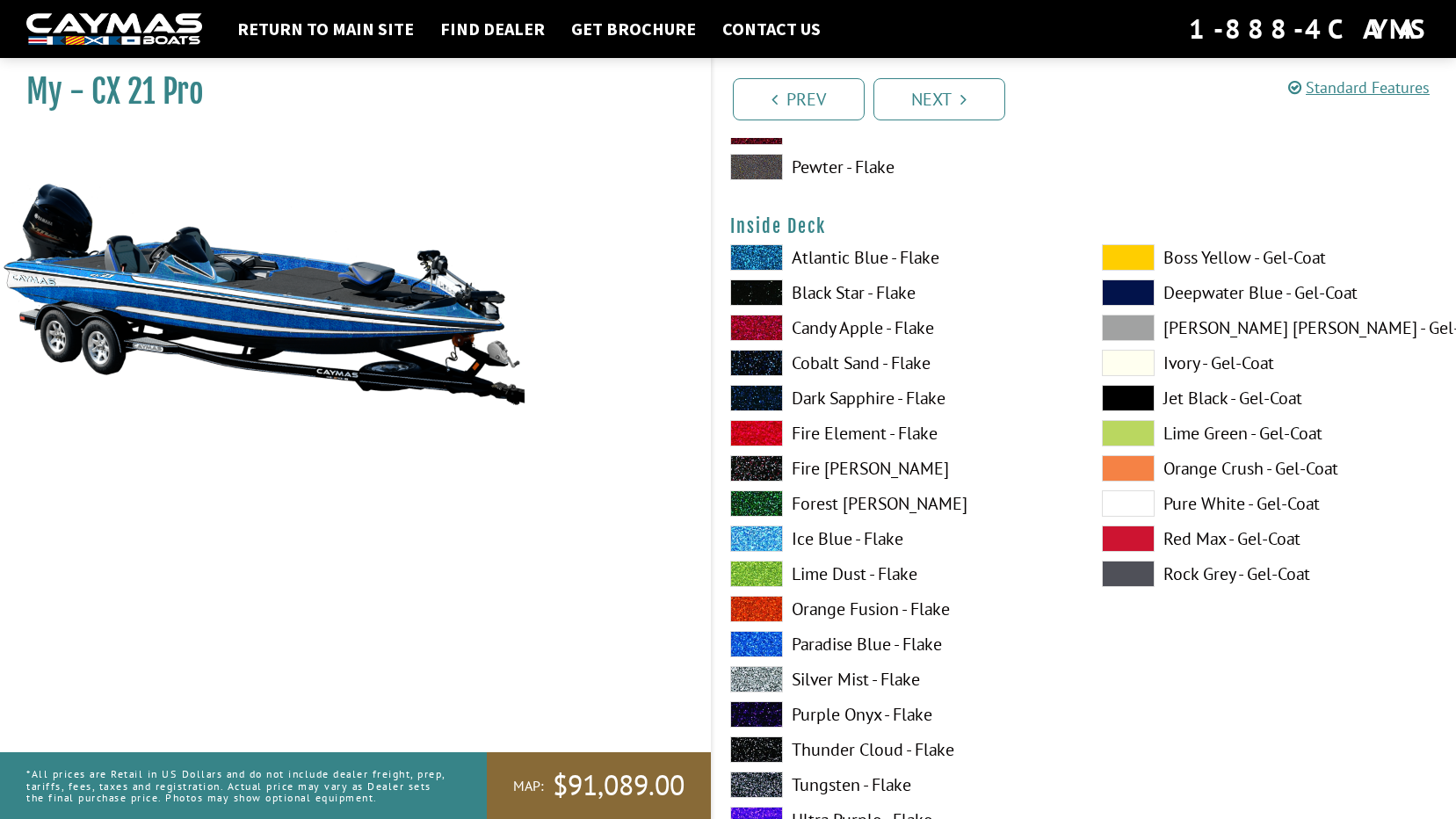
click at [813, 289] on label "Black Star - Flake" at bounding box center [899, 292] width 337 height 26
click at [823, 647] on label "Paradise Blue - Flake" at bounding box center [899, 643] width 337 height 26
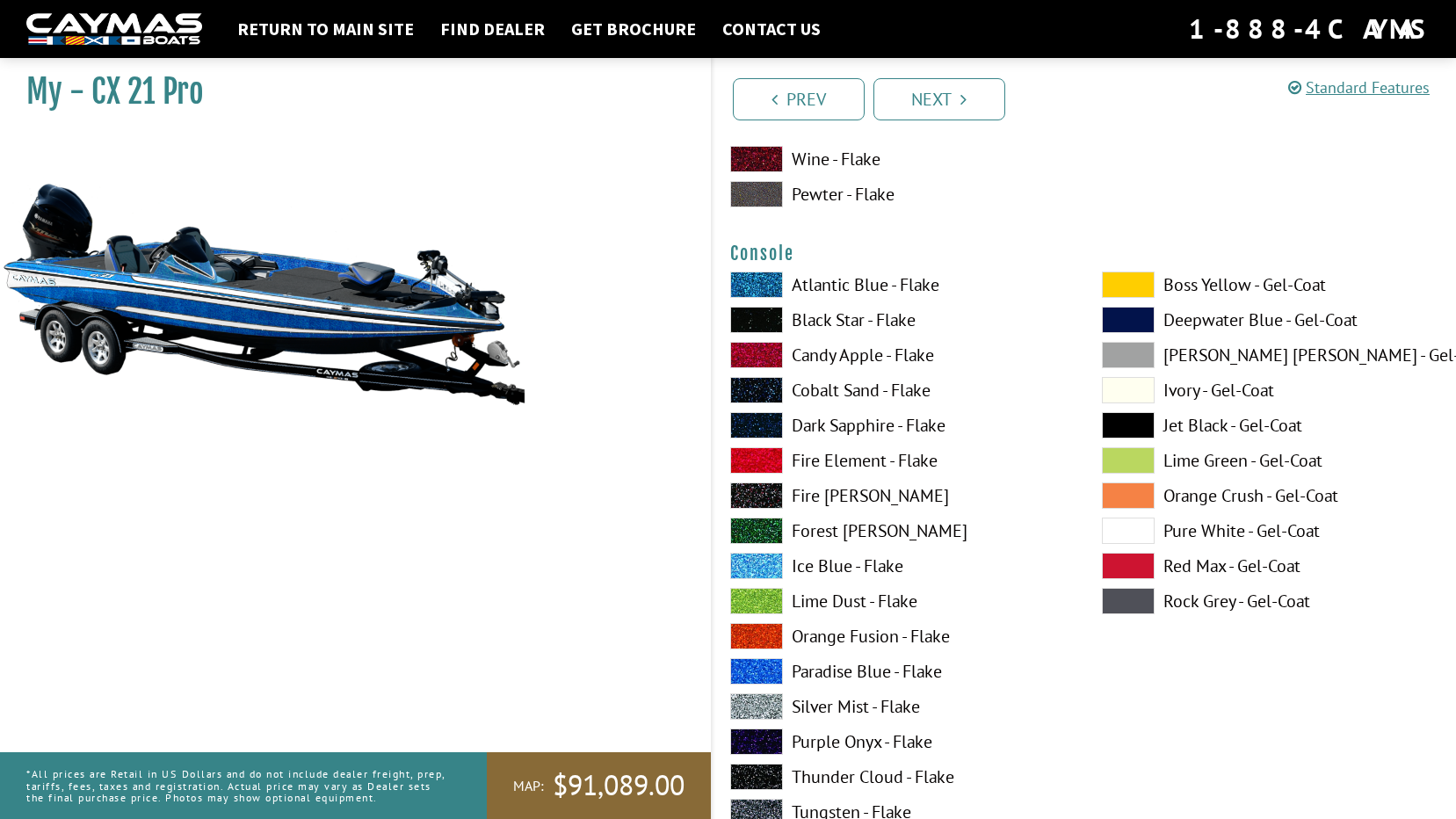
scroll to position [4393, 0]
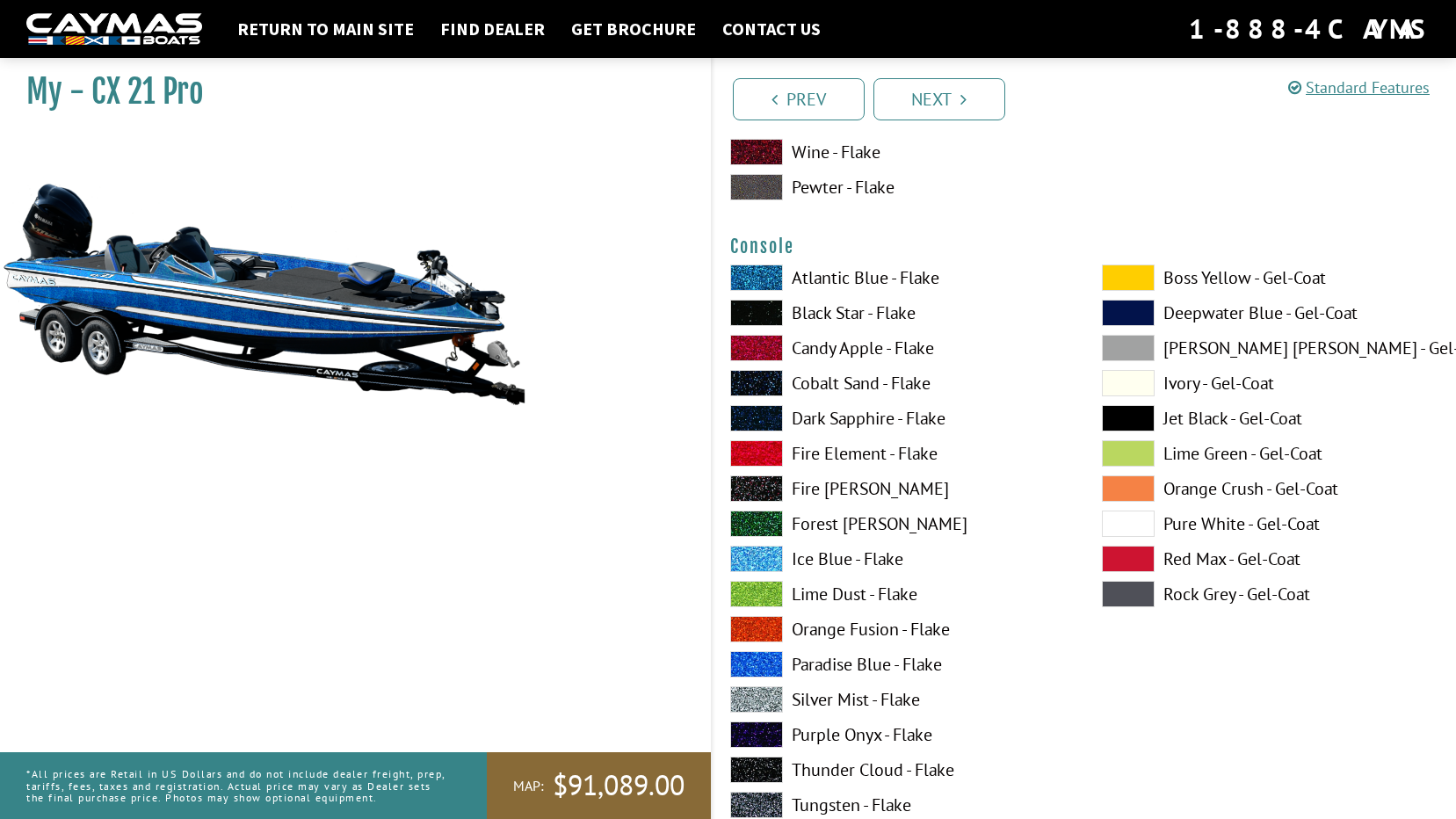
click at [1204, 530] on label "Pure White - Gel-Coat" at bounding box center [1271, 523] width 337 height 26
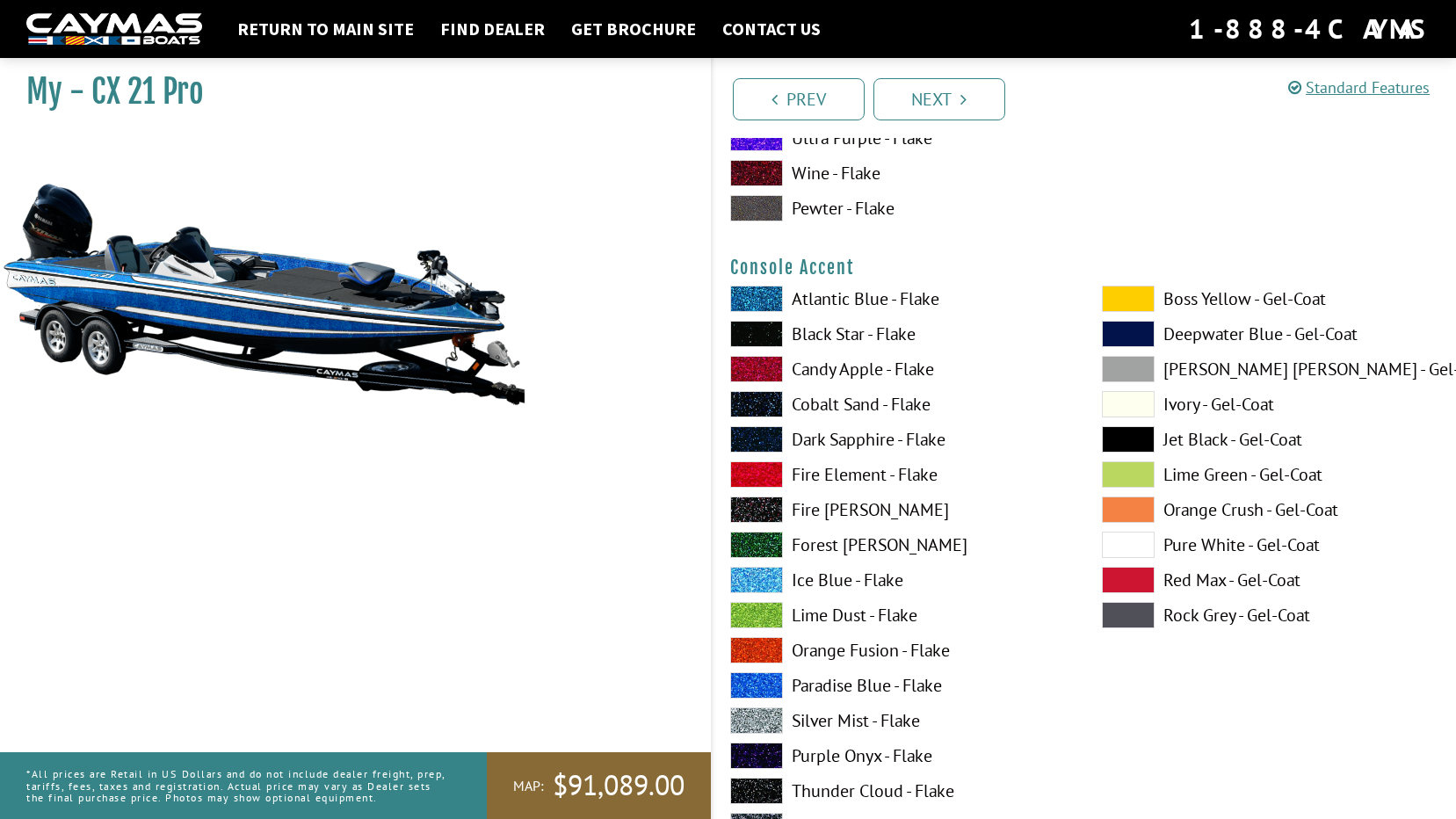
scroll to position [5096, 0]
click at [831, 682] on label "Paradise Blue - Flake" at bounding box center [899, 684] width 337 height 26
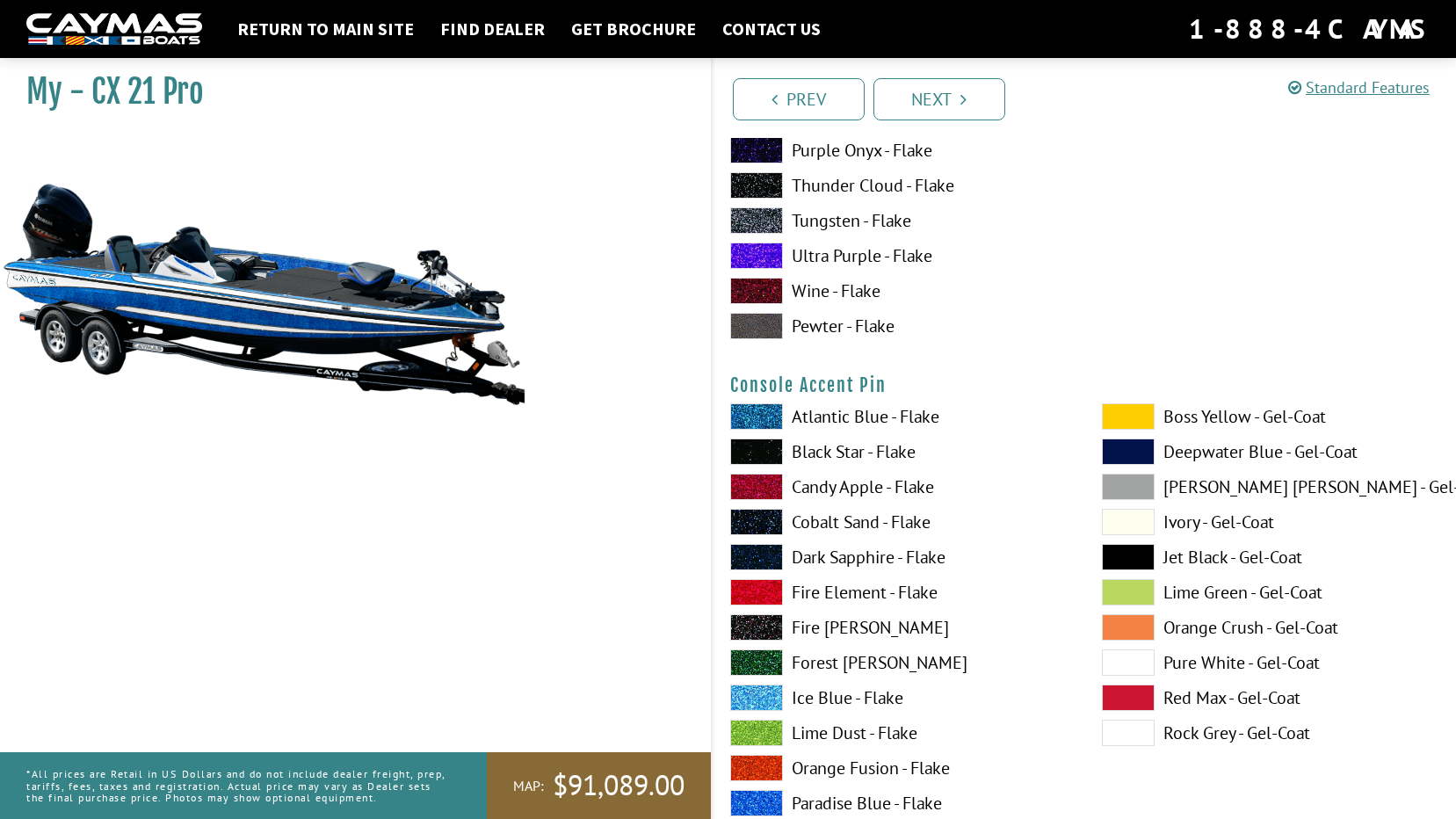
scroll to position [5711, 0]
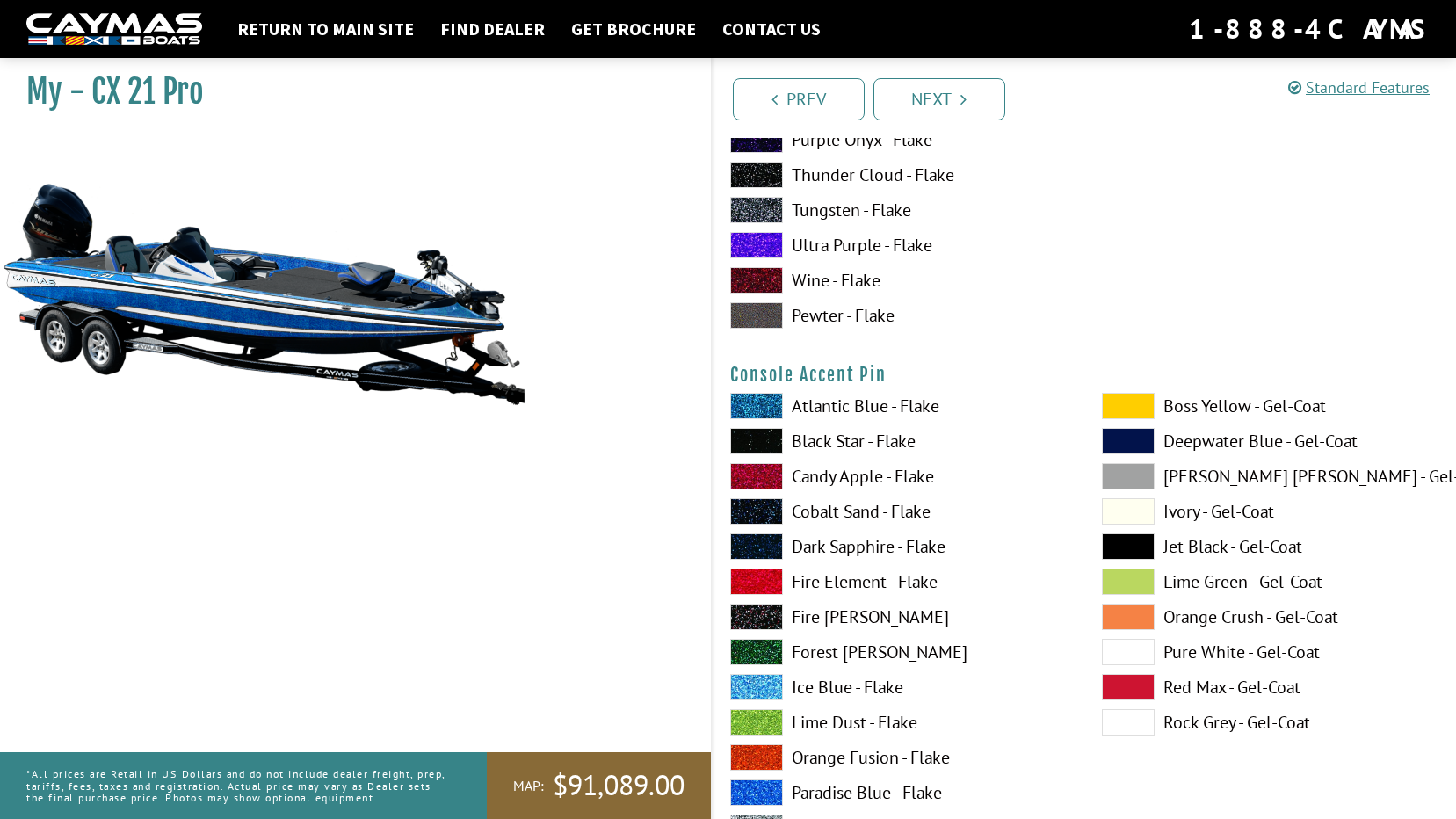
click at [806, 435] on label "Black Star - Flake" at bounding box center [899, 441] width 337 height 26
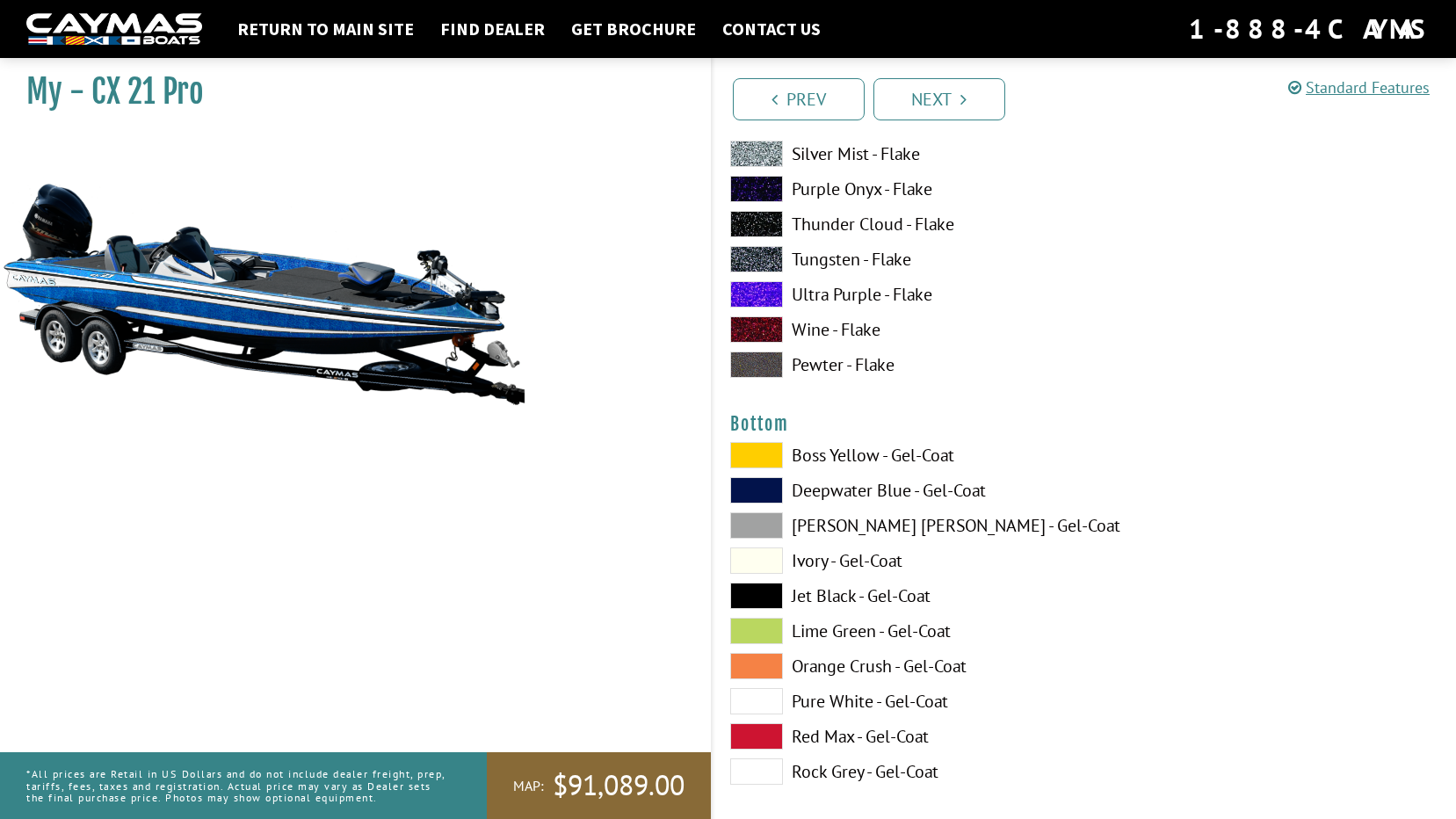
scroll to position [6502, 0]
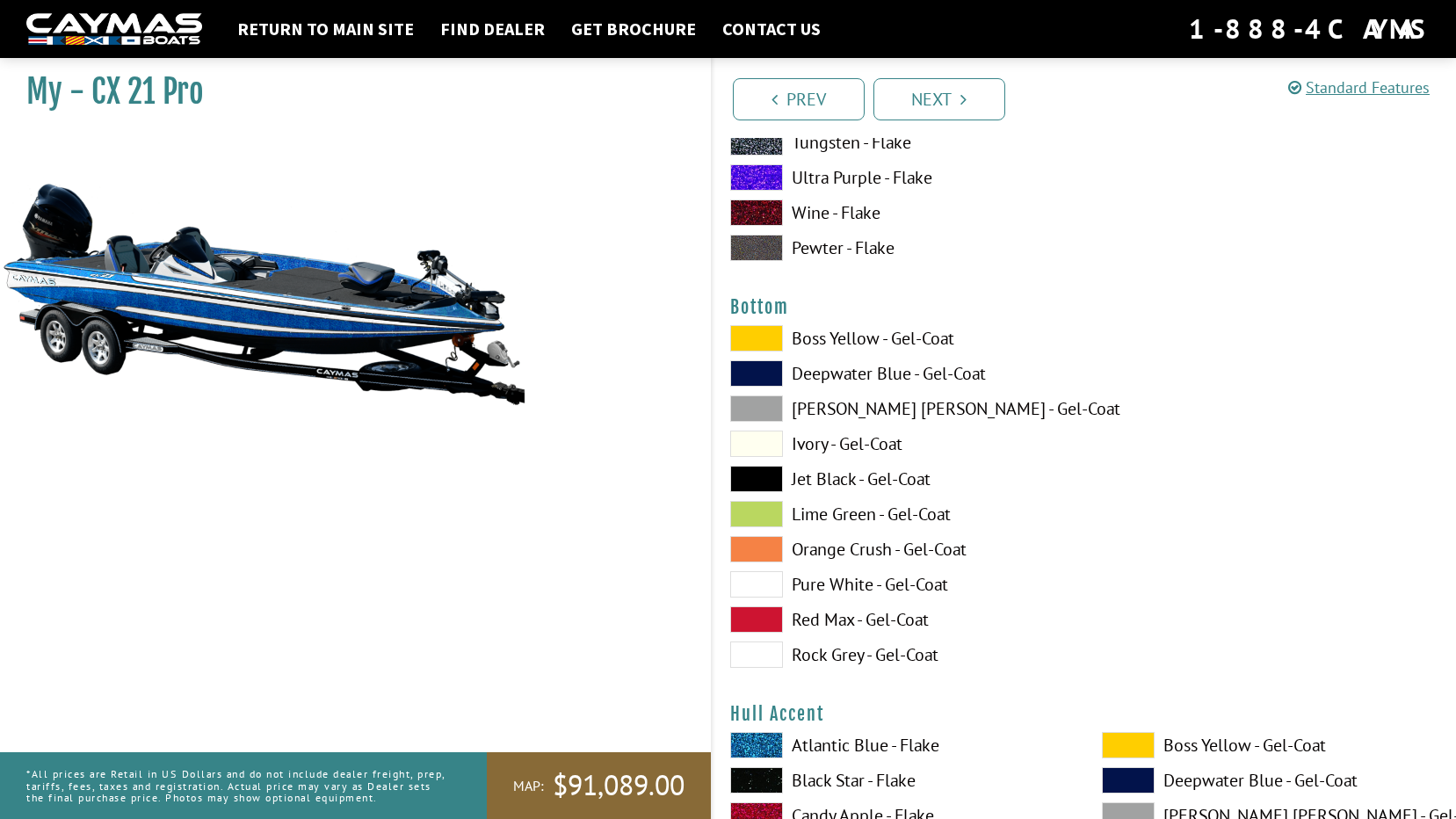
click at [747, 478] on span at bounding box center [756, 478] width 53 height 26
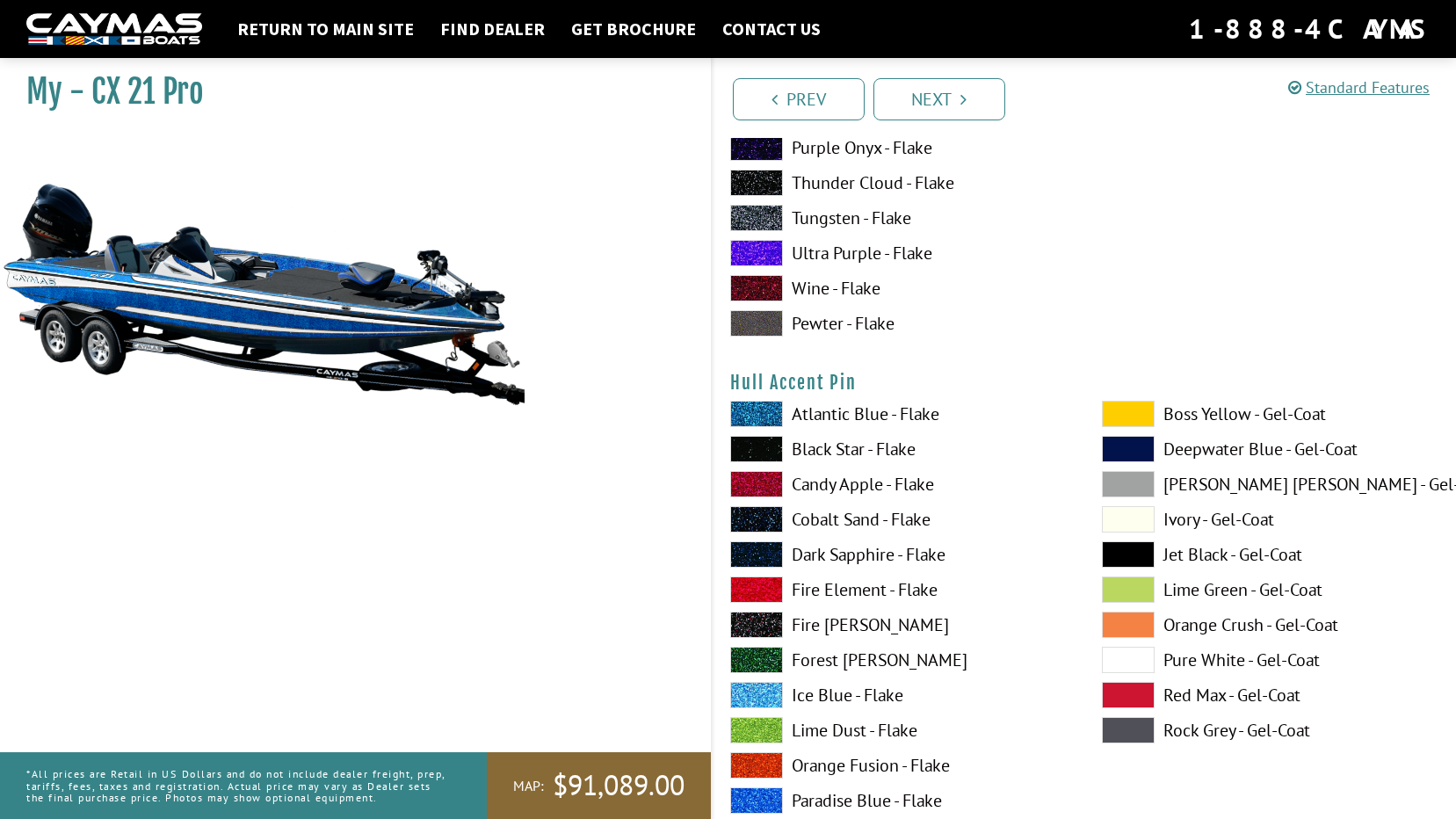
scroll to position [7644, 0]
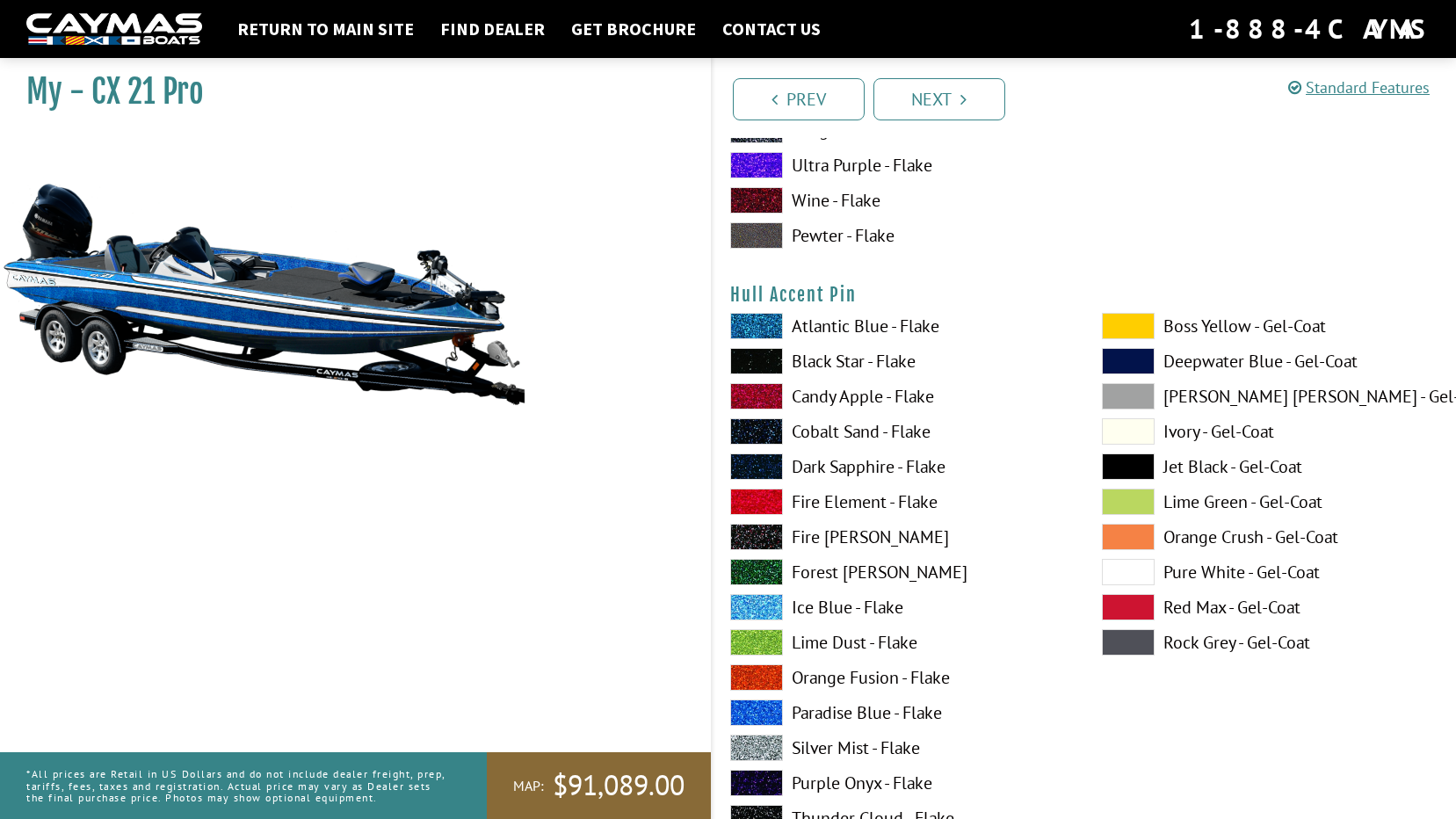
click at [823, 361] on label "Black Star - Flake" at bounding box center [899, 360] width 337 height 26
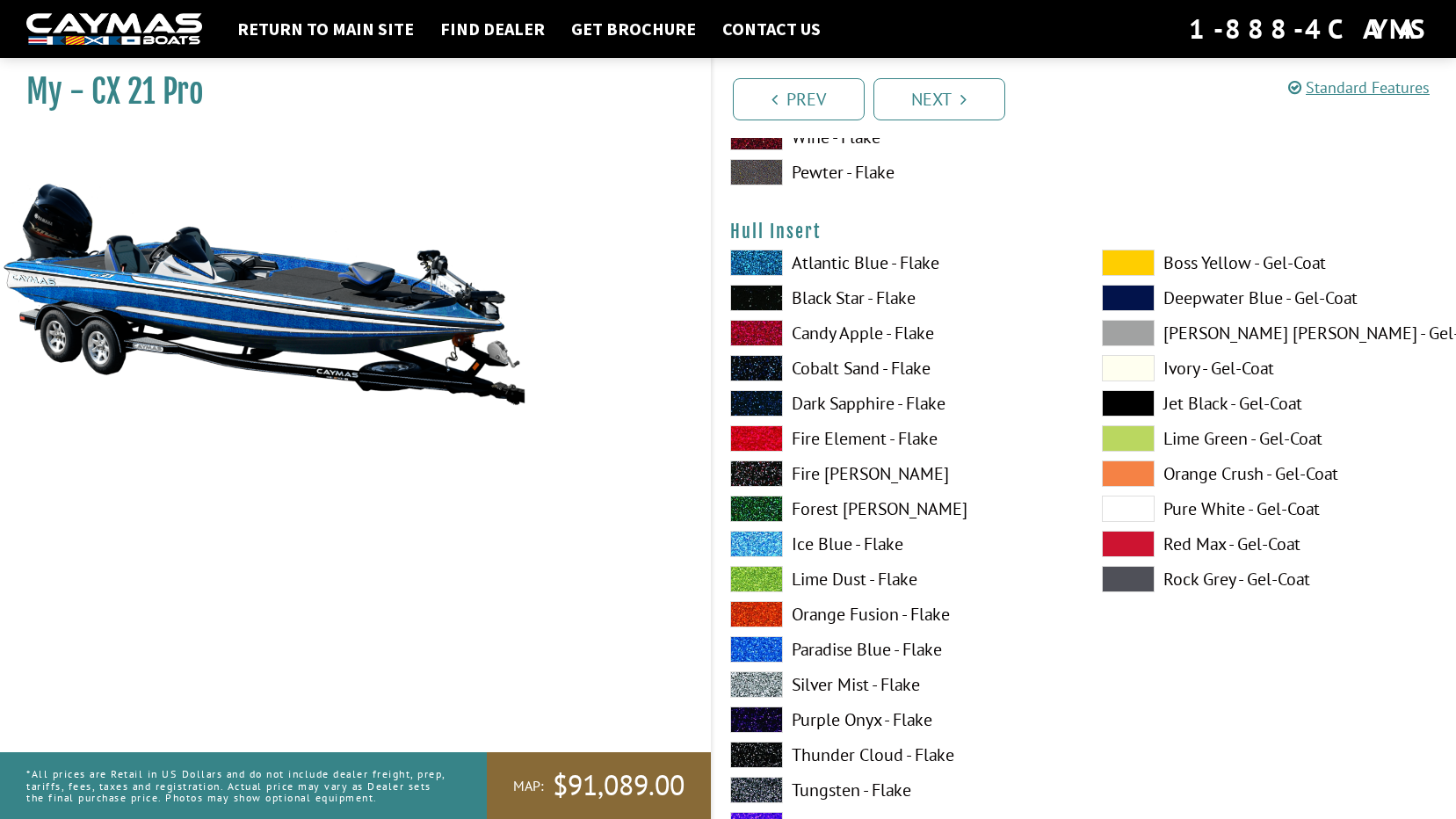
scroll to position [8436, 0]
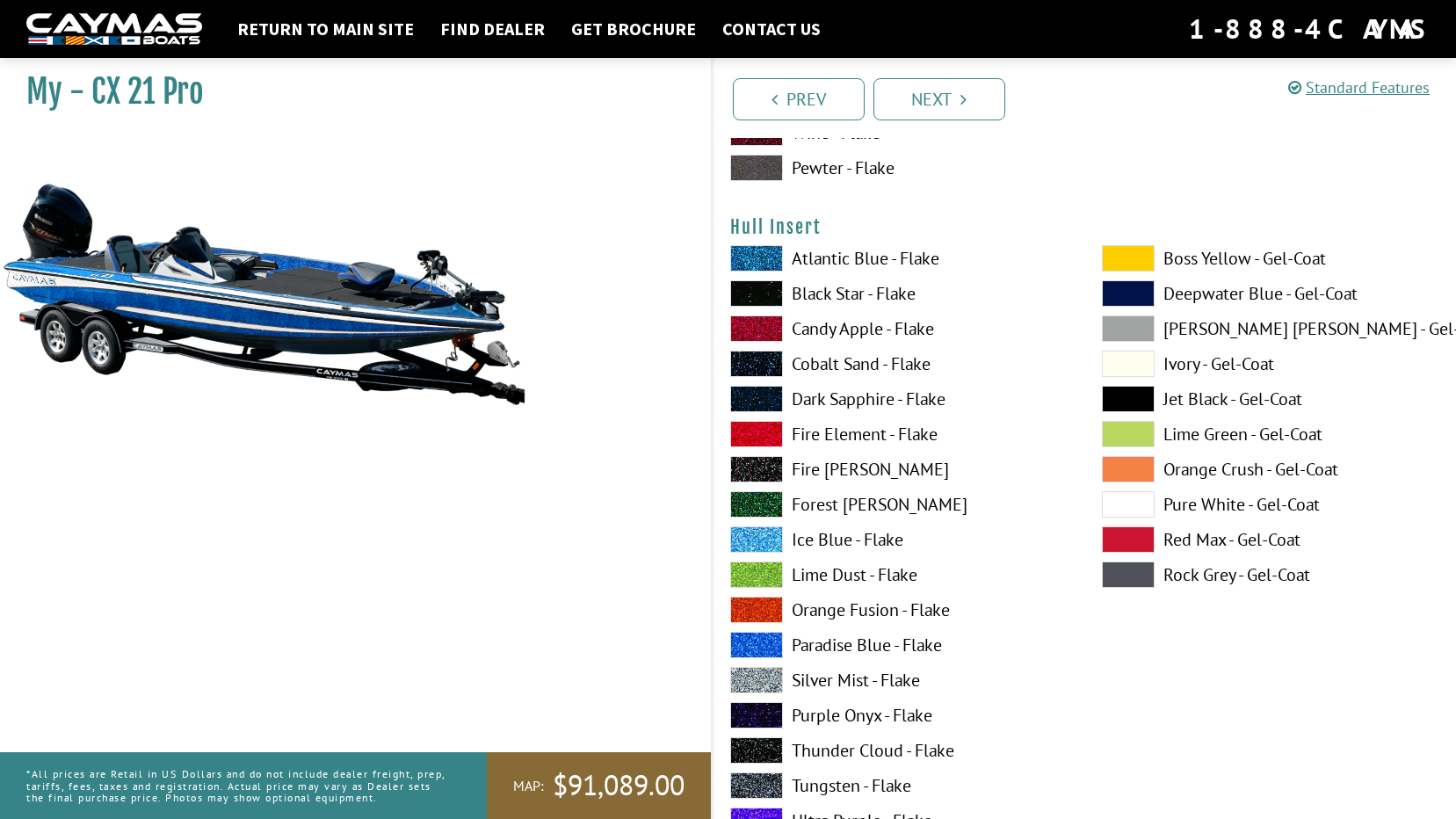
click at [1142, 396] on span at bounding box center [1128, 398] width 53 height 26
click at [1140, 499] on span at bounding box center [1128, 504] width 53 height 26
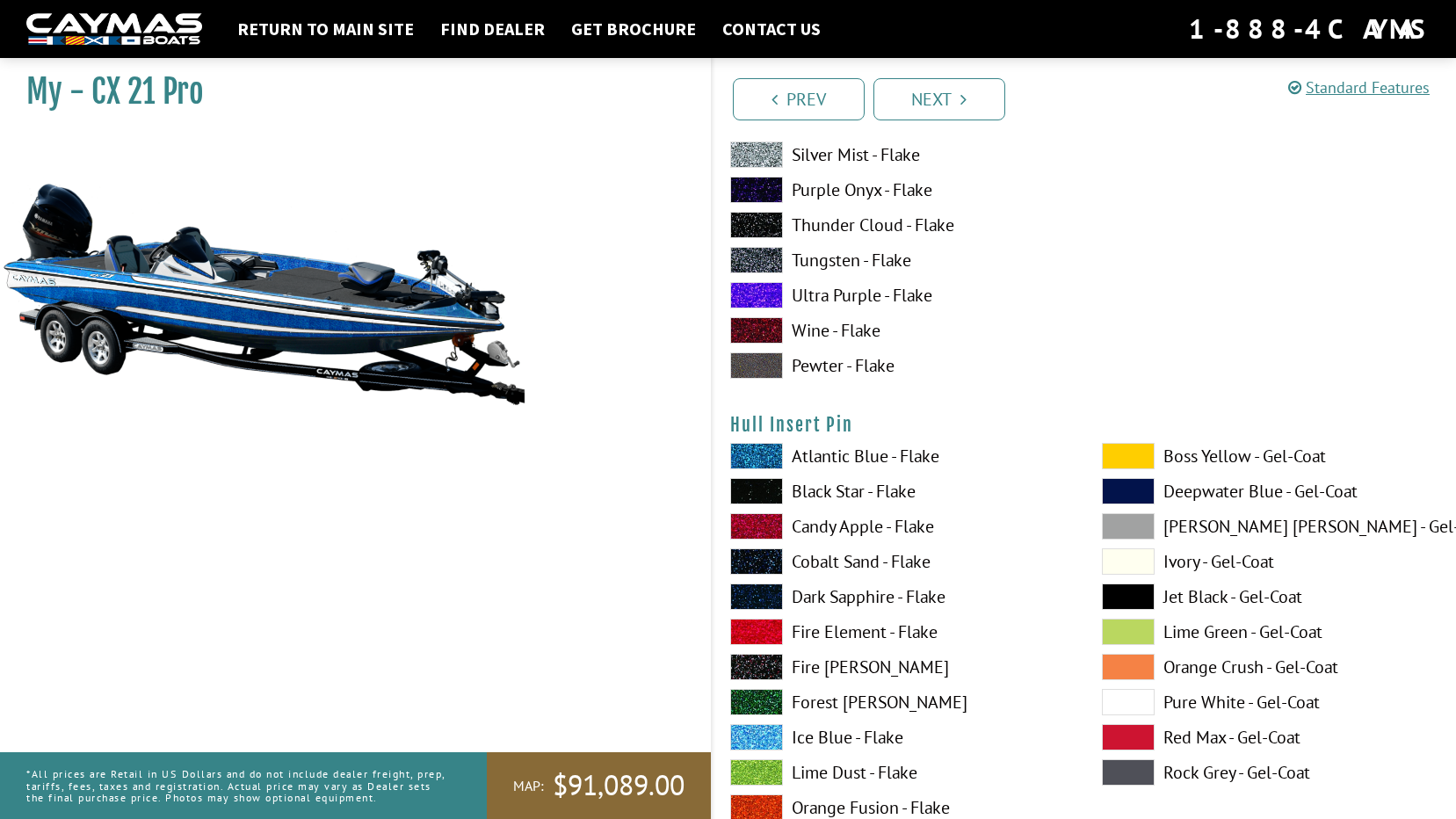
scroll to position [8962, 0]
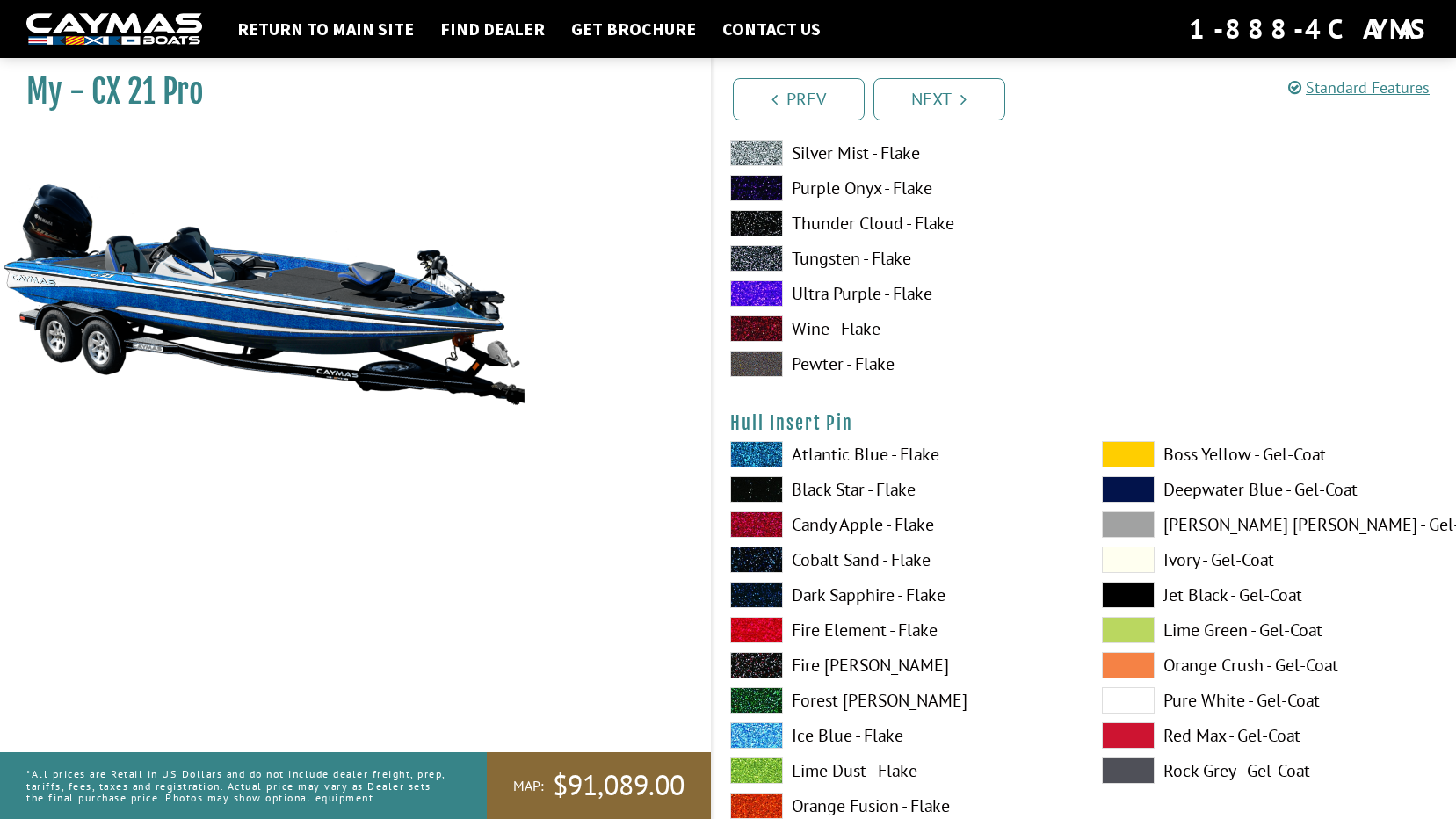
click at [752, 494] on span at bounding box center [756, 488] width 53 height 26
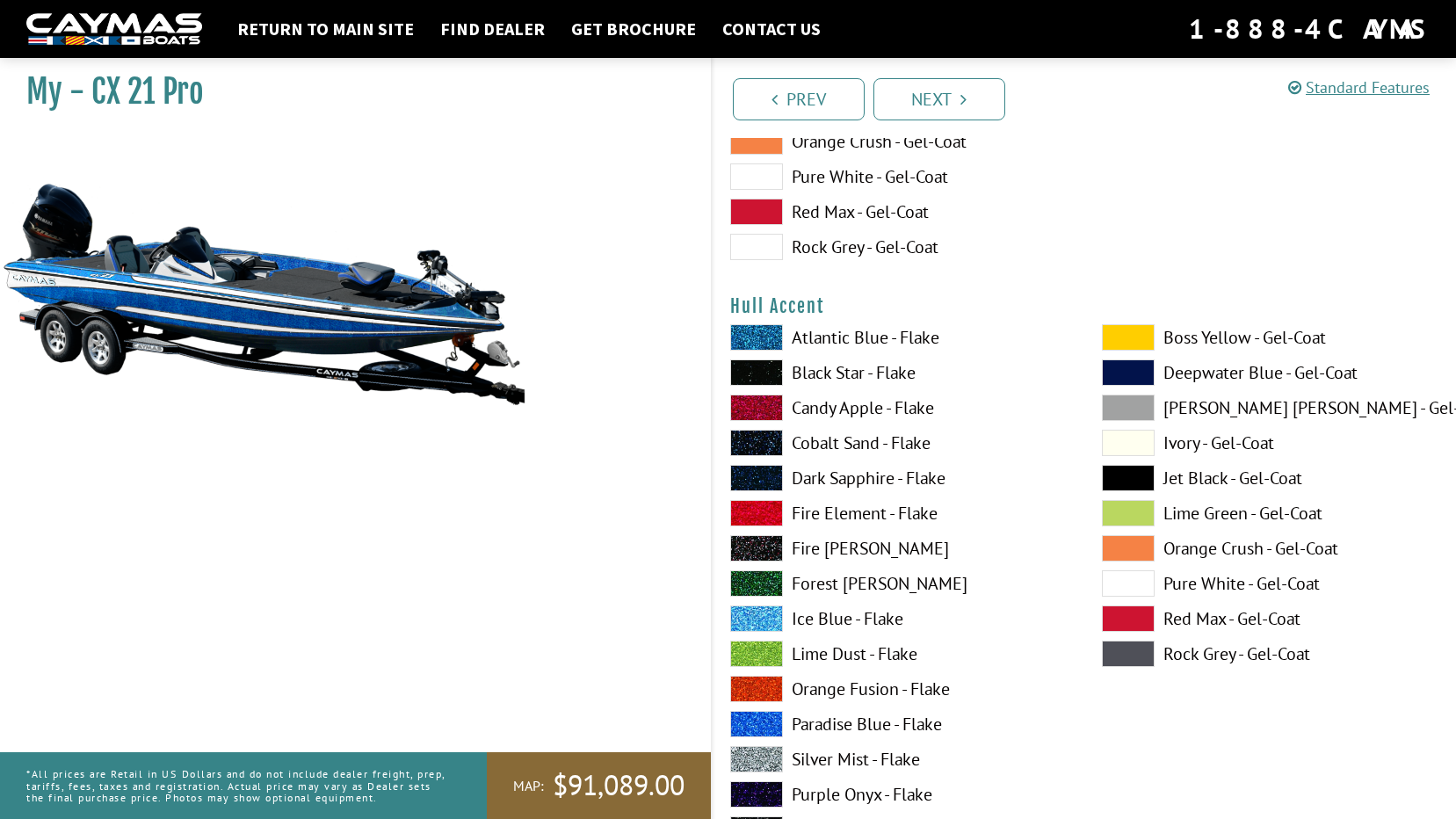
scroll to position [6942, 0]
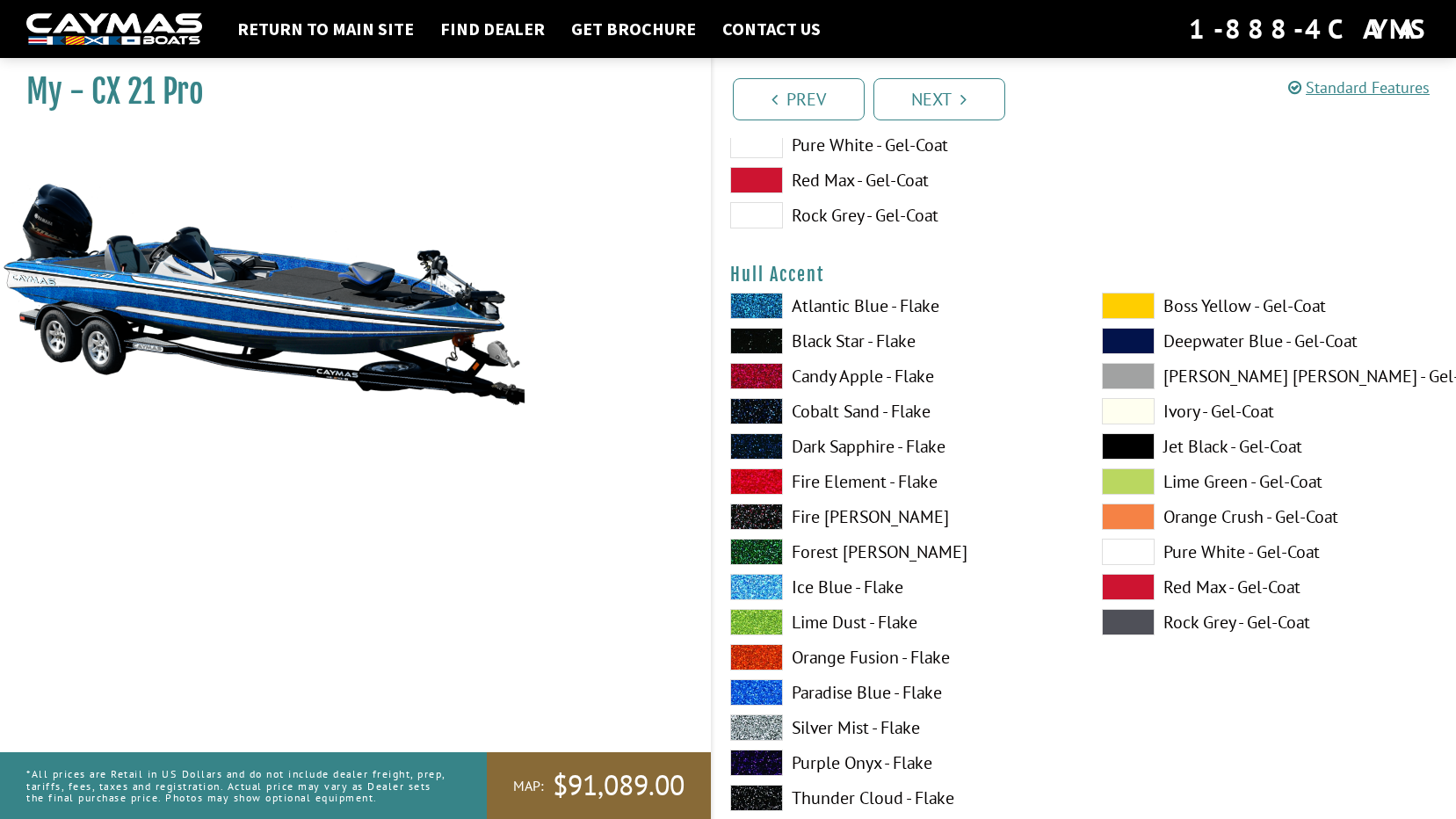
click at [1124, 521] on span at bounding box center [1128, 516] width 53 height 26
click at [1130, 550] on span at bounding box center [1128, 551] width 53 height 26
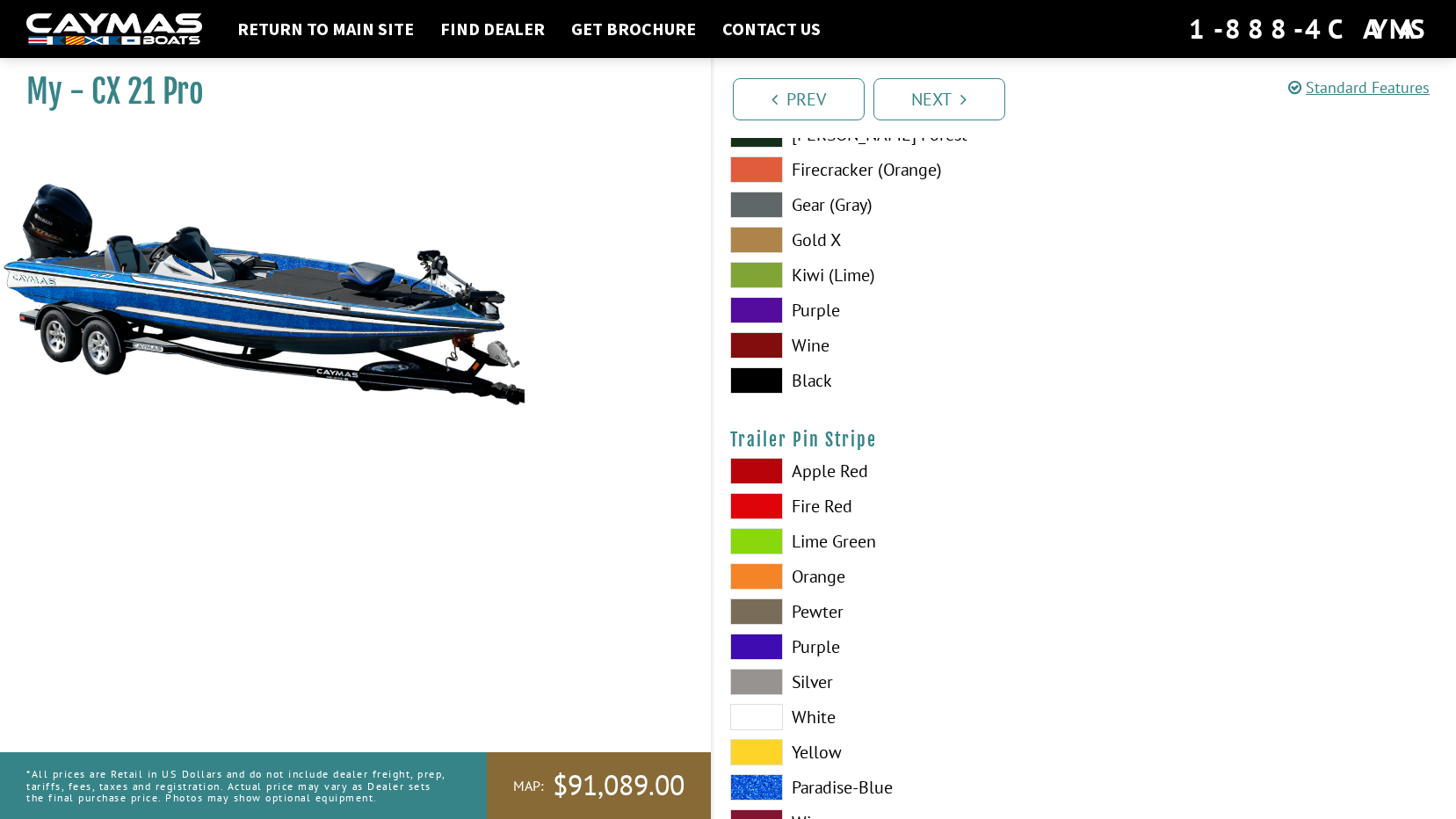
scroll to position [10501, 0]
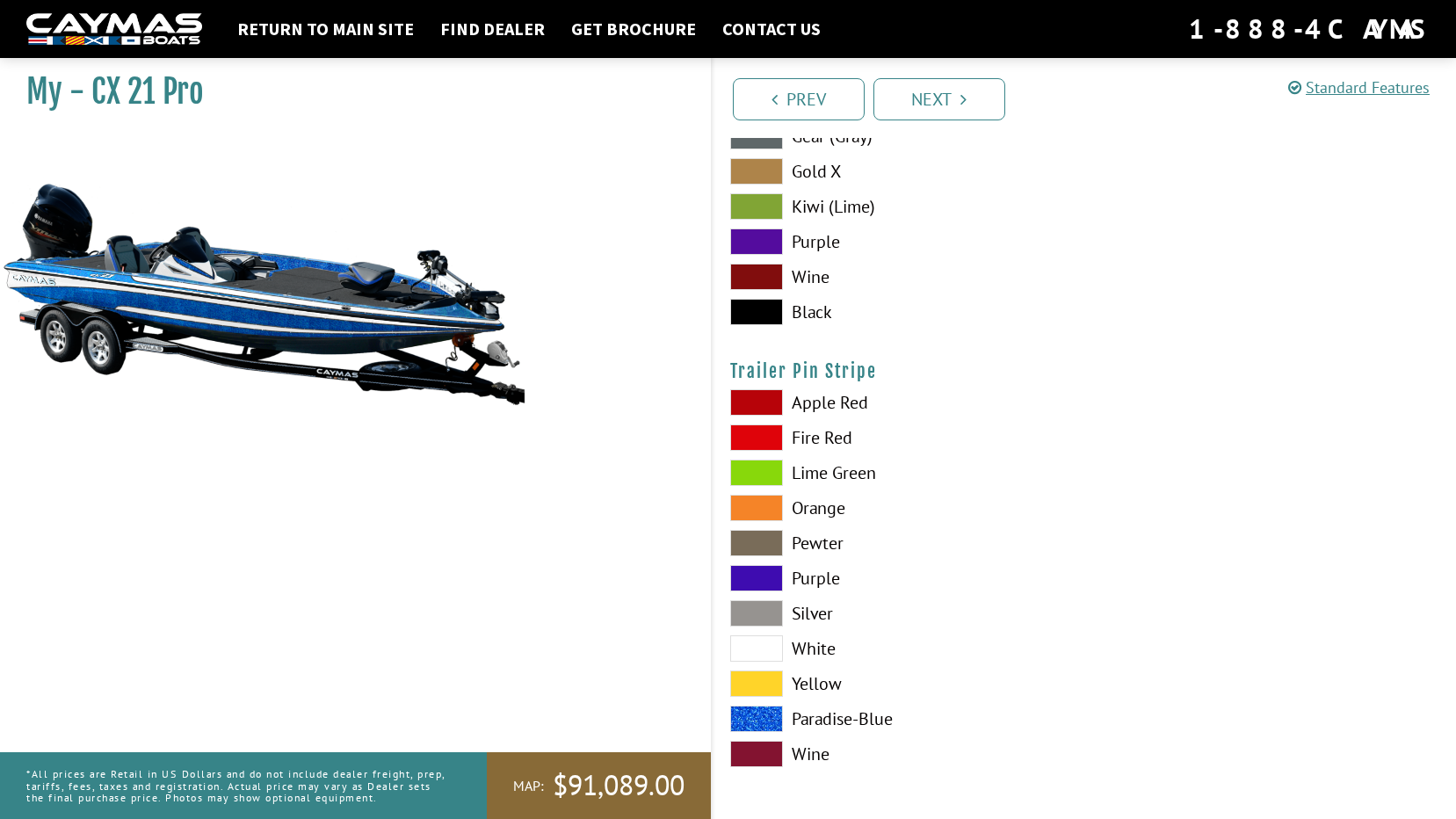
click at [760, 642] on span at bounding box center [756, 648] width 53 height 26
click at [766, 713] on span at bounding box center [756, 718] width 53 height 26
click at [948, 92] on link "Next" at bounding box center [939, 99] width 132 height 42
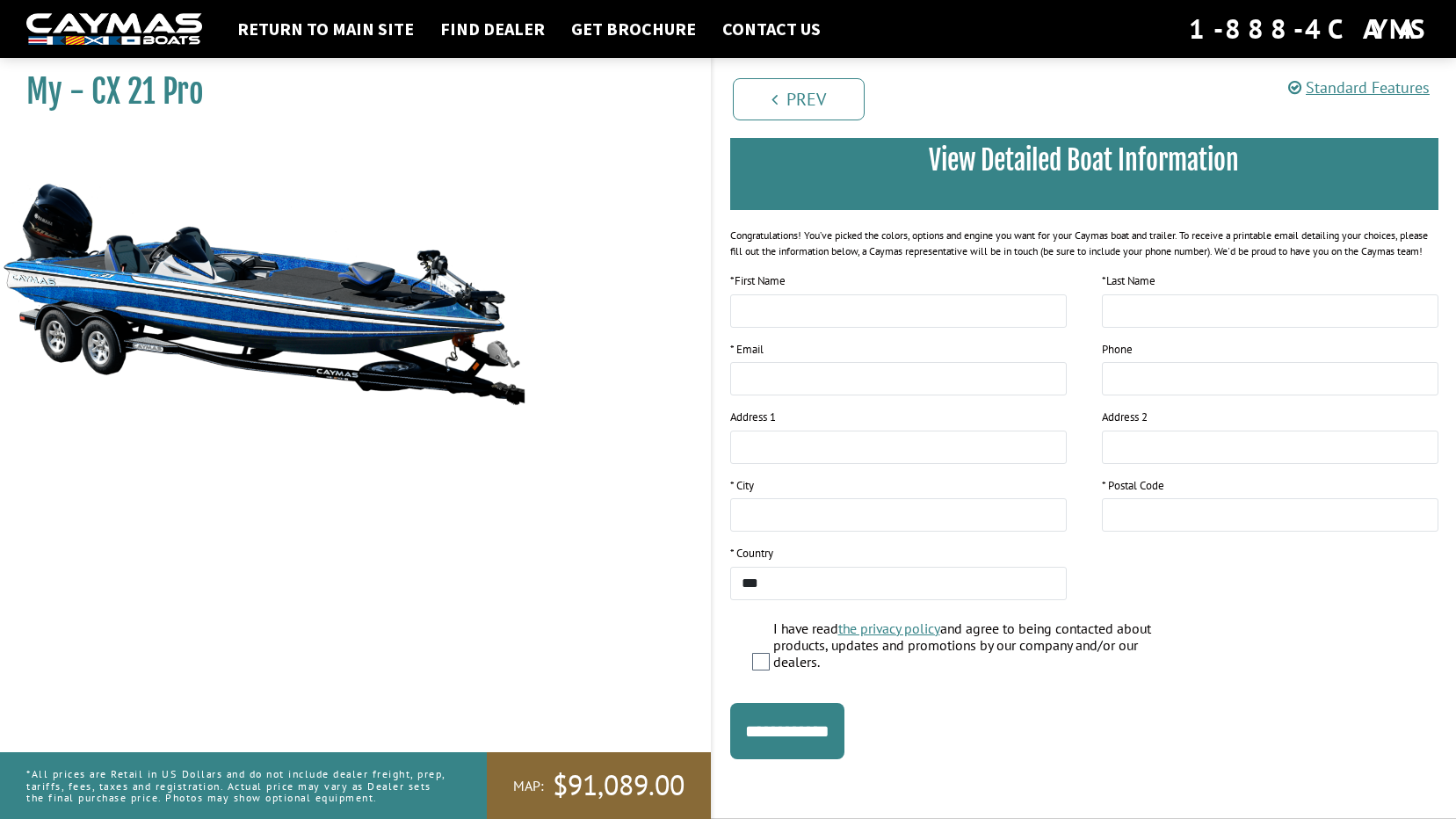
scroll to position [0, 0]
